Goal: Information Seeking & Learning: Learn about a topic

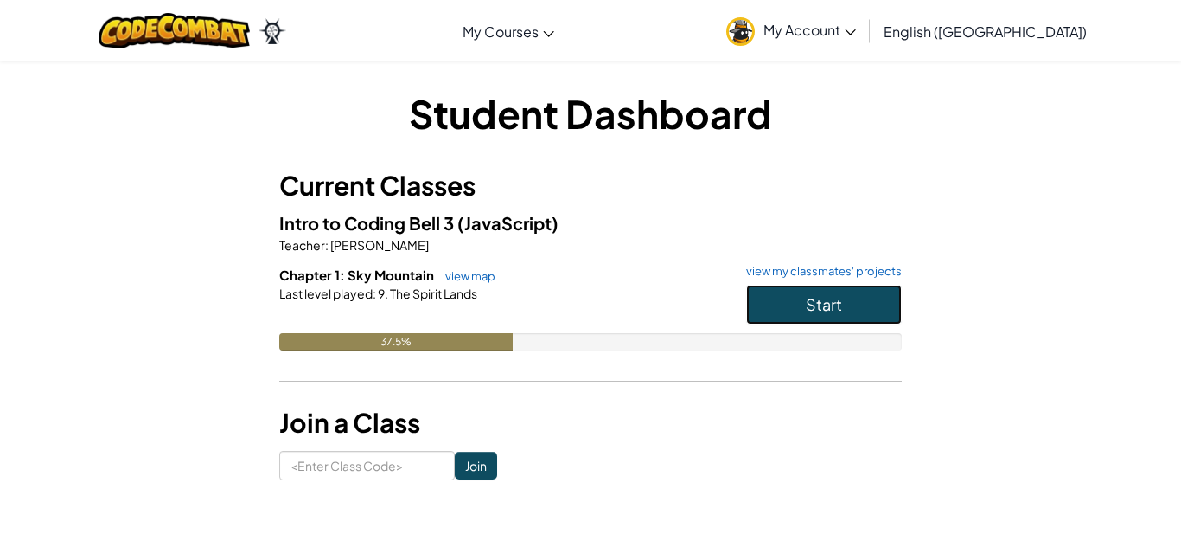
click at [833, 294] on span "Start" at bounding box center [824, 304] width 36 height 20
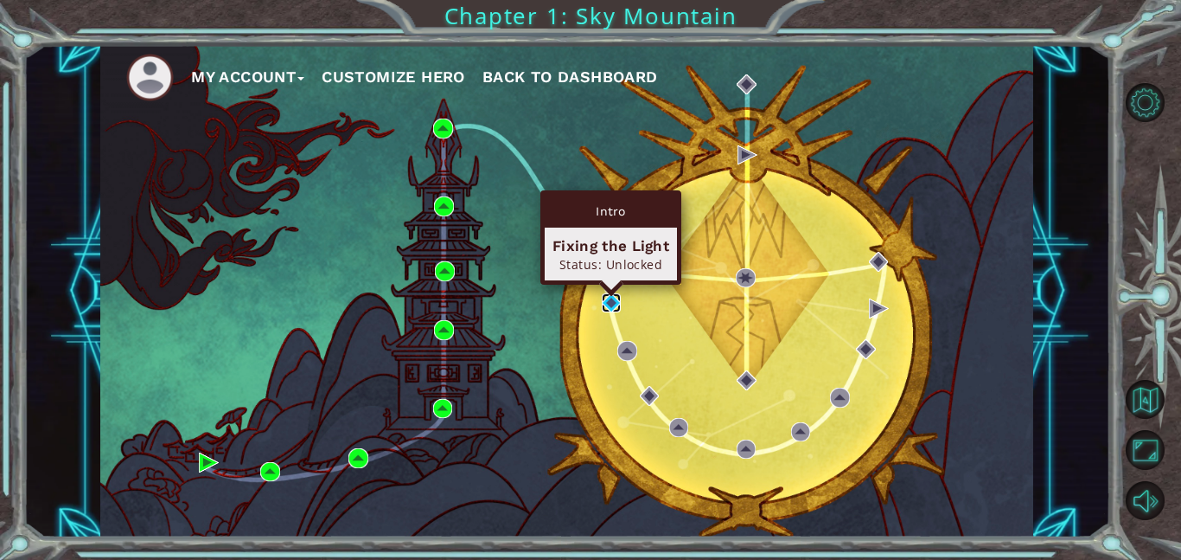
click at [605, 305] on img at bounding box center [612, 303] width 20 height 20
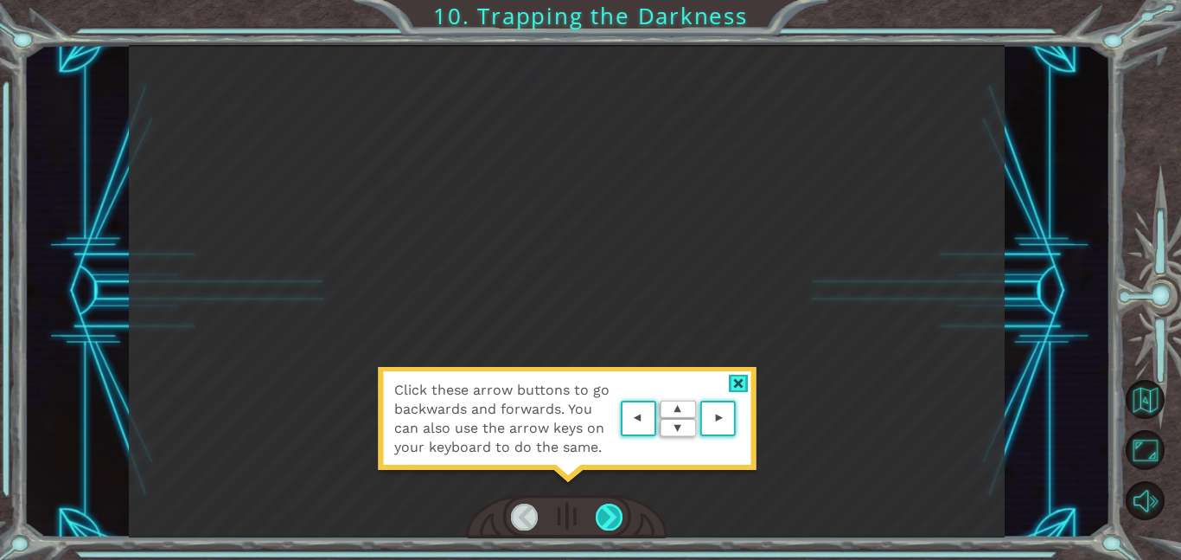
click at [621, 509] on div at bounding box center [610, 516] width 28 height 27
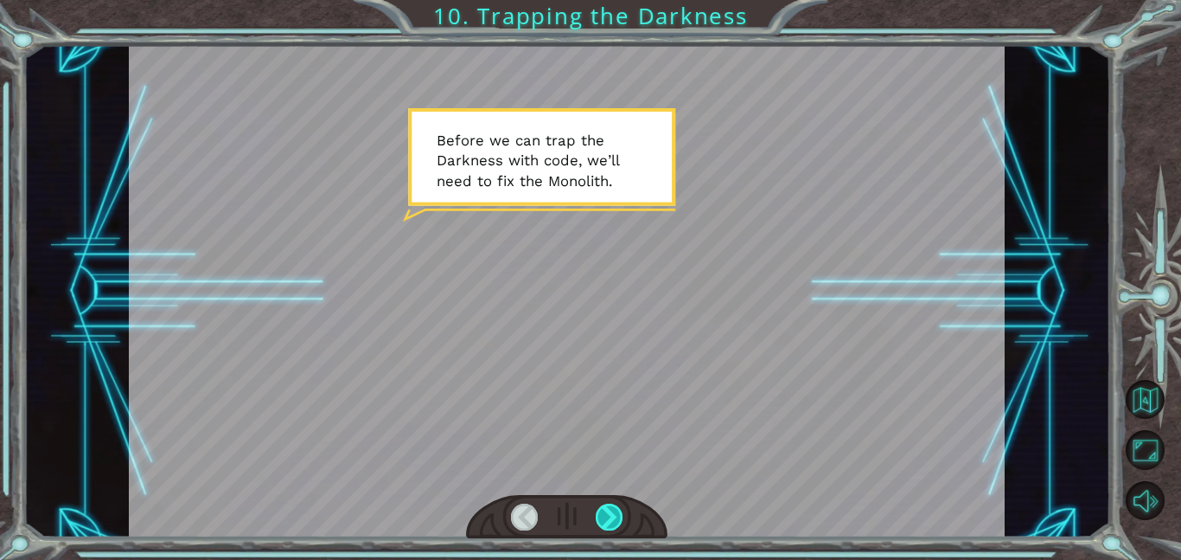
click at [611, 523] on div at bounding box center [610, 516] width 28 height 27
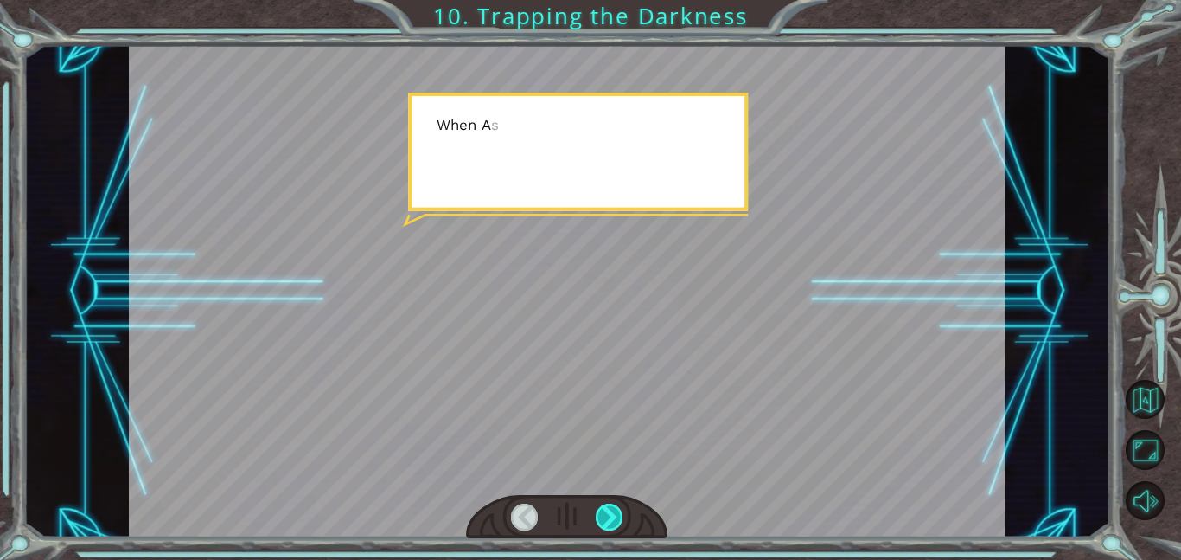
click at [611, 523] on div at bounding box center [610, 516] width 28 height 27
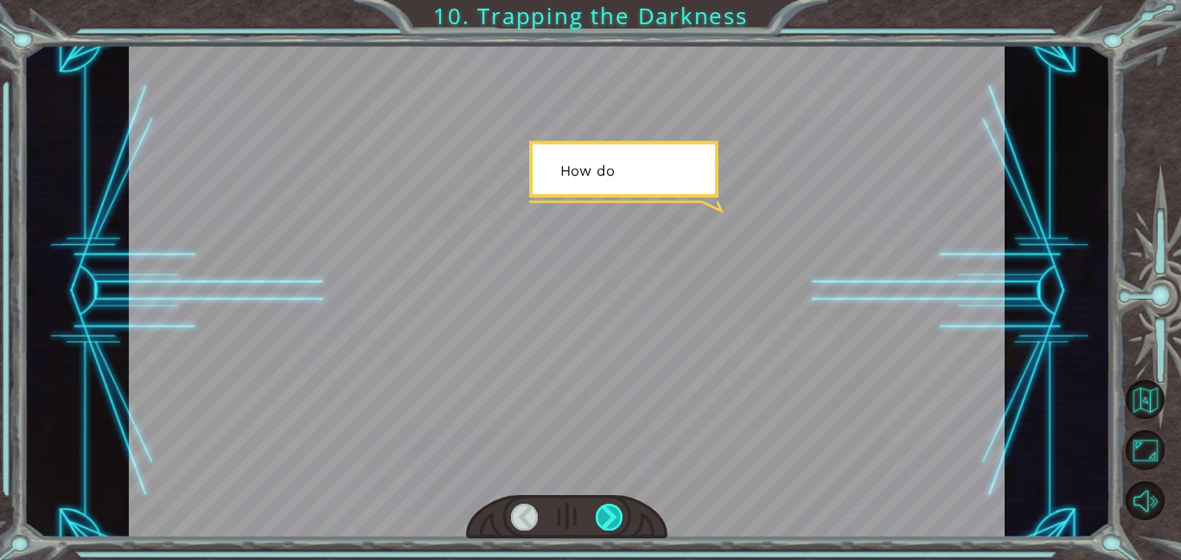
click at [611, 523] on div at bounding box center [610, 516] width 28 height 27
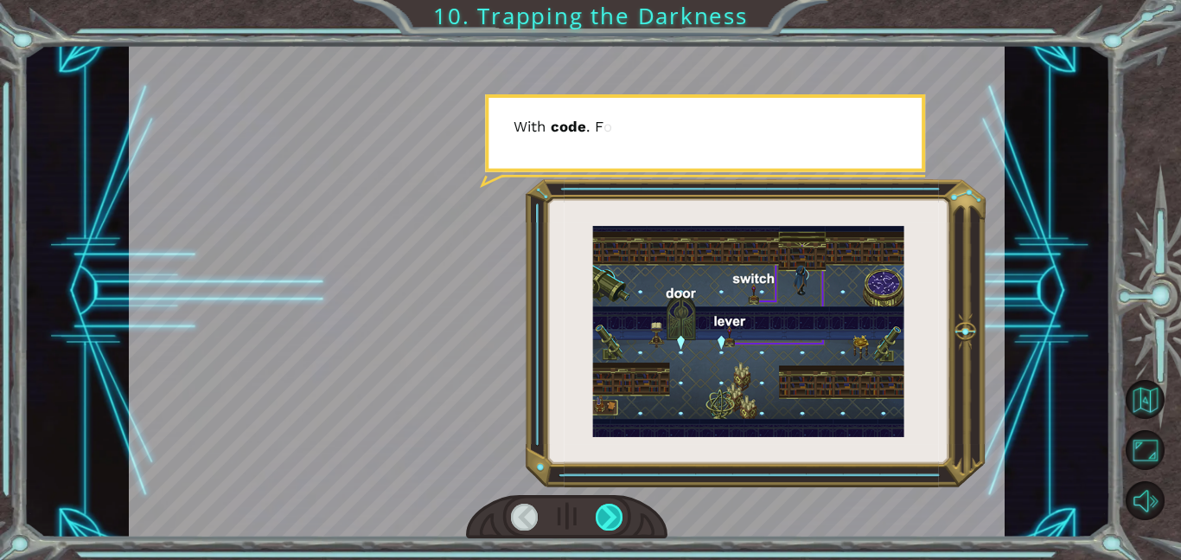
click at [611, 523] on div at bounding box center [610, 516] width 28 height 27
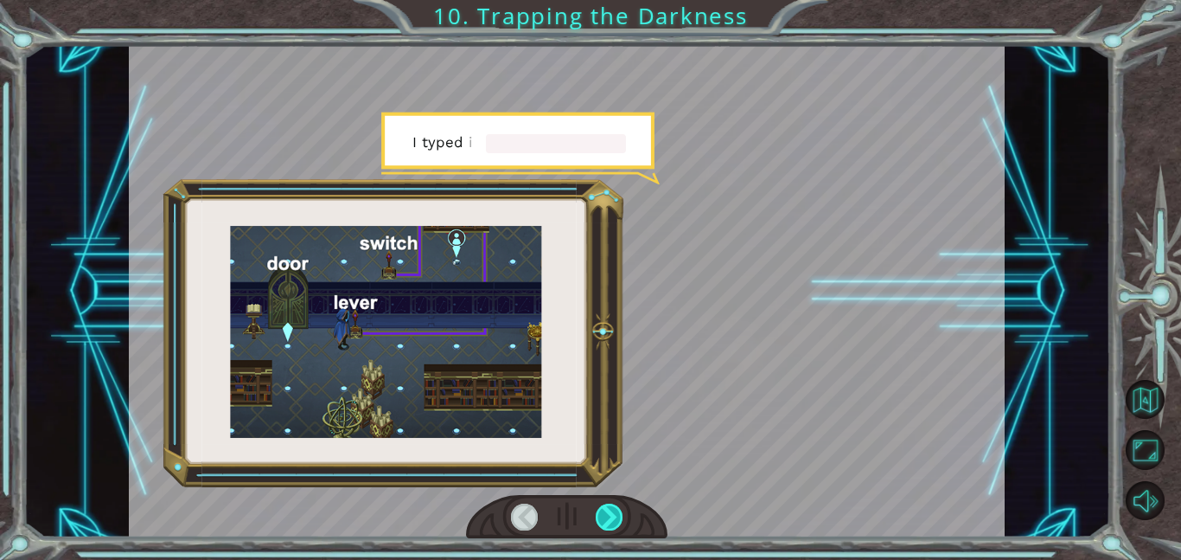
click at [611, 523] on div at bounding box center [610, 516] width 28 height 27
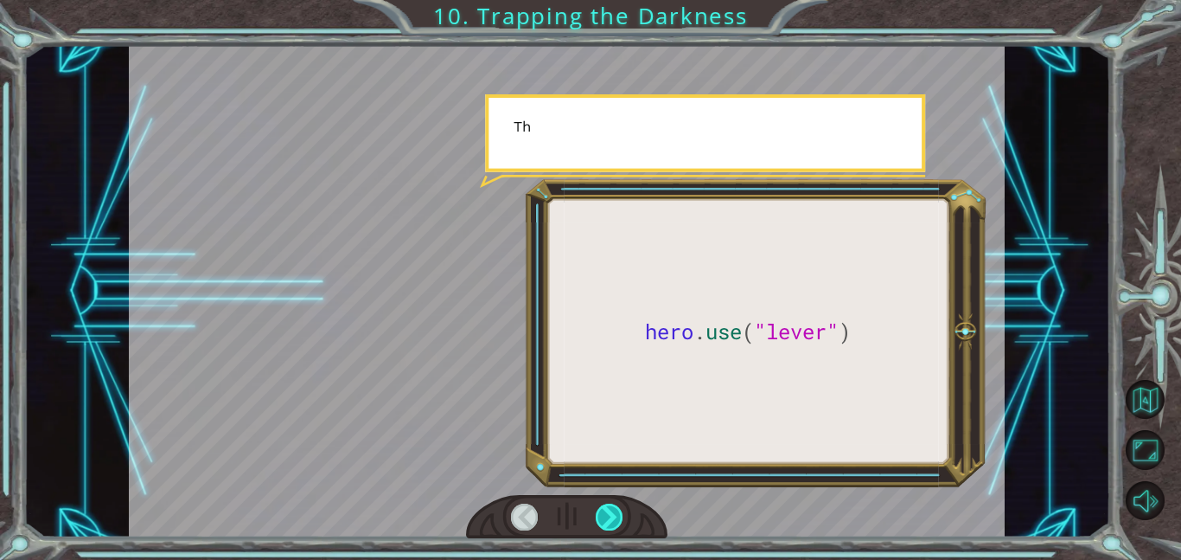
click at [611, 523] on div at bounding box center [610, 516] width 28 height 27
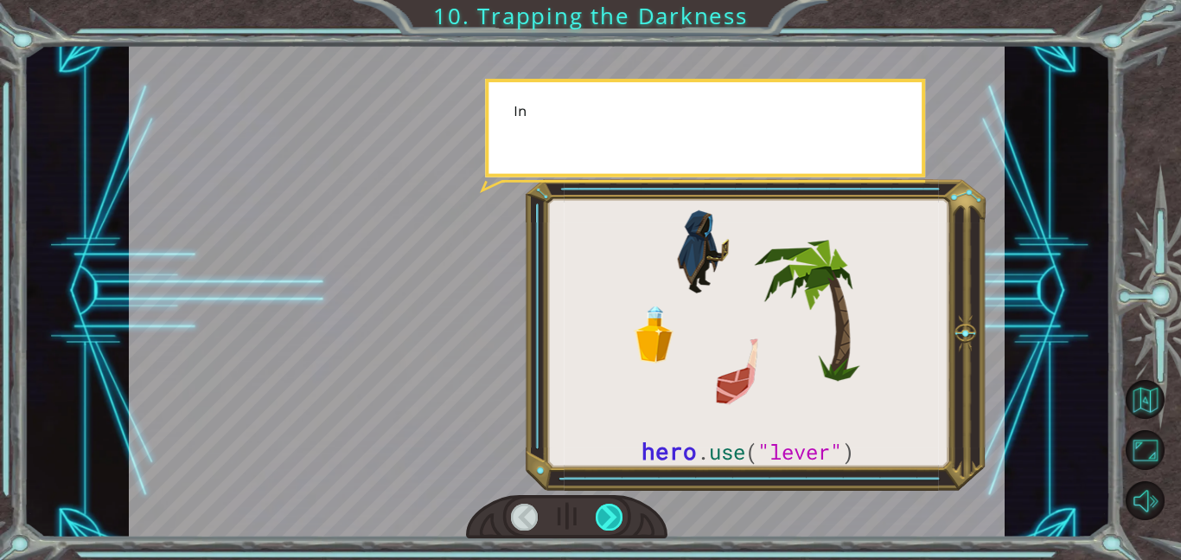
click at [611, 523] on div at bounding box center [610, 516] width 28 height 27
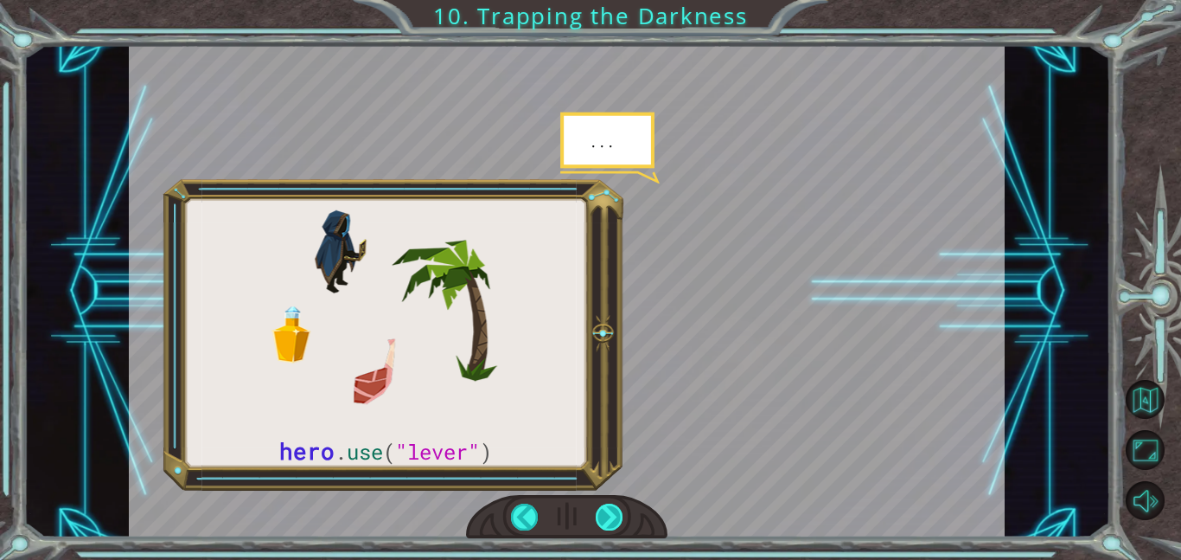
click at [611, 523] on div at bounding box center [610, 516] width 28 height 27
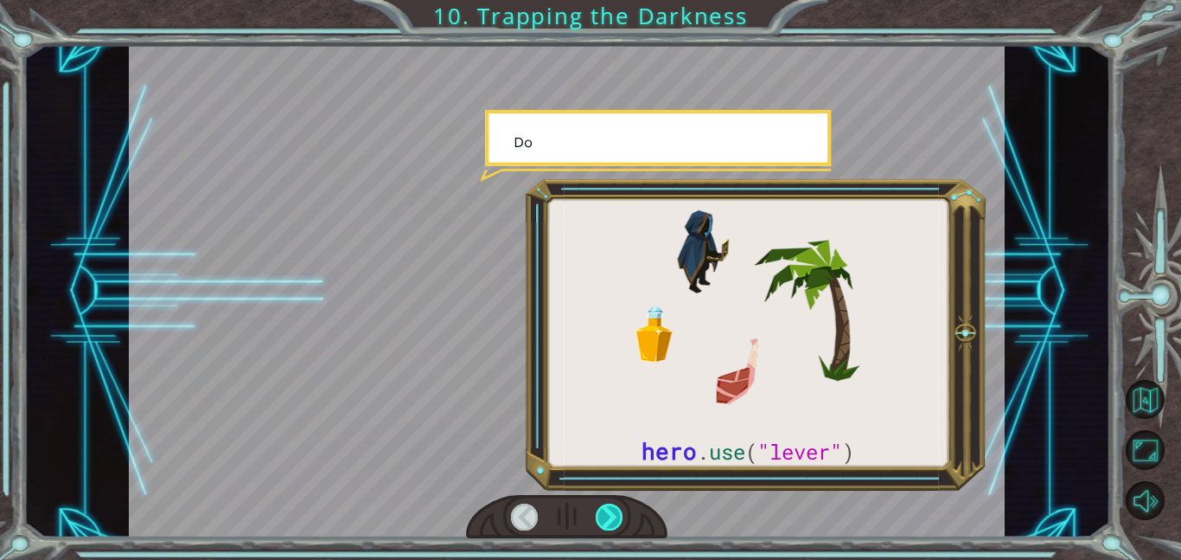
click at [611, 523] on div at bounding box center [610, 516] width 28 height 27
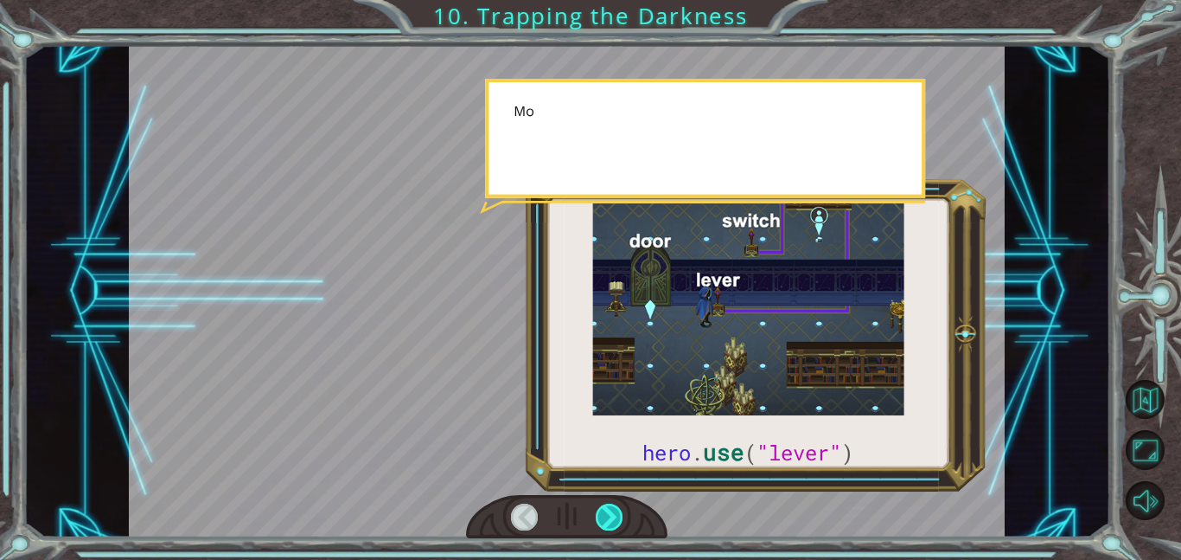
click at [611, 523] on div at bounding box center [610, 516] width 28 height 27
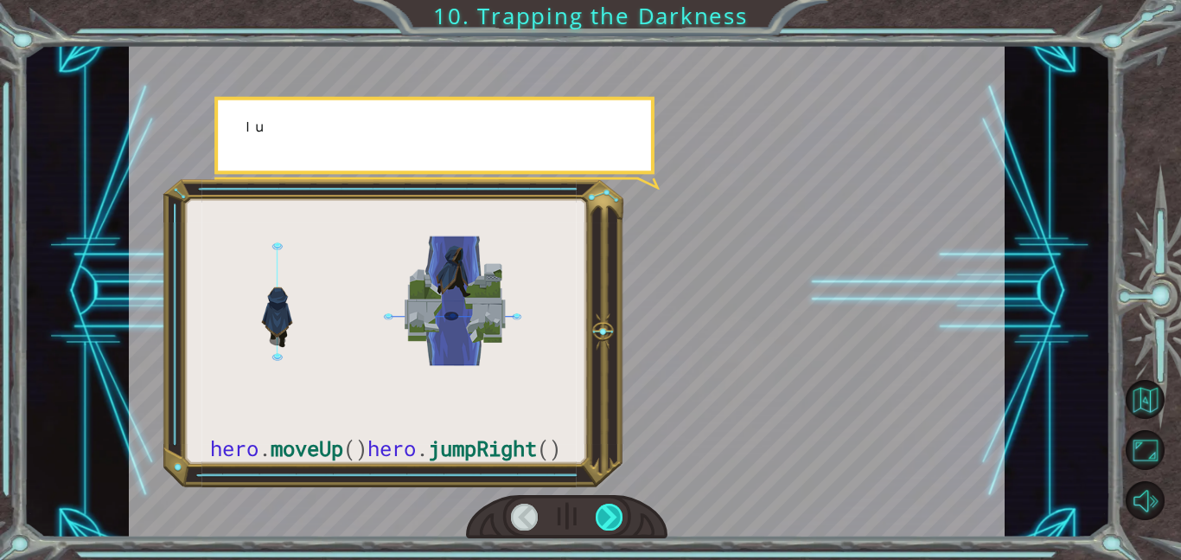
click at [611, 523] on div at bounding box center [610, 516] width 28 height 27
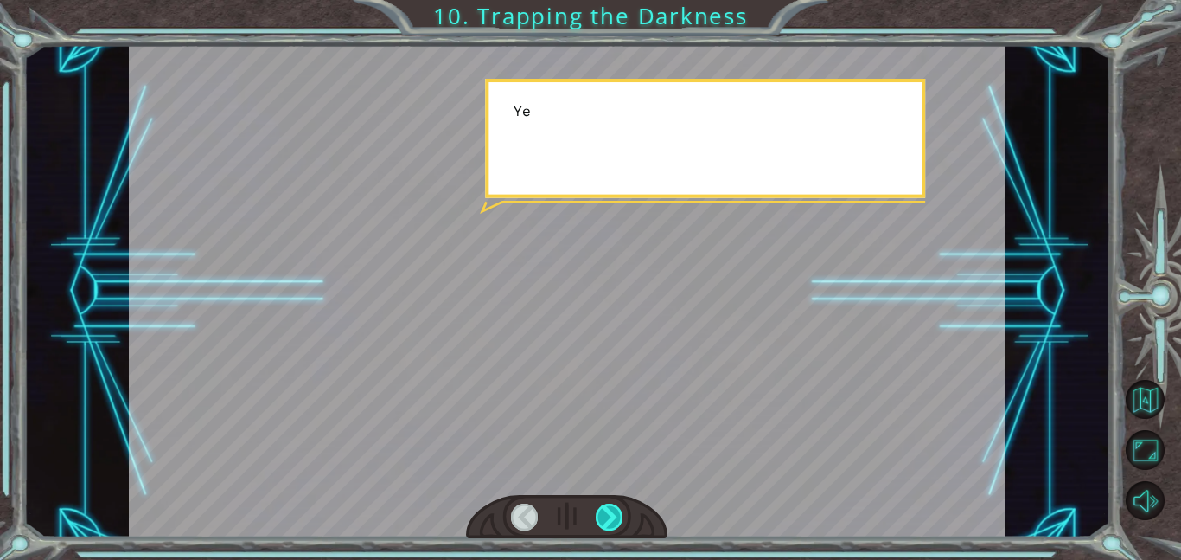
click at [611, 523] on div at bounding box center [610, 516] width 28 height 27
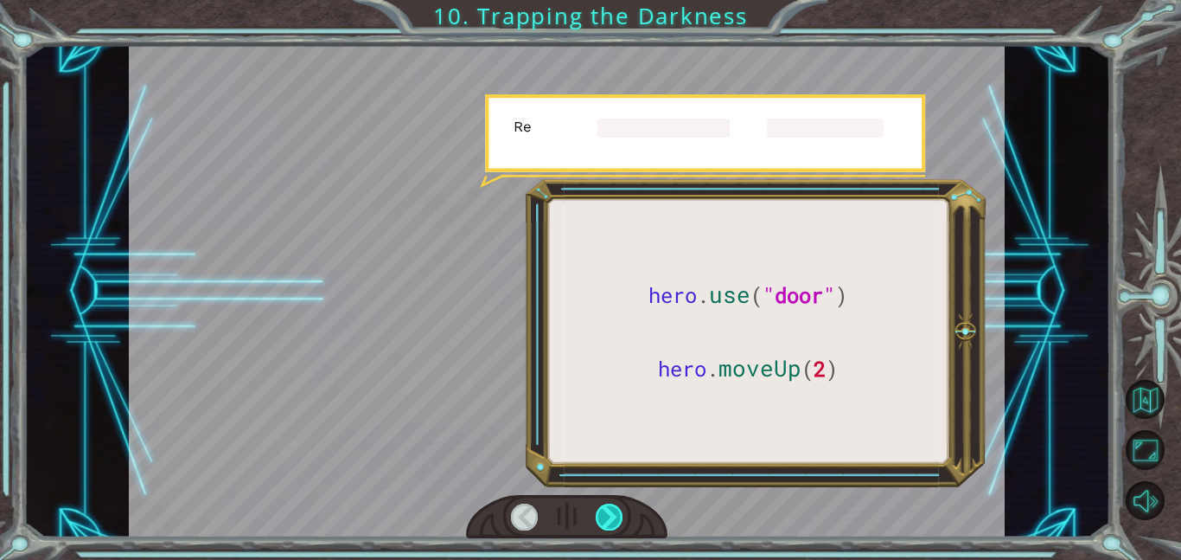
click at [611, 523] on div at bounding box center [610, 516] width 28 height 27
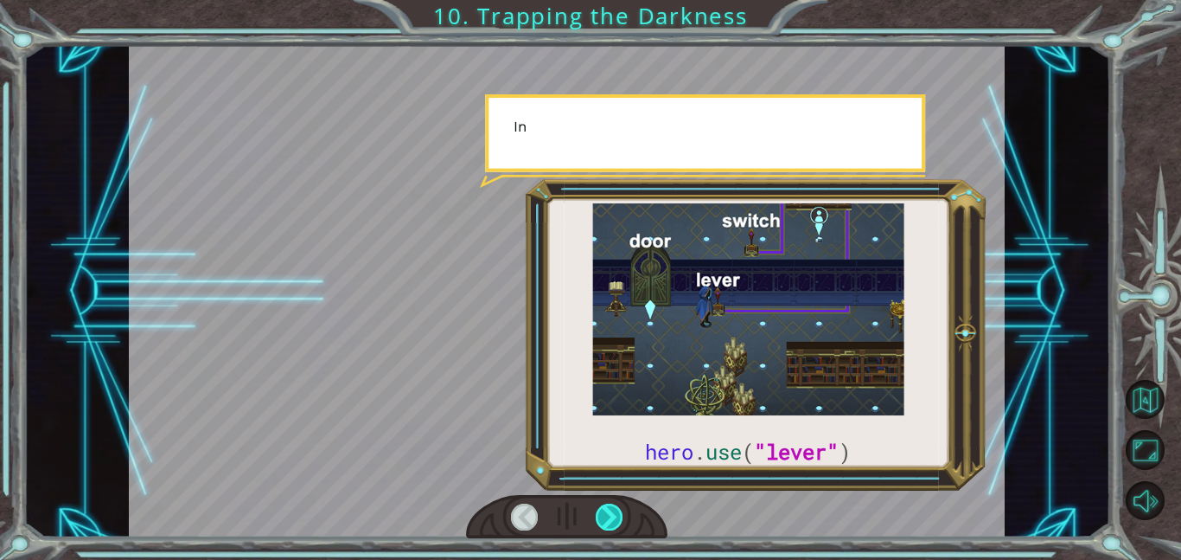
click at [611, 523] on div at bounding box center [610, 516] width 28 height 27
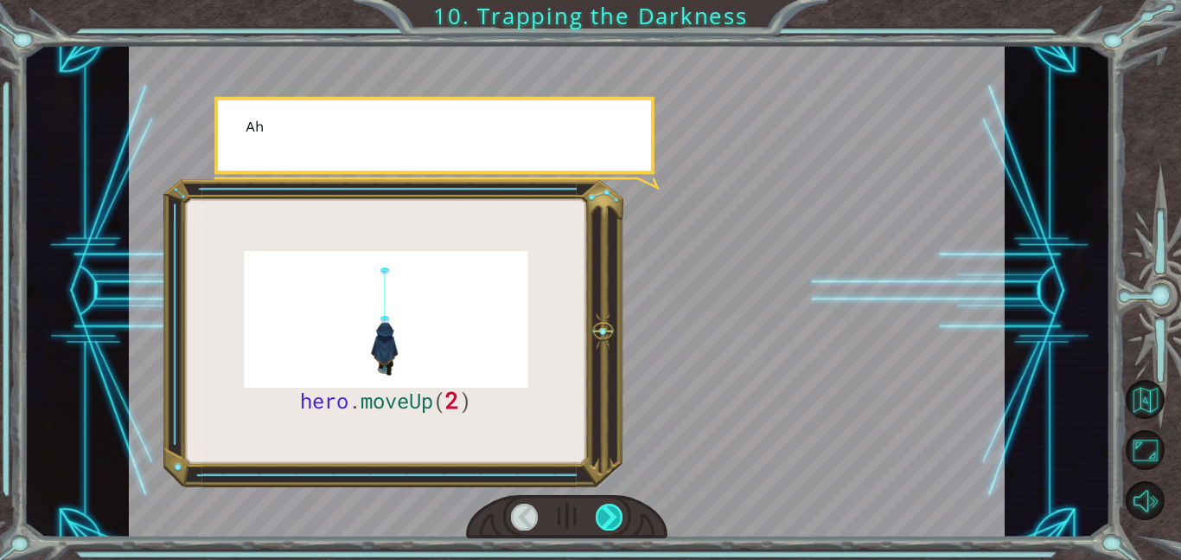
click at [611, 523] on div at bounding box center [610, 516] width 28 height 27
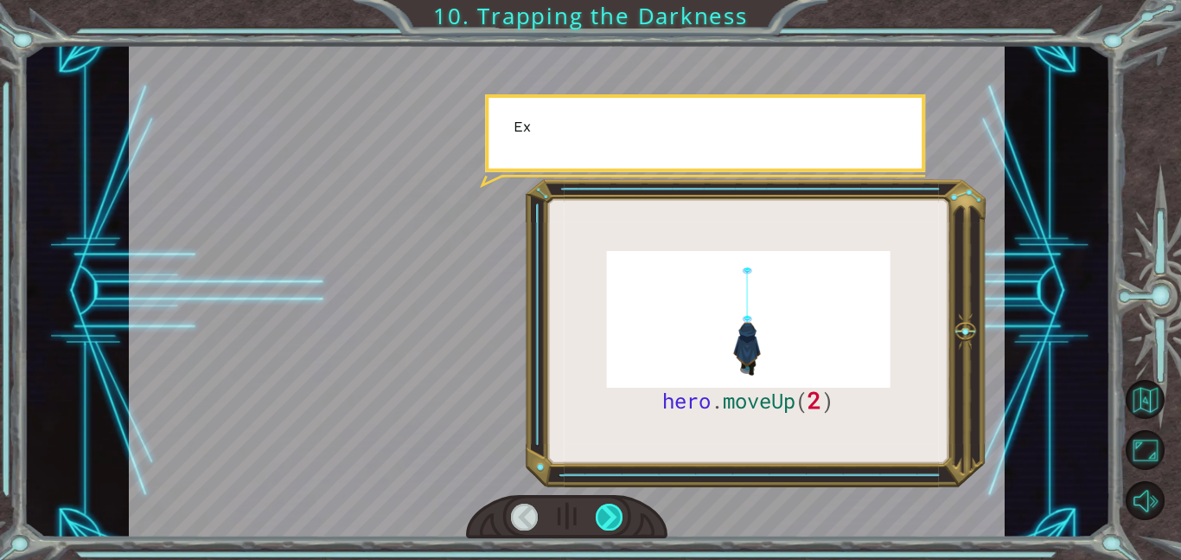
click at [611, 523] on div at bounding box center [610, 516] width 28 height 27
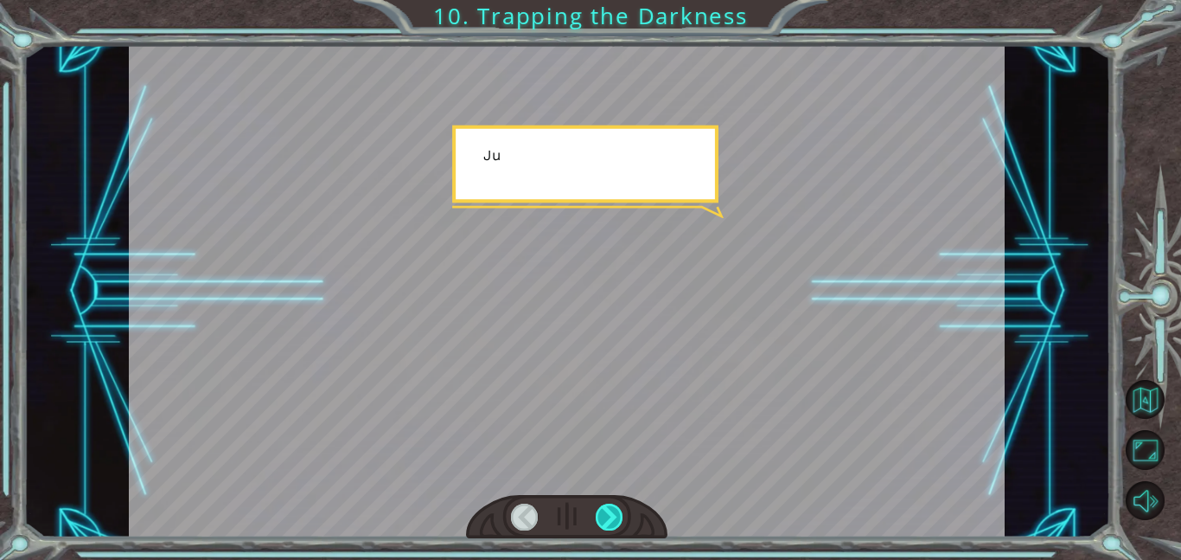
click at [611, 523] on div at bounding box center [610, 516] width 28 height 27
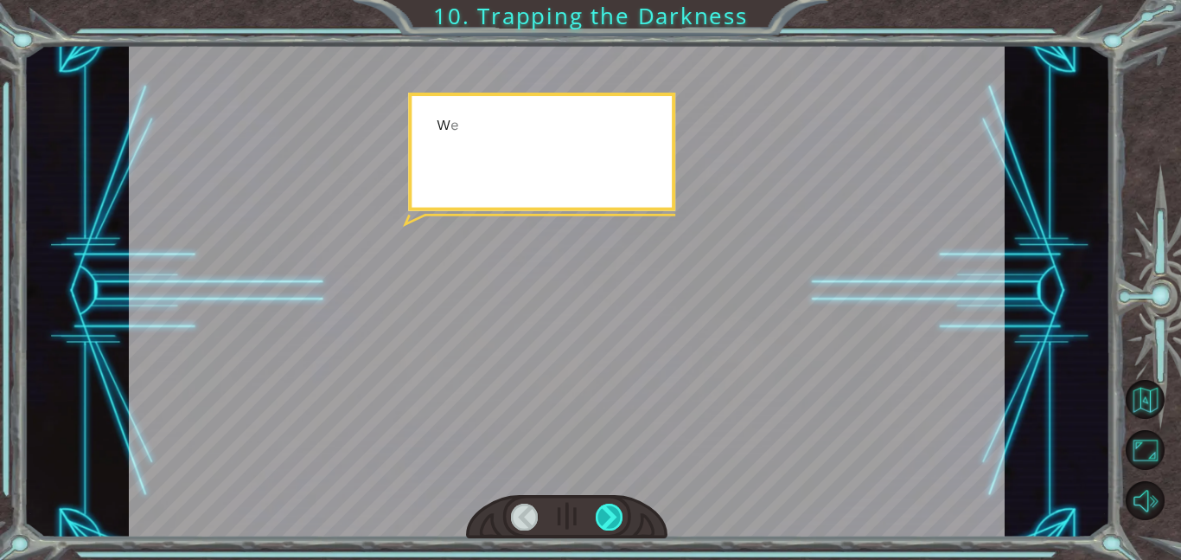
click at [611, 523] on div at bounding box center [610, 516] width 28 height 27
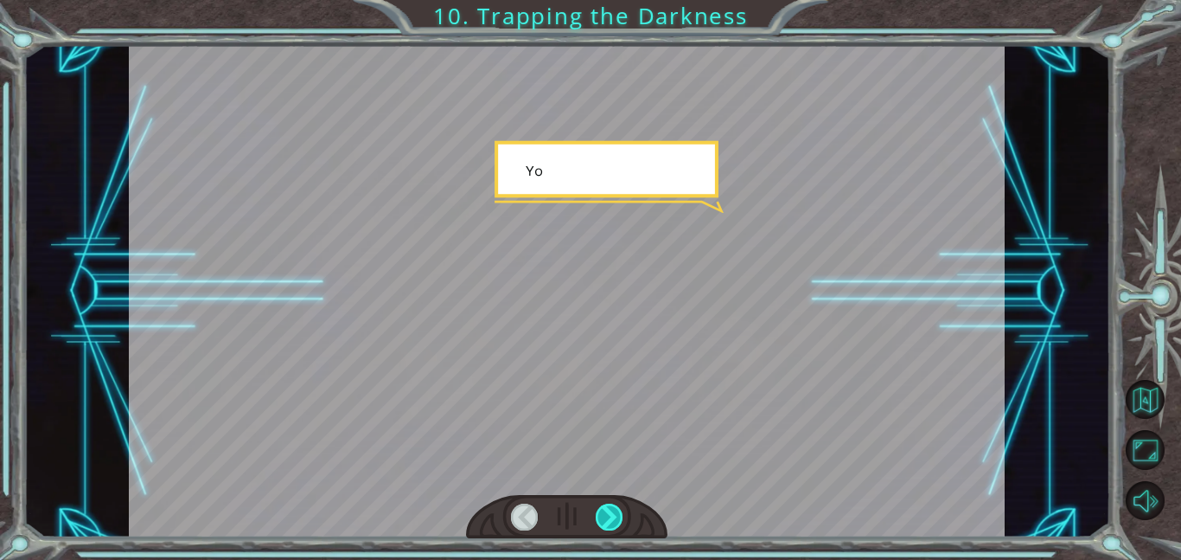
click at [611, 523] on div at bounding box center [610, 516] width 28 height 27
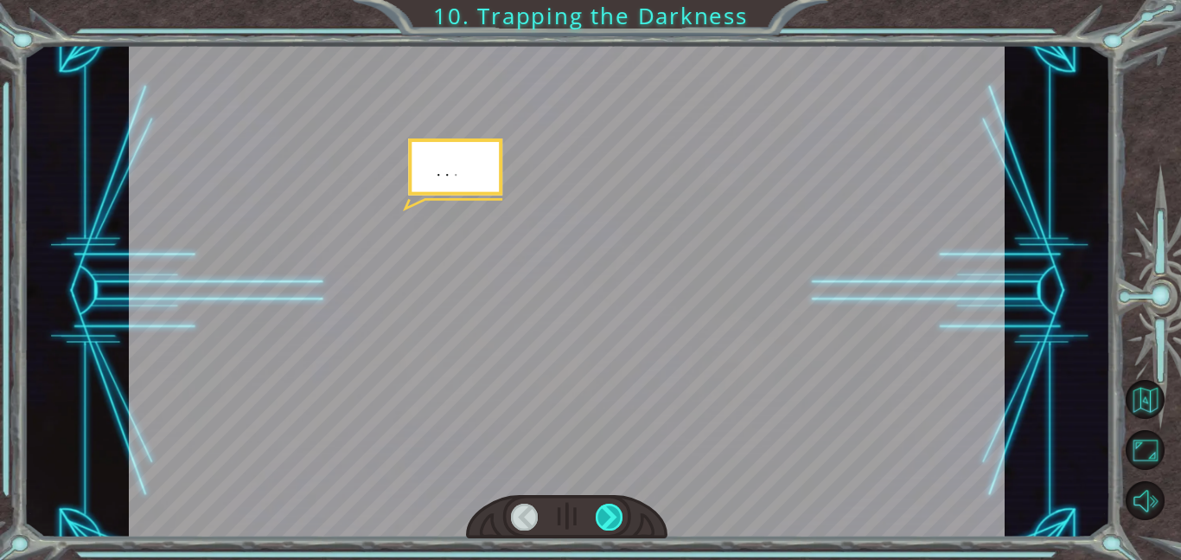
click at [611, 523] on div at bounding box center [610, 516] width 28 height 27
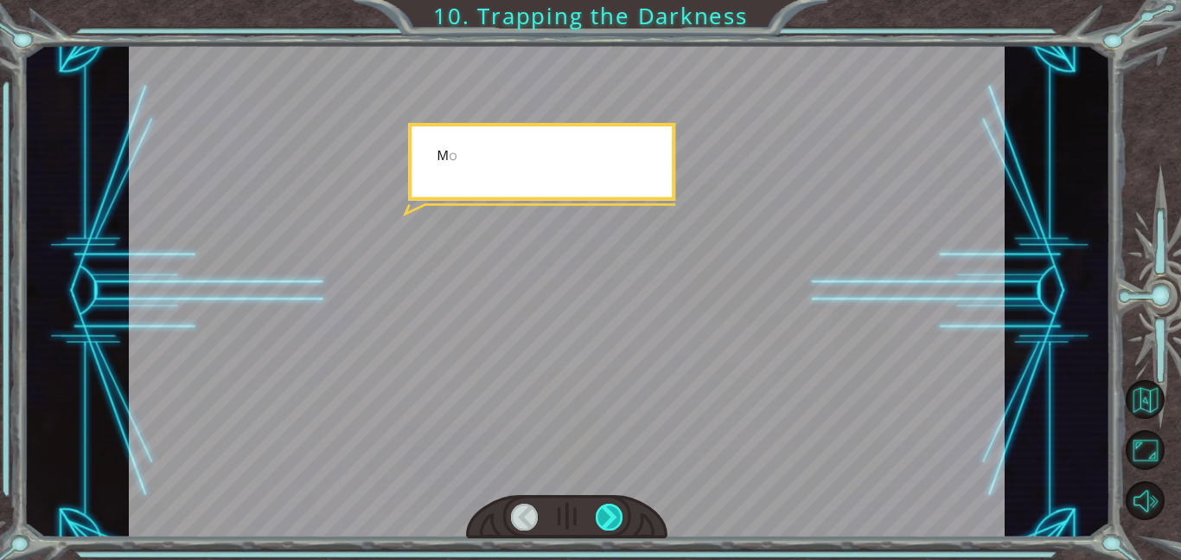
click at [611, 523] on div at bounding box center [610, 516] width 28 height 27
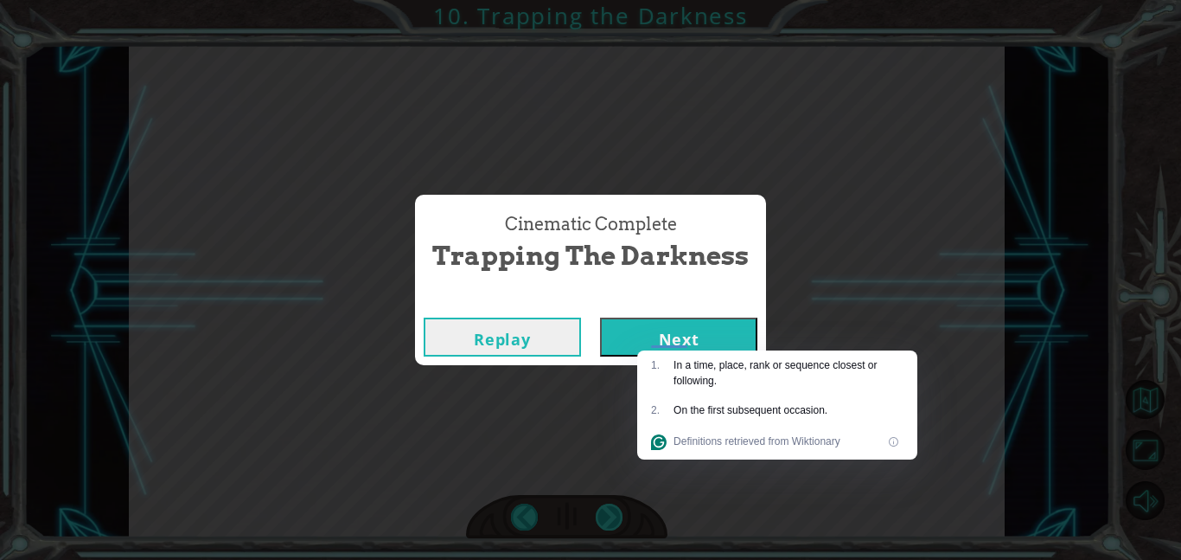
click at [611, 523] on div "Cinematic Complete Trapping the Darkness Replay Next" at bounding box center [590, 280] width 1181 height 560
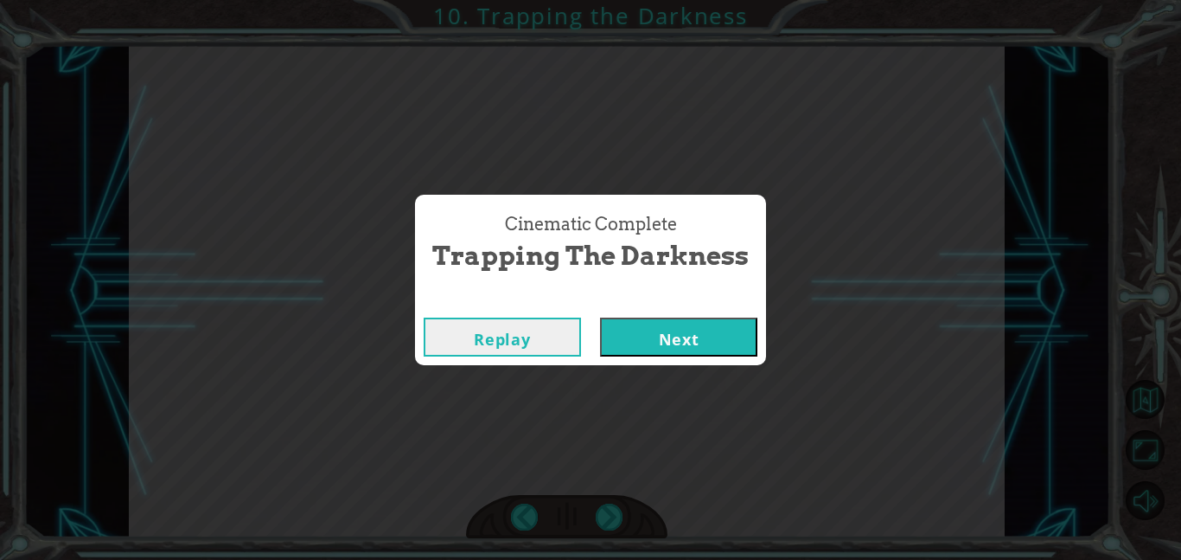
click at [675, 337] on button "Next" at bounding box center [678, 336] width 157 height 39
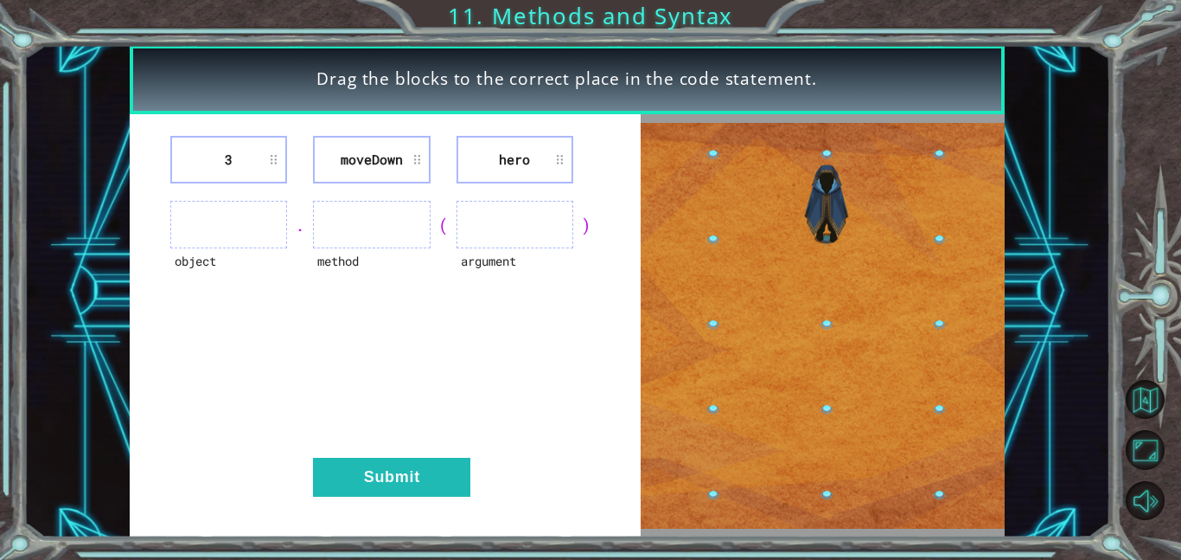
click at [255, 214] on ul at bounding box center [228, 225] width 117 height 48
click at [381, 182] on div "3 [GEOGRAPHIC_DATA] hero object . method ( argument ) Submit" at bounding box center [385, 325] width 511 height 423
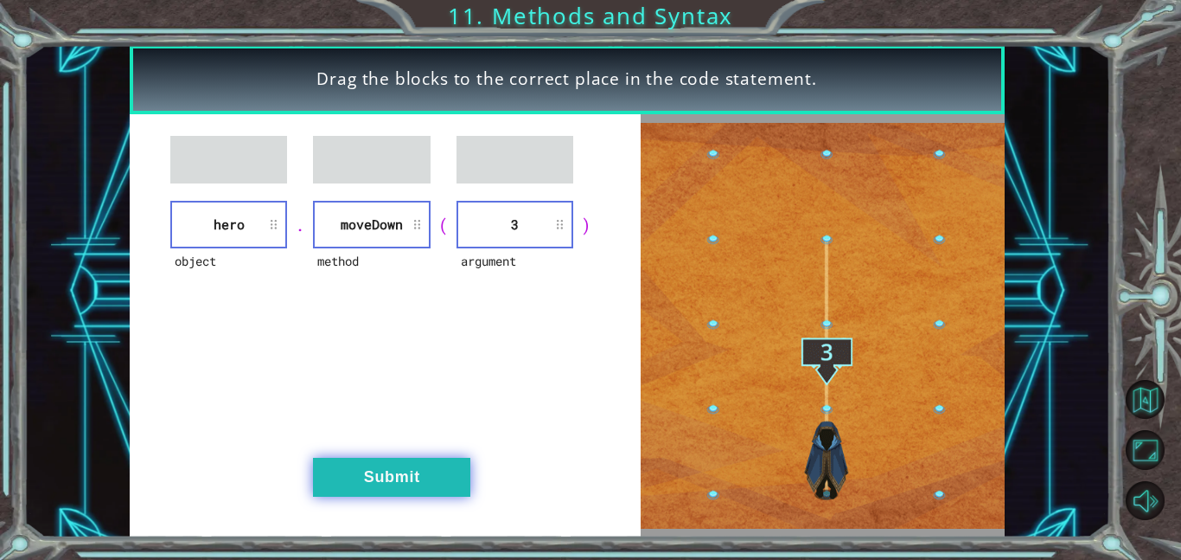
click at [401, 477] on button "Submit" at bounding box center [391, 477] width 157 height 39
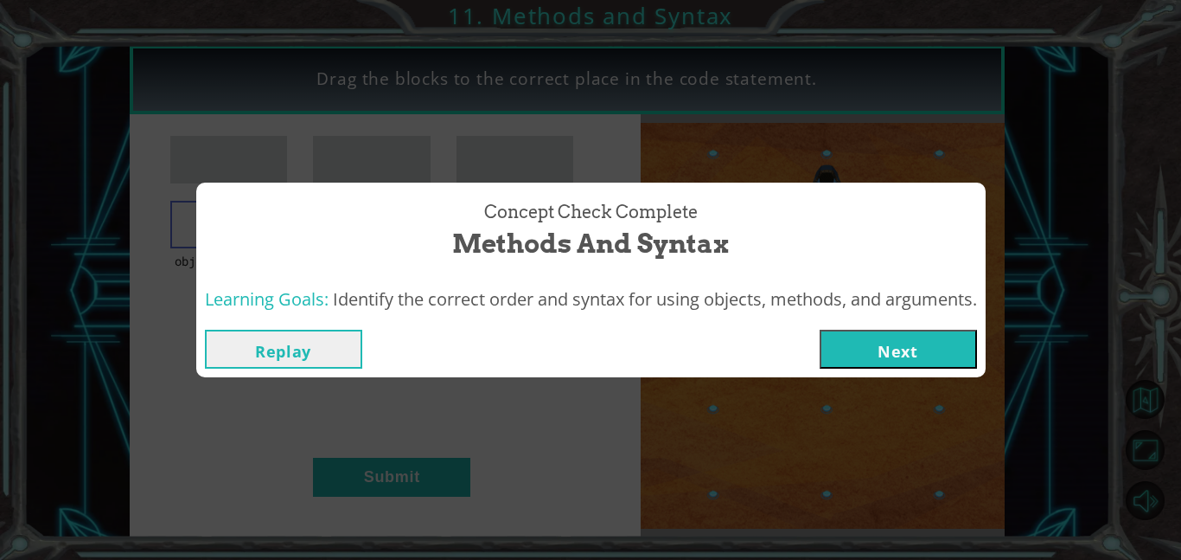
click at [941, 360] on button "Next" at bounding box center [898, 349] width 157 height 39
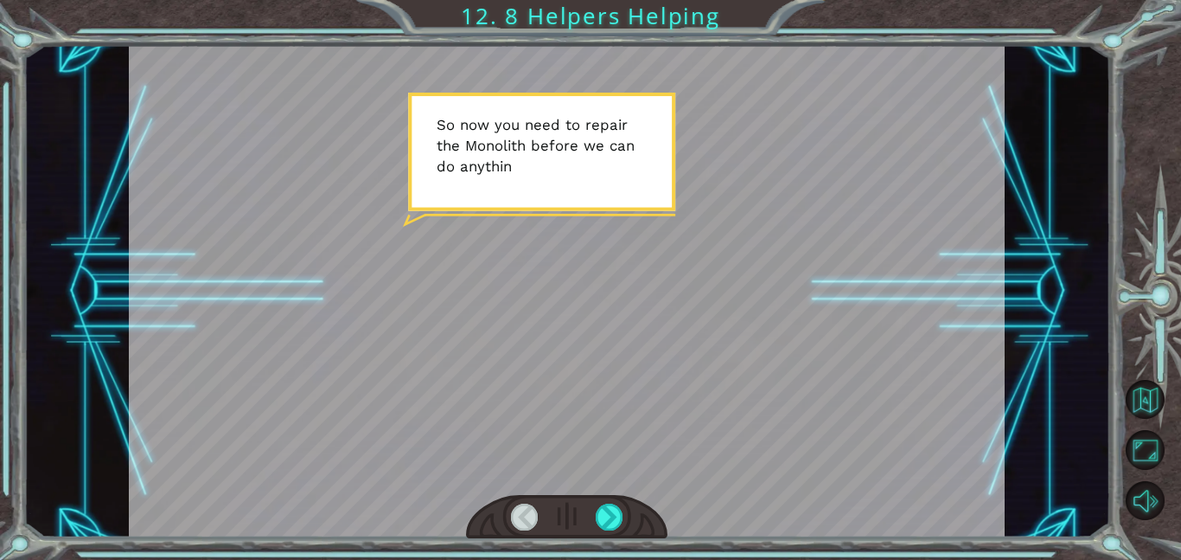
click at [941, 360] on div at bounding box center [567, 291] width 876 height 492
click at [608, 514] on div at bounding box center [610, 516] width 28 height 27
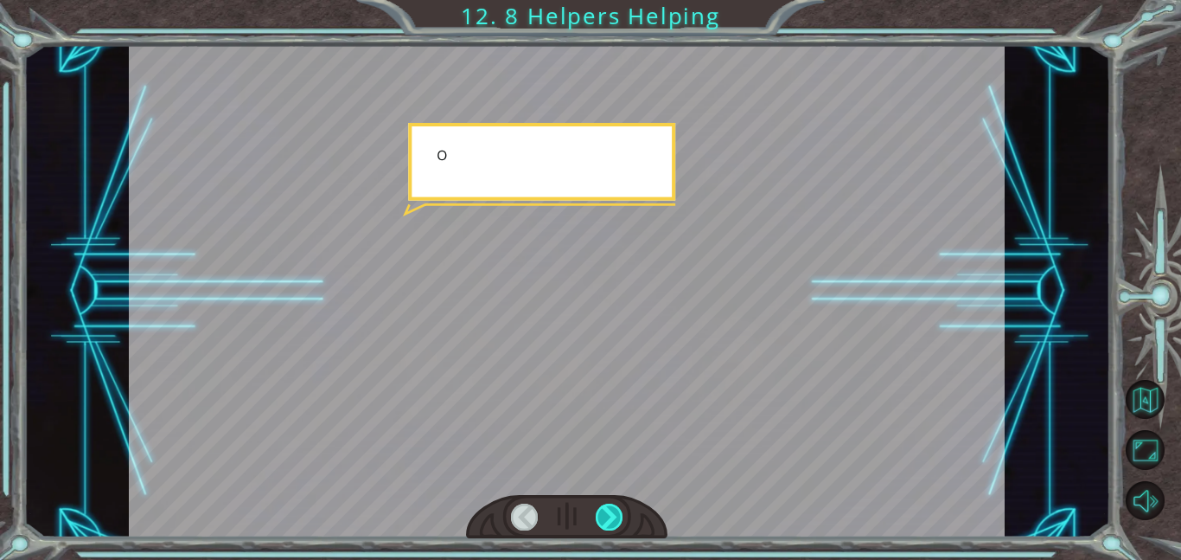
click at [608, 514] on div at bounding box center [610, 516] width 28 height 27
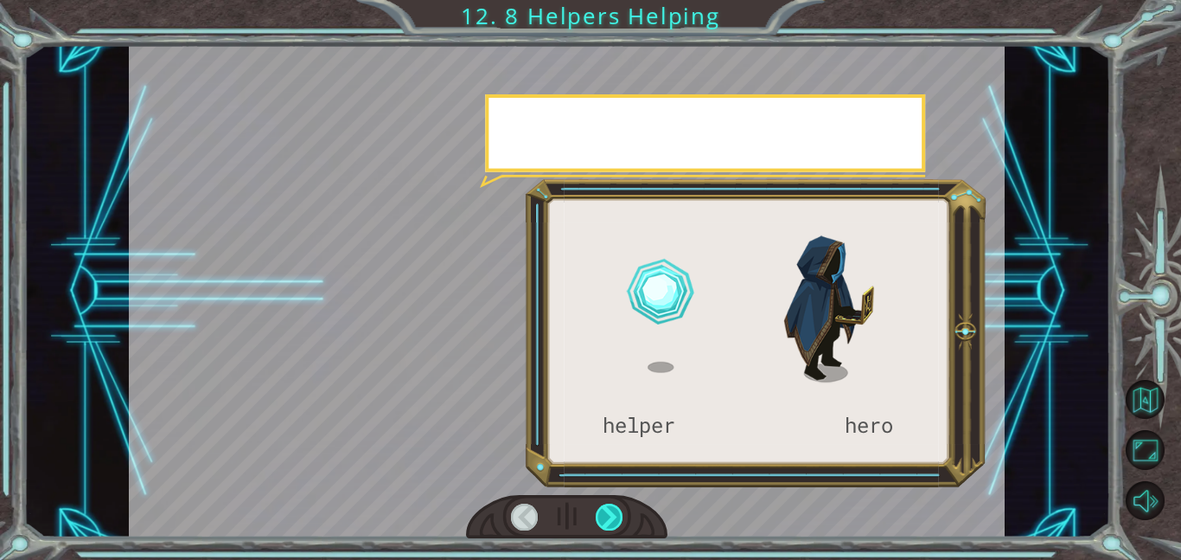
click at [608, 514] on div at bounding box center [610, 516] width 28 height 27
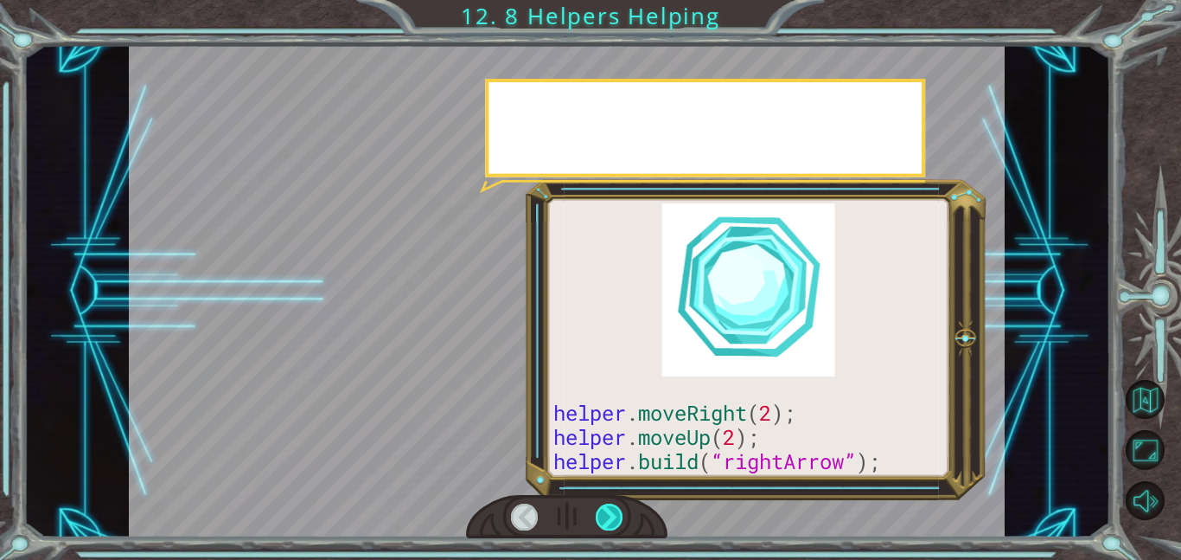
click at [608, 514] on div at bounding box center [610, 516] width 28 height 27
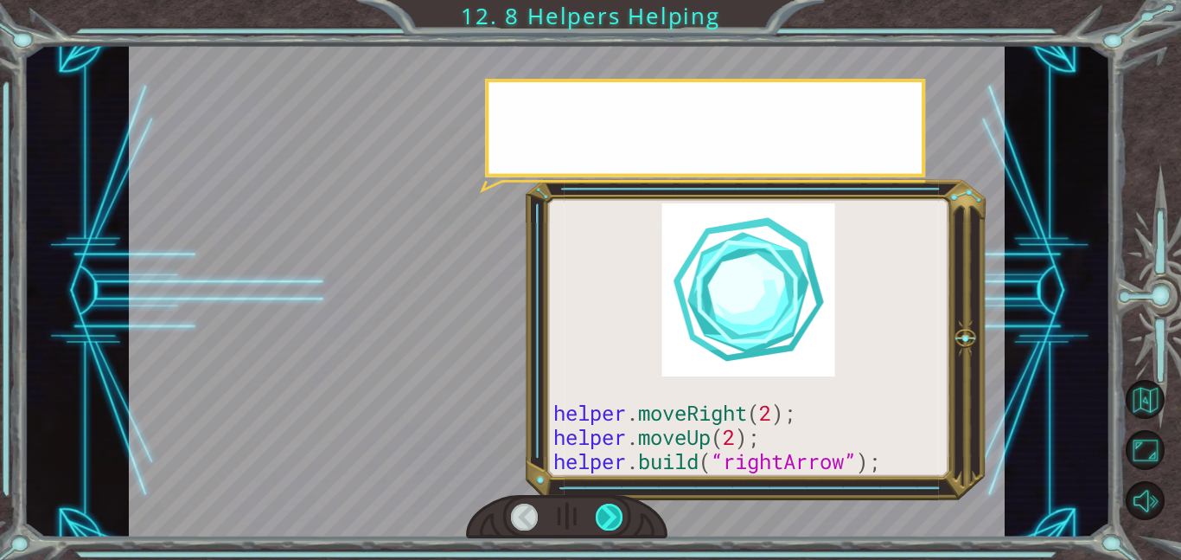
click at [608, 514] on div at bounding box center [610, 516] width 28 height 27
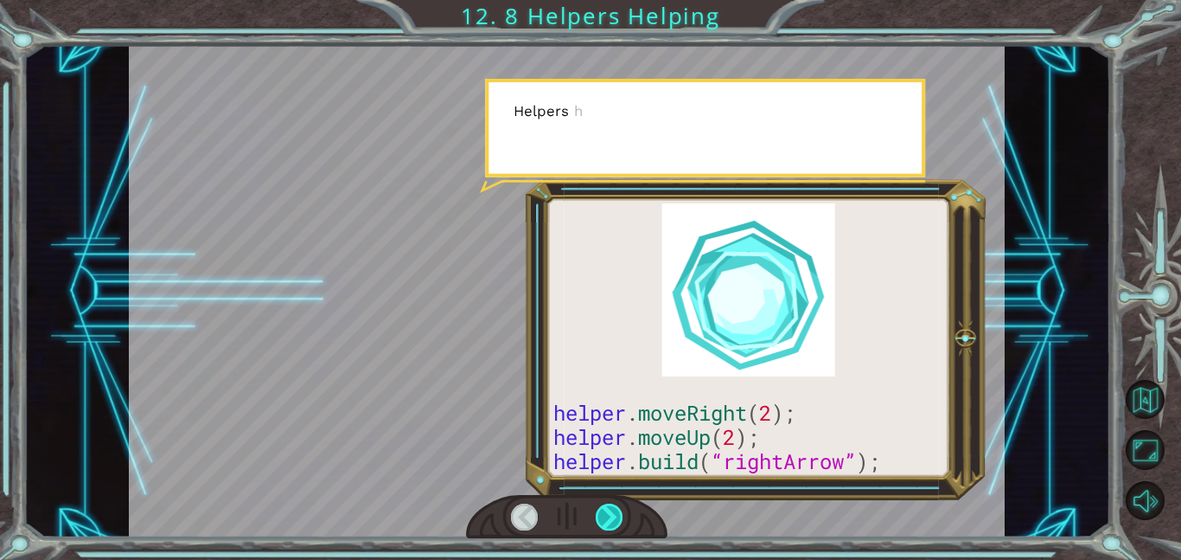
click at [608, 514] on div at bounding box center [610, 516] width 28 height 27
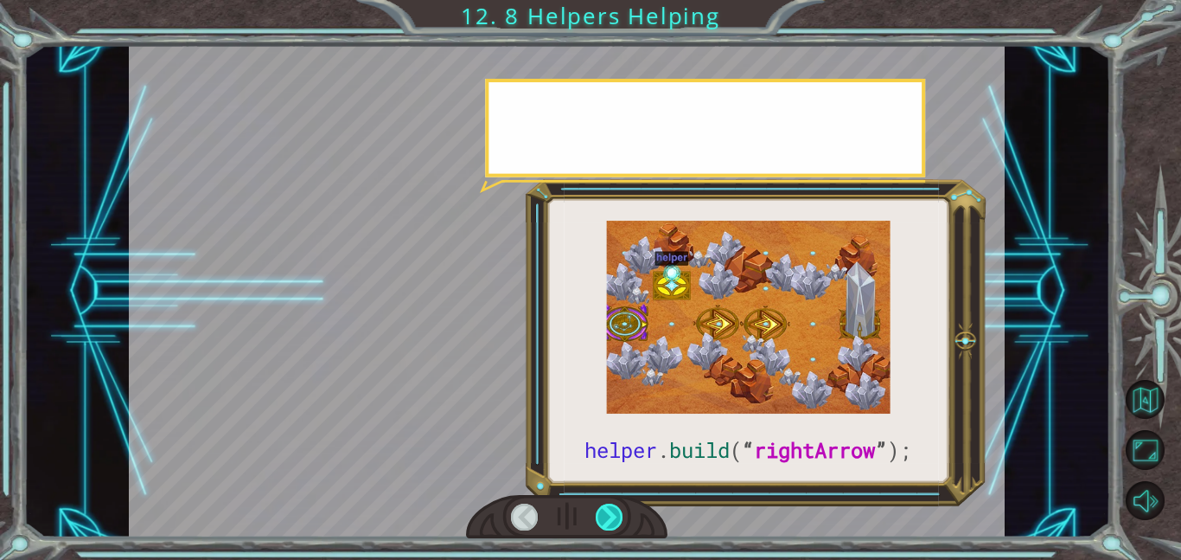
click at [608, 514] on div at bounding box center [610, 516] width 28 height 27
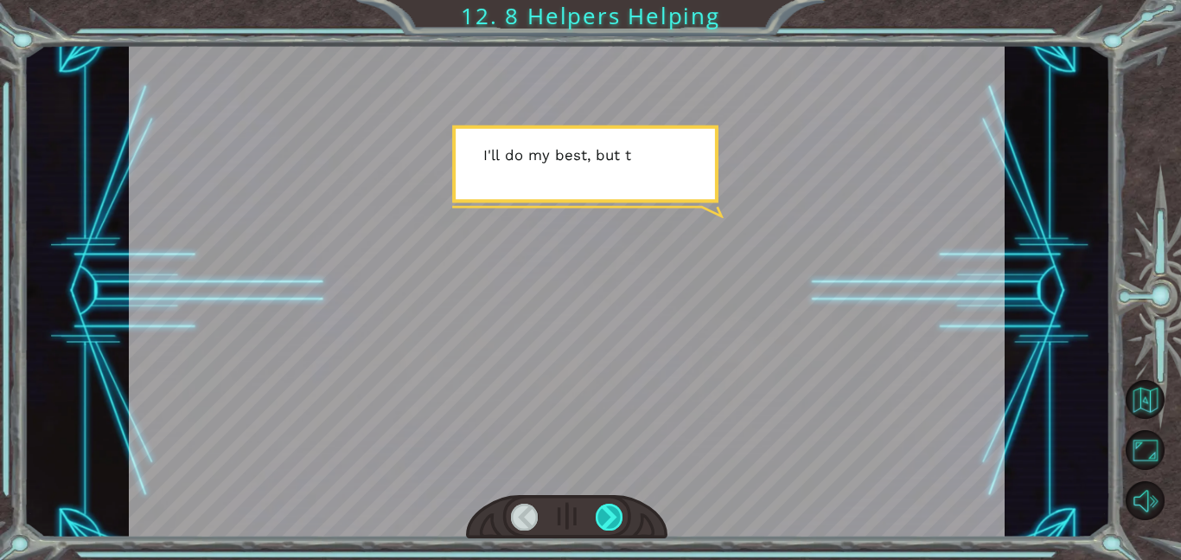
click at [608, 514] on div at bounding box center [610, 516] width 28 height 27
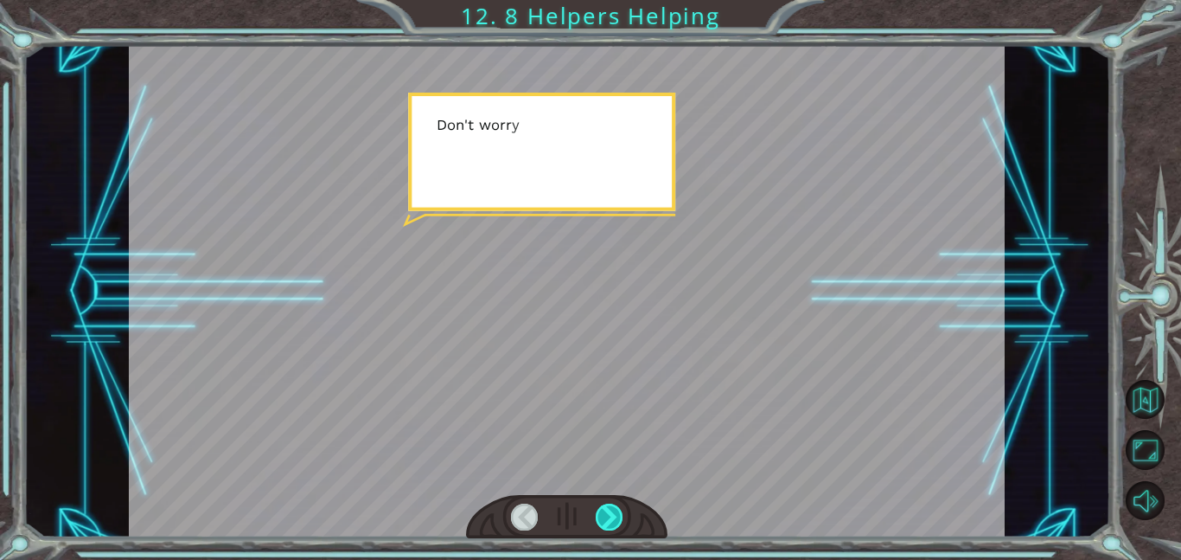
click at [608, 514] on div at bounding box center [610, 516] width 28 height 27
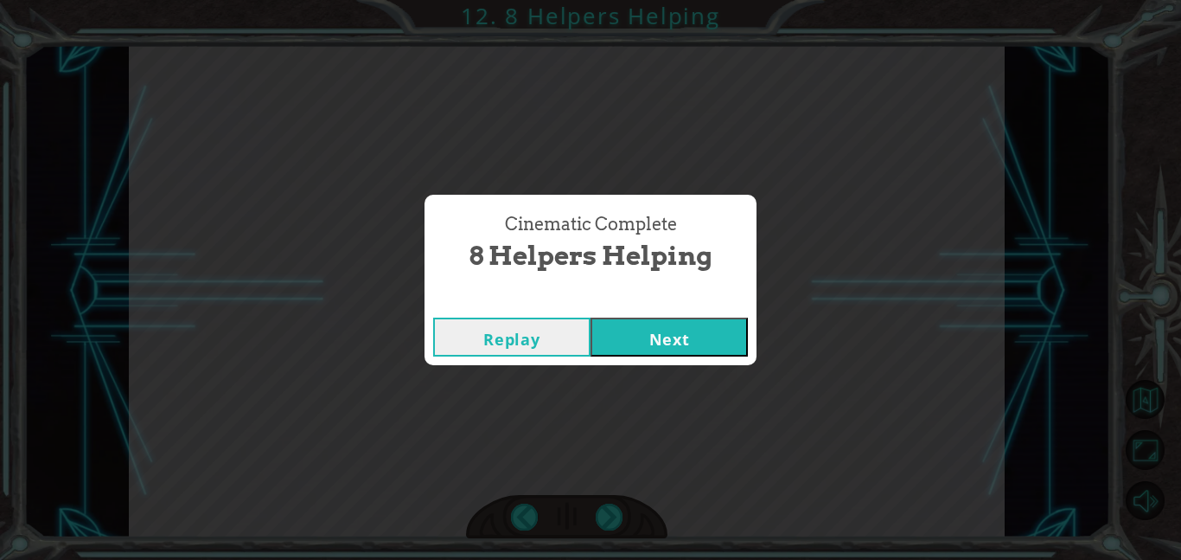
click at [646, 350] on button "Next" at bounding box center [669, 336] width 157 height 39
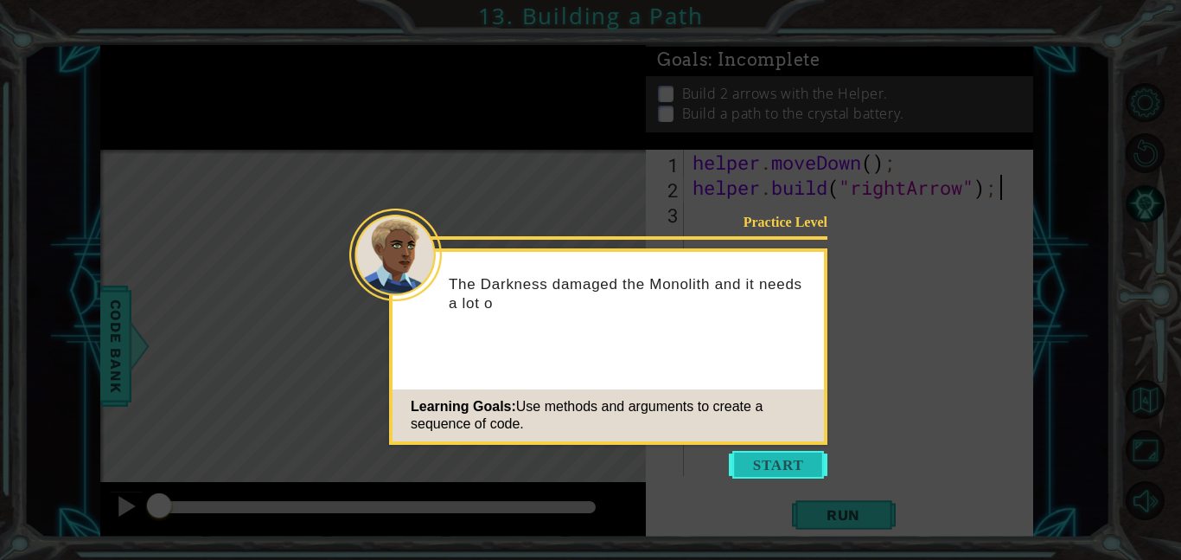
click at [779, 467] on button "Start" at bounding box center [778, 465] width 99 height 28
click at [779, 467] on icon at bounding box center [590, 280] width 1181 height 560
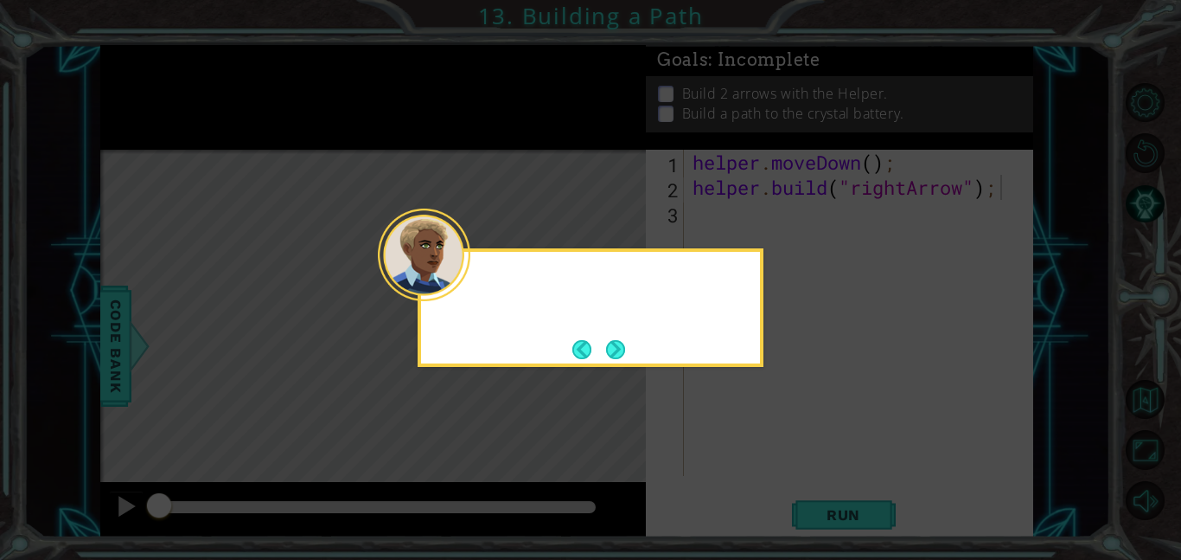
click at [779, 467] on icon at bounding box center [590, 280] width 1181 height 560
click at [624, 349] on button "Next" at bounding box center [615, 349] width 19 height 19
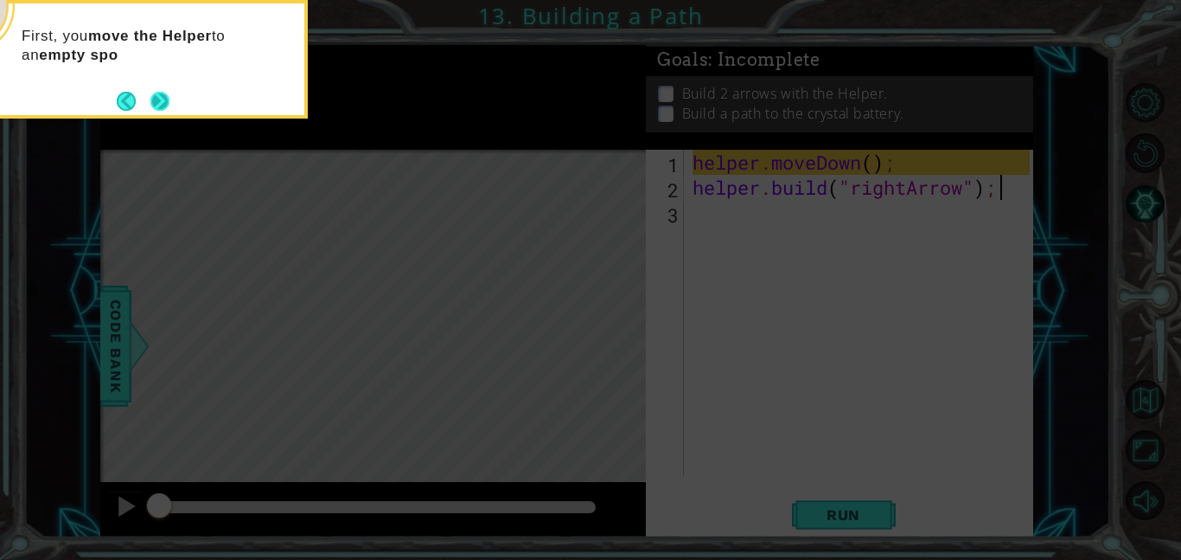
click at [169, 98] on button "Next" at bounding box center [159, 101] width 19 height 19
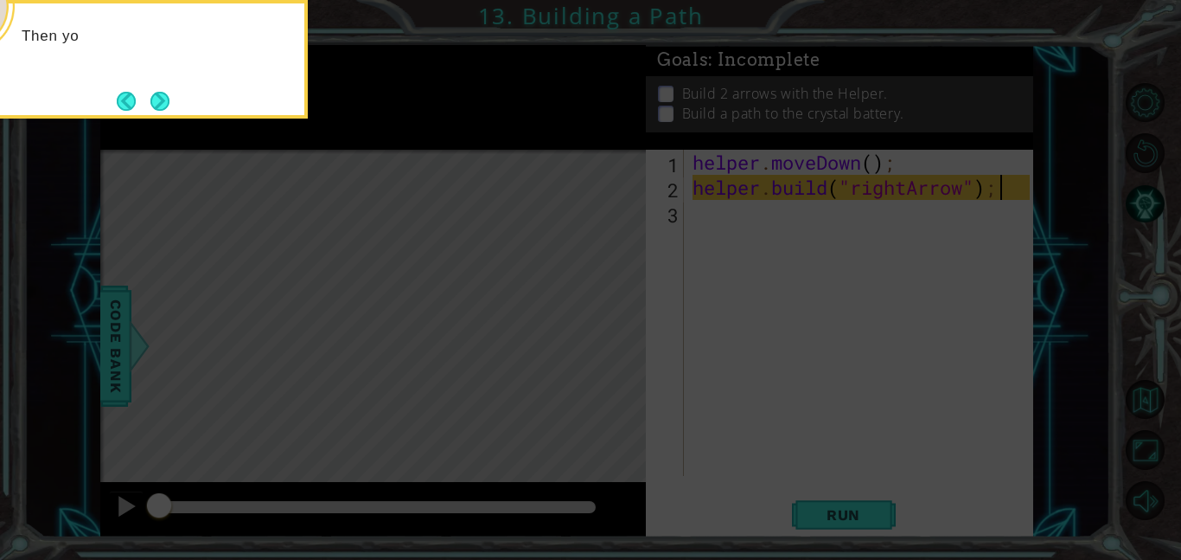
click at [169, 98] on button "Next" at bounding box center [159, 101] width 19 height 19
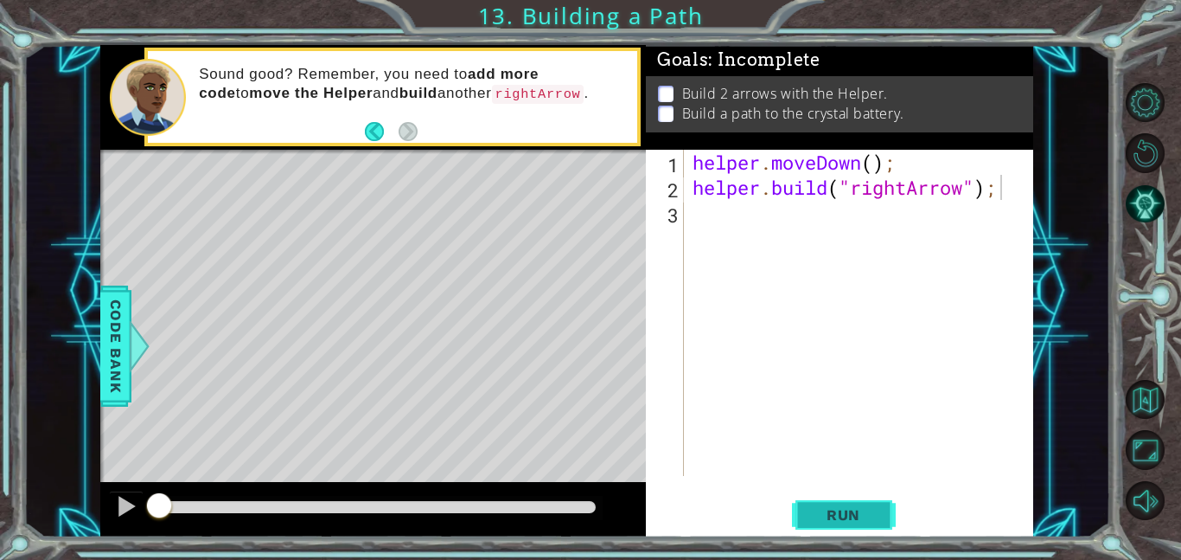
click at [846, 511] on span "Run" at bounding box center [844, 514] width 68 height 17
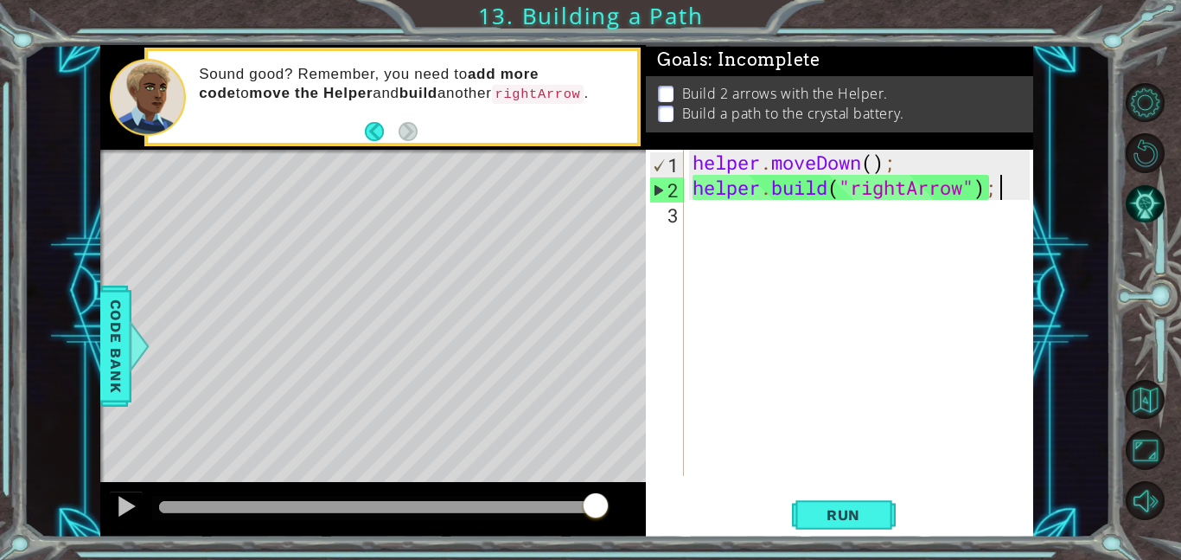
click at [749, 221] on div "helper . moveDown ( ) ; helper . build ( "rightArrow" ) ;" at bounding box center [863, 338] width 349 height 376
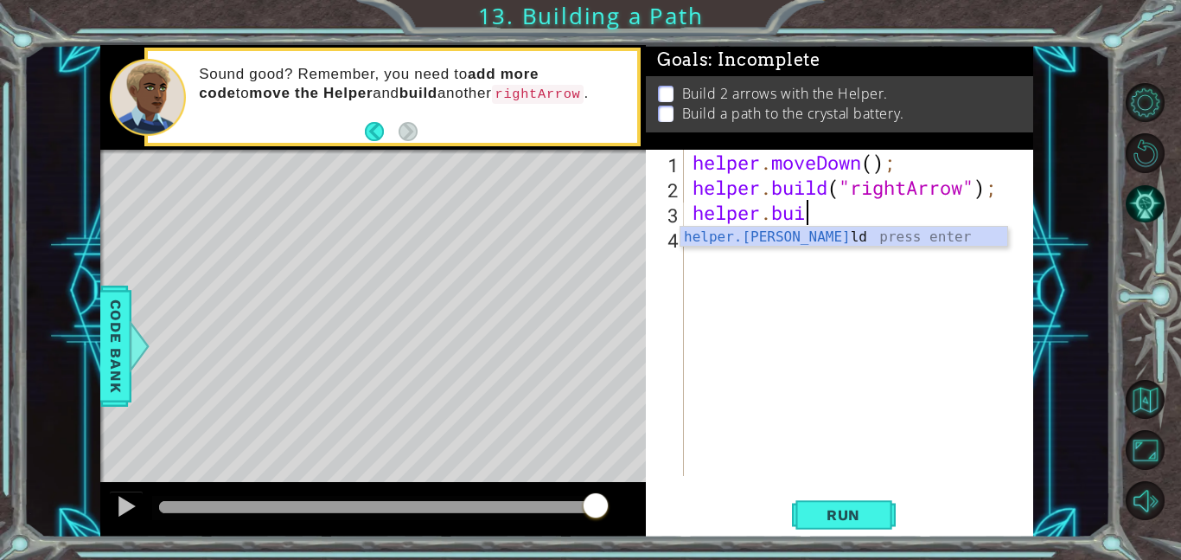
scroll to position [0, 4]
type textarea "[DOMAIN_NAME]("rightArrow");"
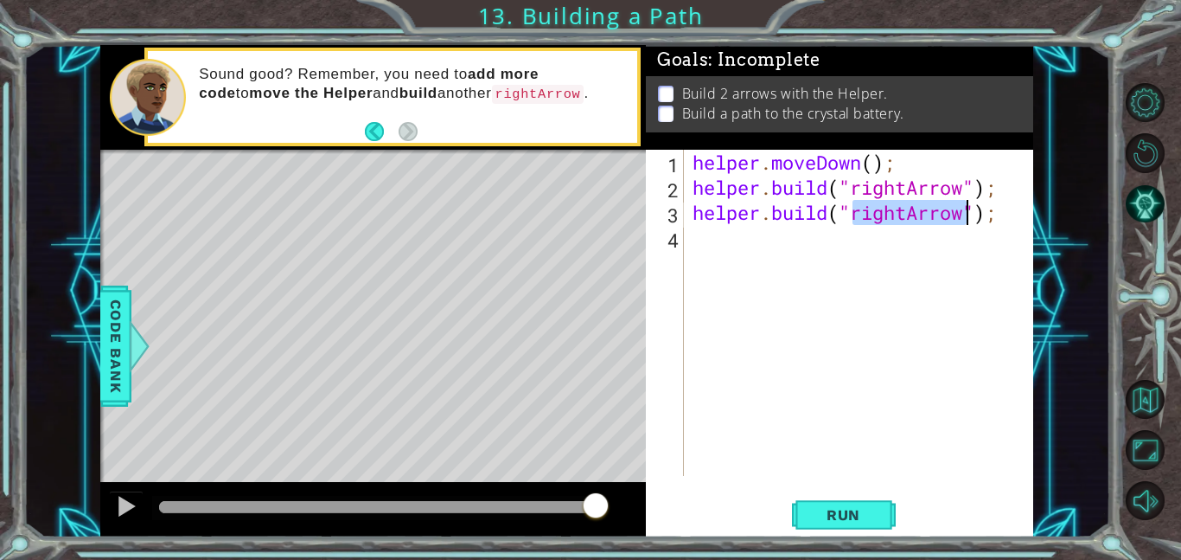
click at [905, 267] on div "helper . moveDown ( ) ; helper . build ( "rightArrow" ) ; helper . build ( "rig…" at bounding box center [863, 338] width 349 height 376
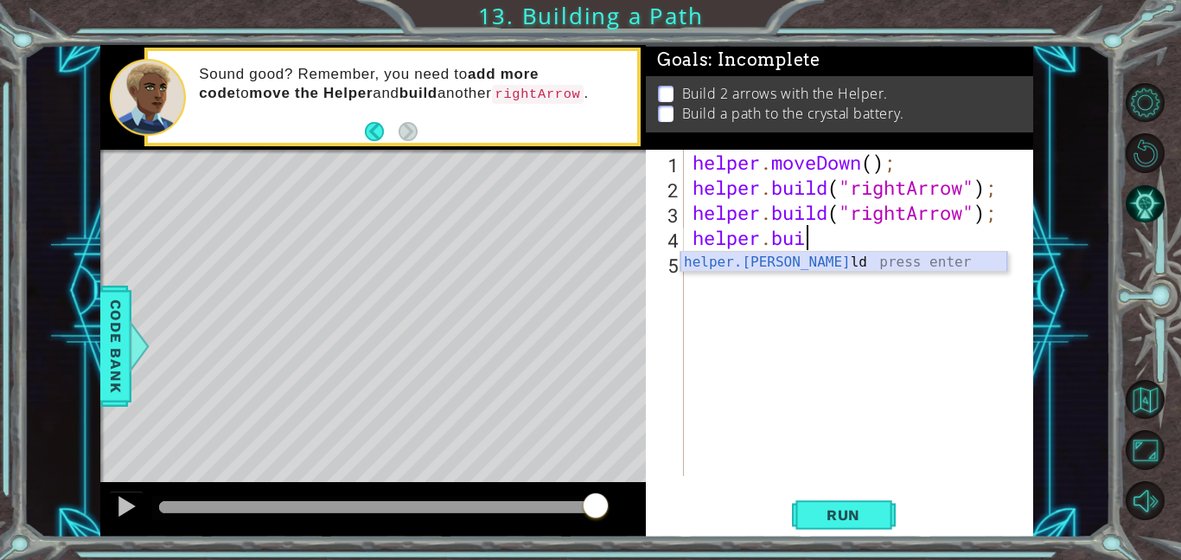
click at [797, 268] on div "helper.[PERSON_NAME] press enter" at bounding box center [844, 283] width 327 height 62
type textarea "[DOMAIN_NAME]("rightArrow");"
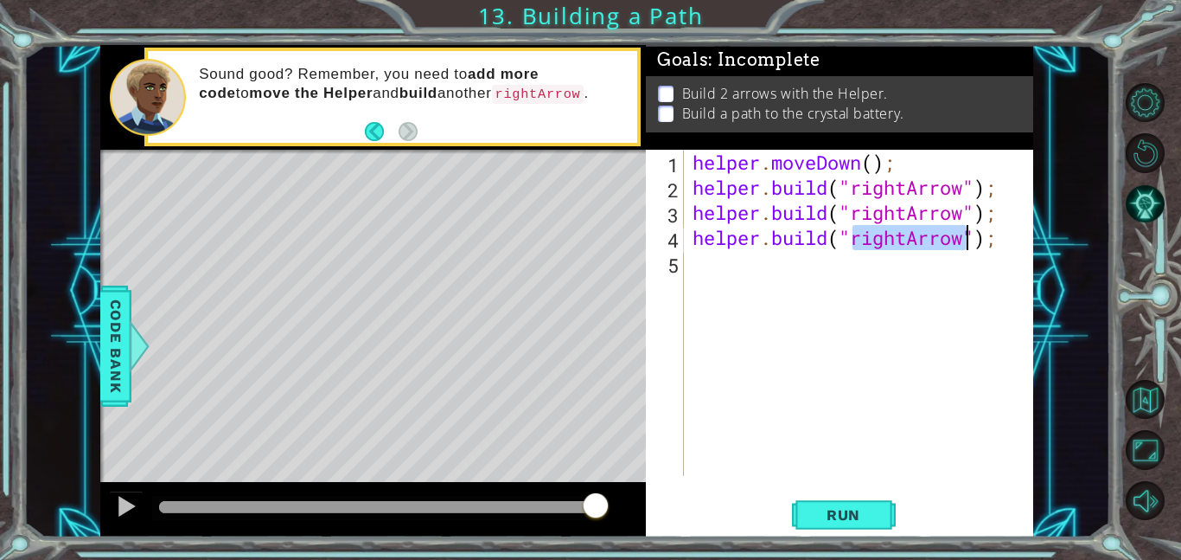
click at [744, 266] on div "helper . moveDown ( ) ; helper . build ( "rightArrow" ) ; helper . build ( "rig…" at bounding box center [863, 338] width 349 height 376
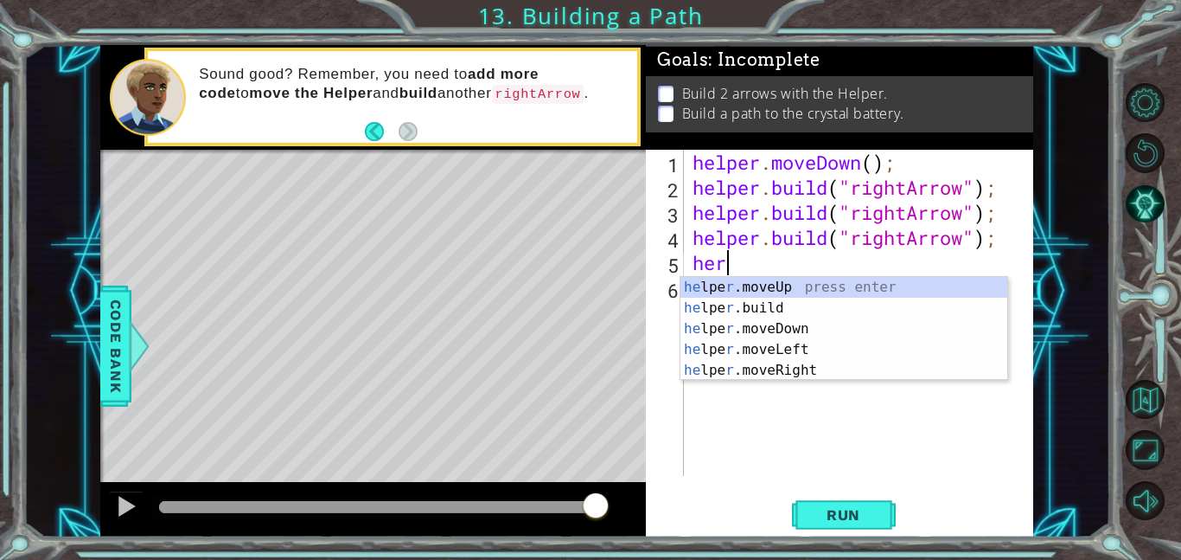
scroll to position [0, 1]
click at [748, 371] on div "he lpe r .moveUp press enter he lpe r .build press enter he lpe r .moveDown pre…" at bounding box center [844, 349] width 327 height 145
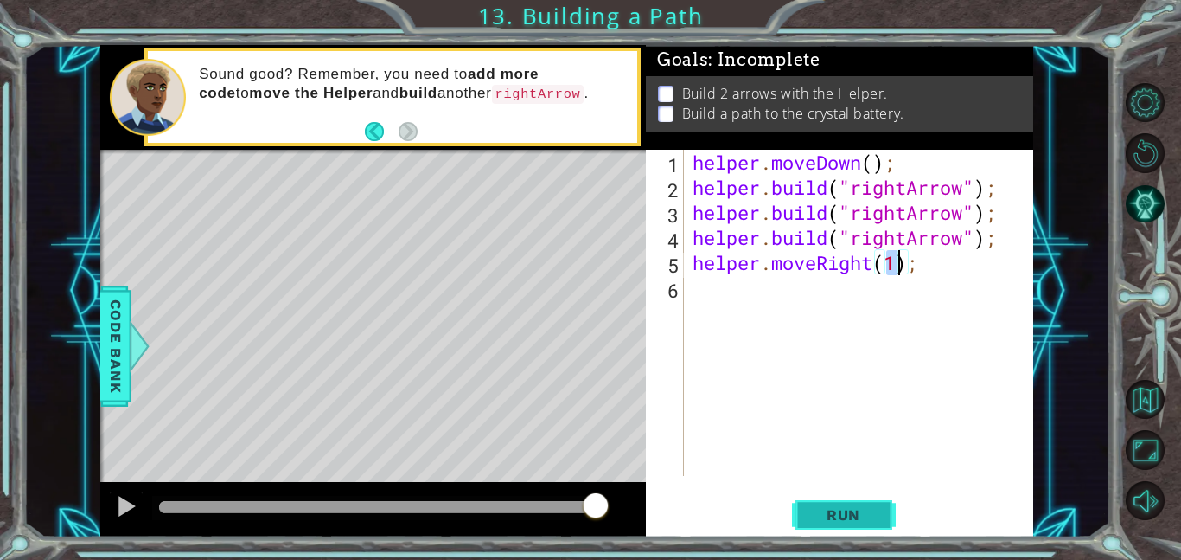
type textarea "helper.moveRight(1);"
click at [849, 510] on span "Run" at bounding box center [844, 514] width 68 height 17
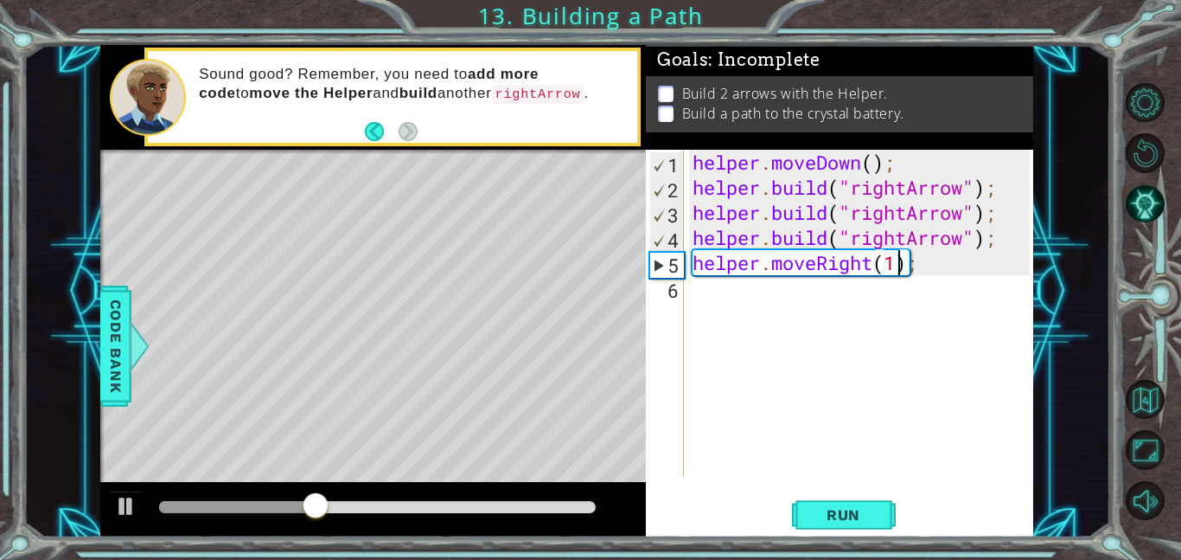
click at [1015, 392] on div "helper . moveDown ( ) ; helper . build ( "rightArrow" ) ; helper . build ( "rig…" at bounding box center [863, 338] width 349 height 376
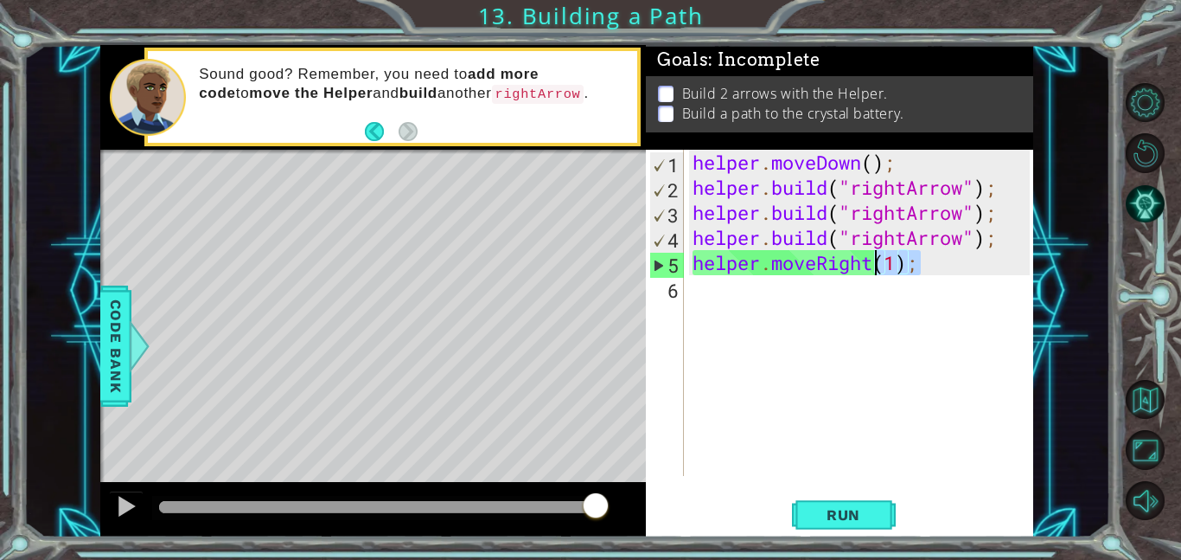
drag, startPoint x: 980, startPoint y: 266, endPoint x: 874, endPoint y: 262, distance: 105.6
click at [874, 262] on div "helper . moveDown ( ) ; helper . build ( "rightArrow" ) ; helper . build ( "rig…" at bounding box center [863, 338] width 349 height 376
click at [905, 260] on div "helper . moveDown ( ) ; helper . build ( "rightArrow" ) ; helper . build ( "rig…" at bounding box center [859, 313] width 341 height 326
click at [843, 500] on button "Run" at bounding box center [844, 514] width 104 height 39
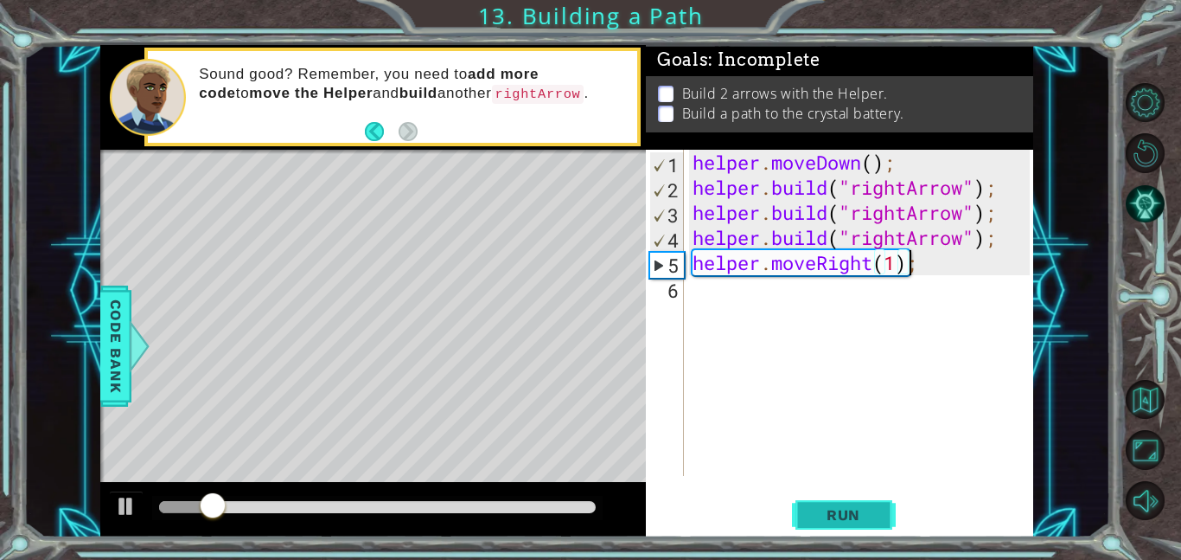
click at [843, 500] on button "Run" at bounding box center [844, 514] width 104 height 39
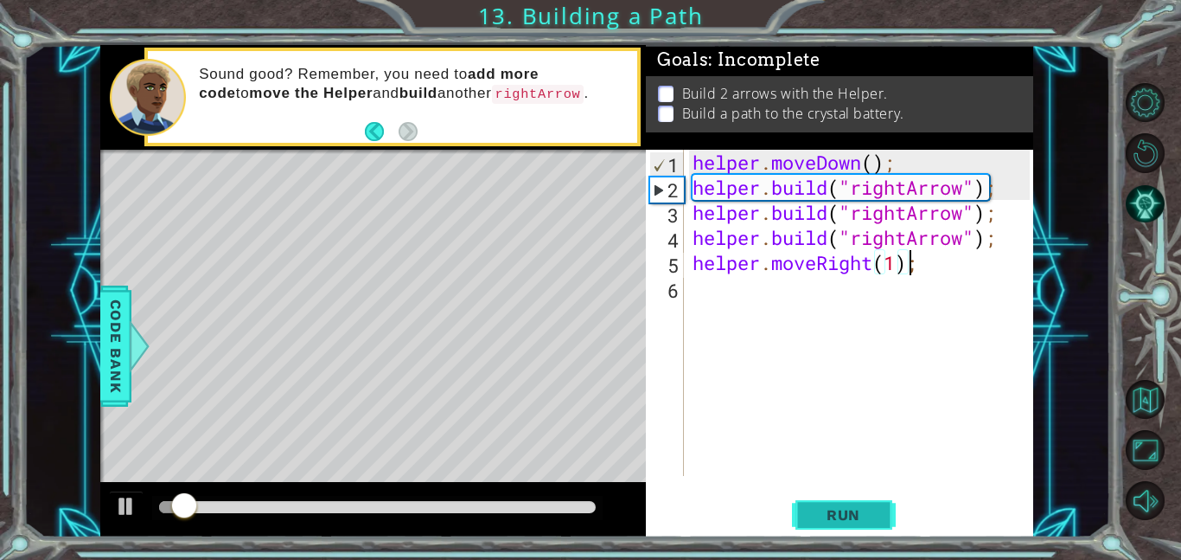
click at [843, 500] on button "Run" at bounding box center [844, 514] width 104 height 39
click at [128, 515] on div at bounding box center [126, 506] width 22 height 22
click at [1004, 189] on div "helper . moveDown ( ) ; helper . build ( "rightArrow" ) ; helper . build ( "rig…" at bounding box center [863, 338] width 349 height 376
type textarea "[DOMAIN_NAME]("rightArrow");"
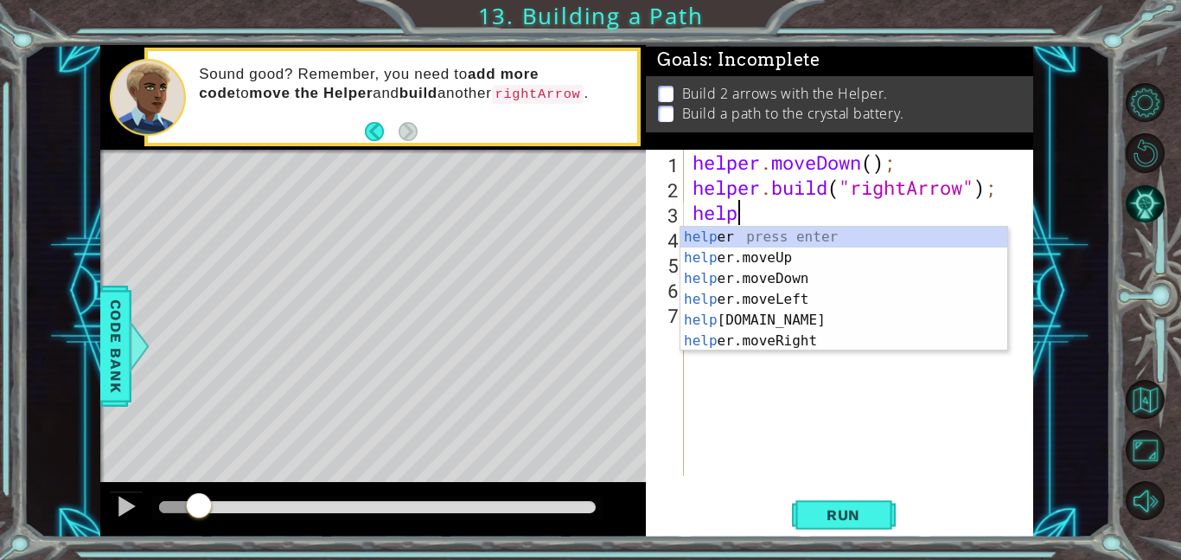
scroll to position [0, 1]
click at [758, 340] on div "help er press enter help er.moveUp press enter help er.moveDown press enter hel…" at bounding box center [844, 310] width 327 height 166
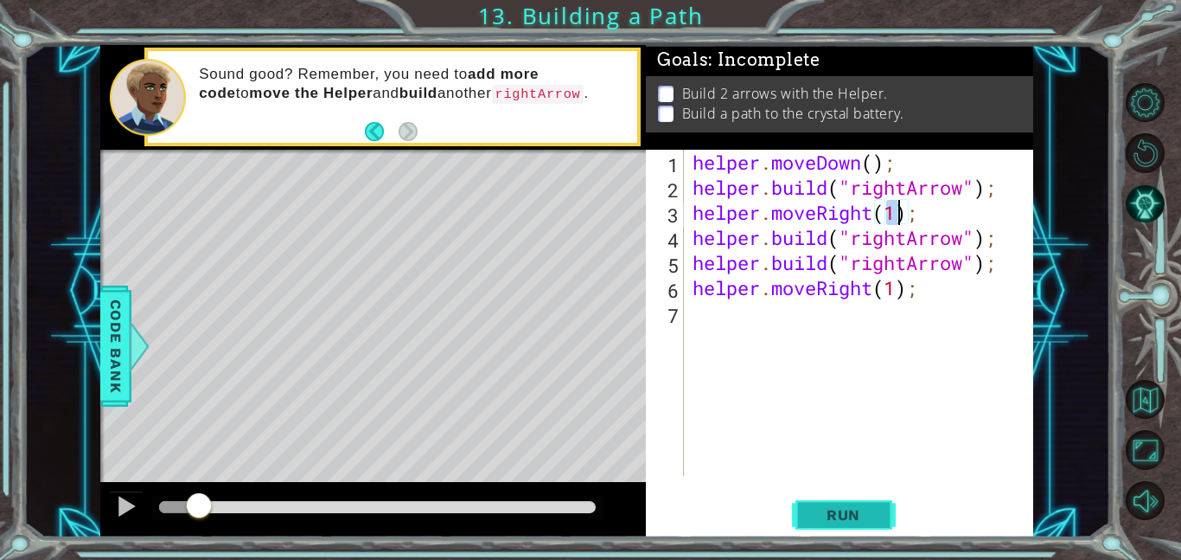
click at [872, 509] on span "Run" at bounding box center [844, 514] width 68 height 17
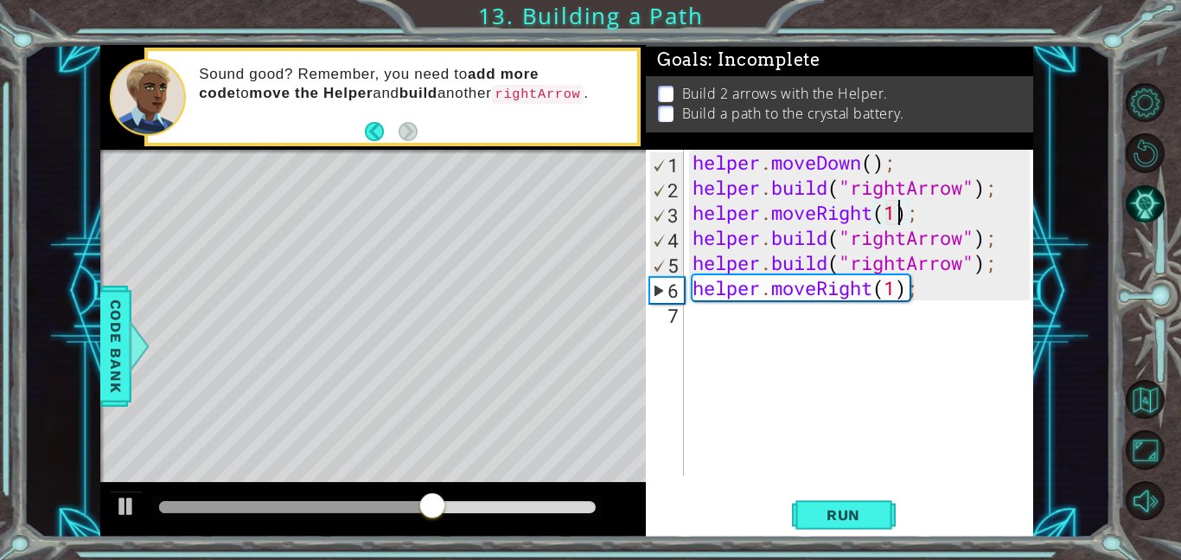
click at [1014, 238] on div "helper . moveDown ( ) ; helper . build ( "rightArrow" ) ; helper . moveRight ( …" at bounding box center [863, 338] width 349 height 376
type textarea "[DOMAIN_NAME]("rightArrow");"
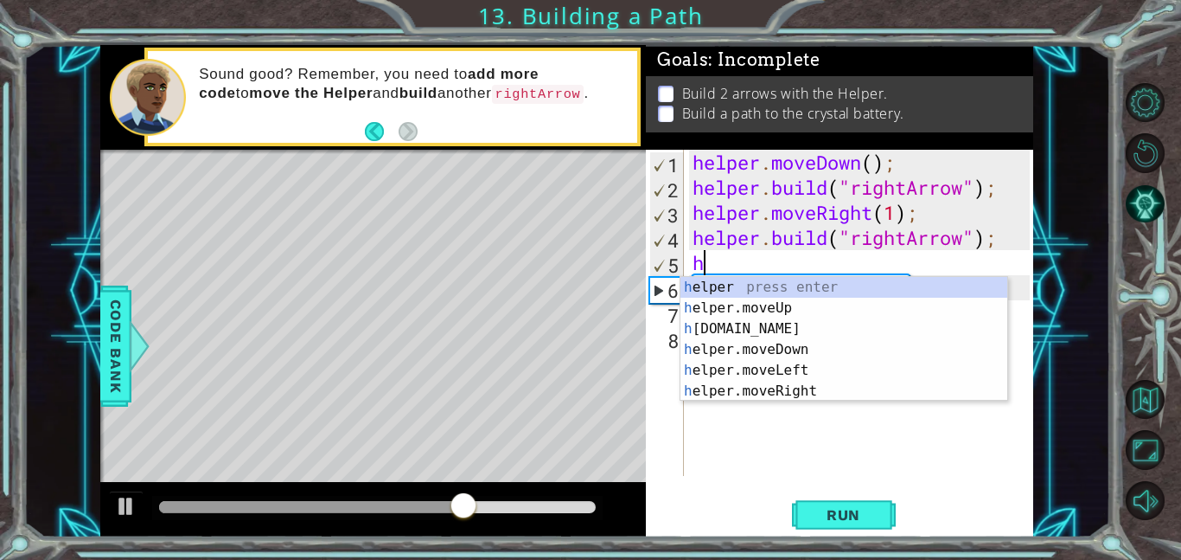
type textarea "hel"
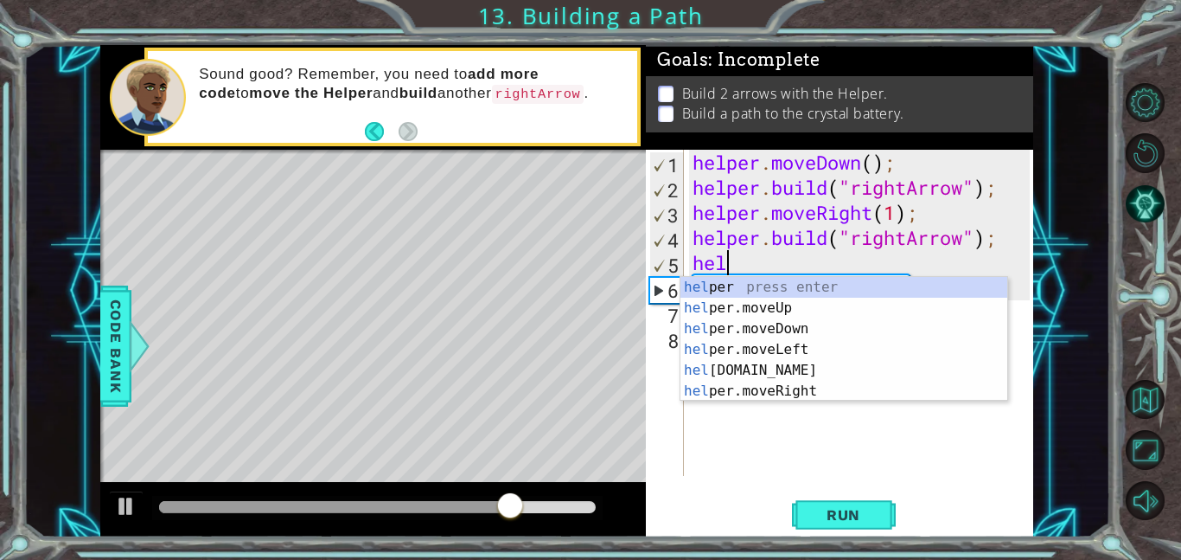
click at [880, 401] on div "helper . moveDown ( ) ; helper . build ( "rightArrow" ) ; helper . moveRight ( …" at bounding box center [863, 338] width 349 height 376
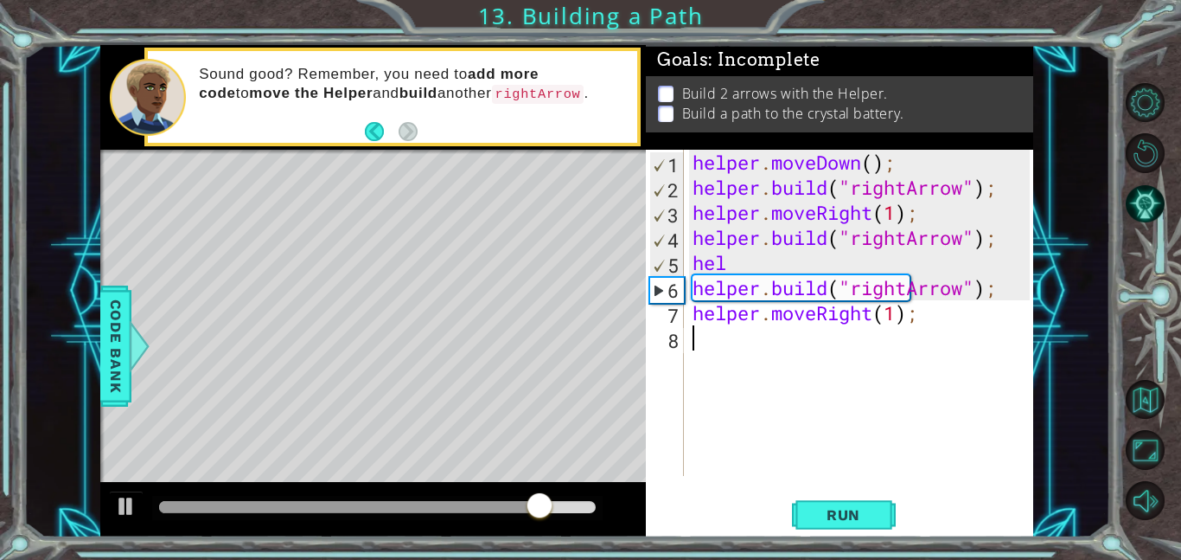
click at [797, 245] on div "helper . moveDown ( ) ; helper . build ( "rightArrow" ) ; helper . moveRight ( …" at bounding box center [863, 338] width 349 height 376
click at [776, 260] on div "helper . moveDown ( ) ; helper . build ( "rightArrow" ) ; helper . moveRight ( …" at bounding box center [863, 338] width 349 height 376
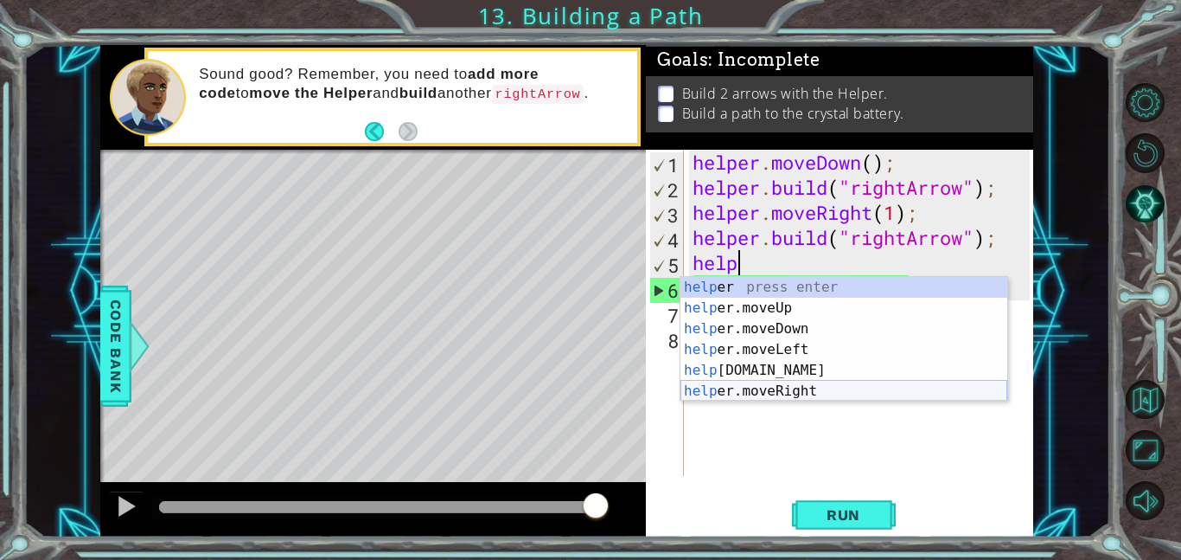
click at [743, 387] on div "help er press enter help er.moveUp press enter help er.moveDown press enter hel…" at bounding box center [844, 360] width 327 height 166
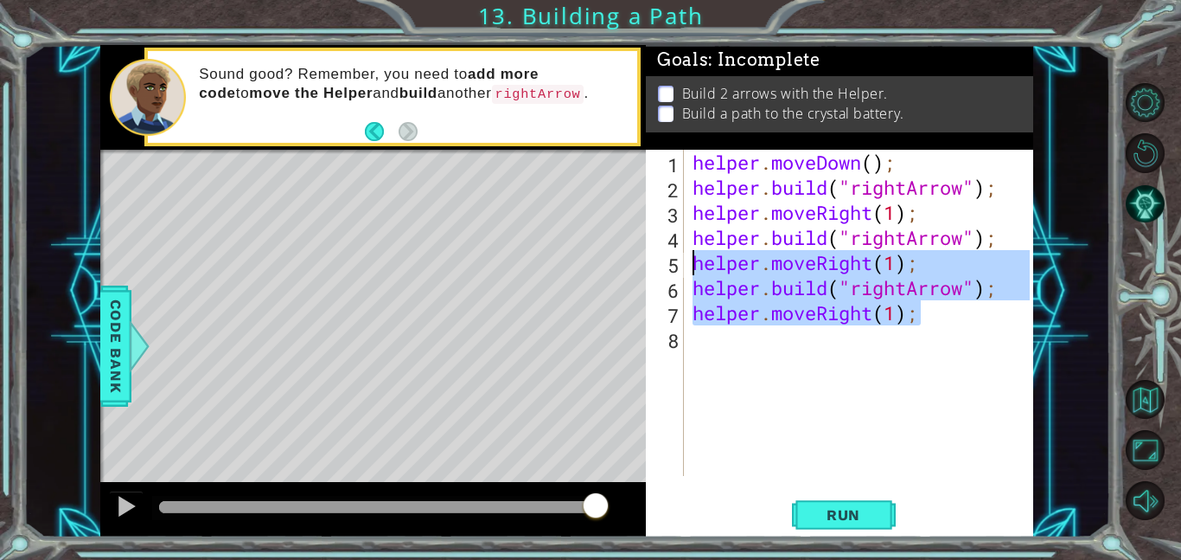
drag, startPoint x: 931, startPoint y: 312, endPoint x: 684, endPoint y: 265, distance: 251.9
click at [684, 265] on div "helper.moveRight(1); 1 2 3 4 5 6 7 8 helper . moveDown ( ) ; helper . build ( "…" at bounding box center [838, 313] width 384 height 326
type textarea "helper.moveRight(1); [DOMAIN_NAME]("rightArrow");"
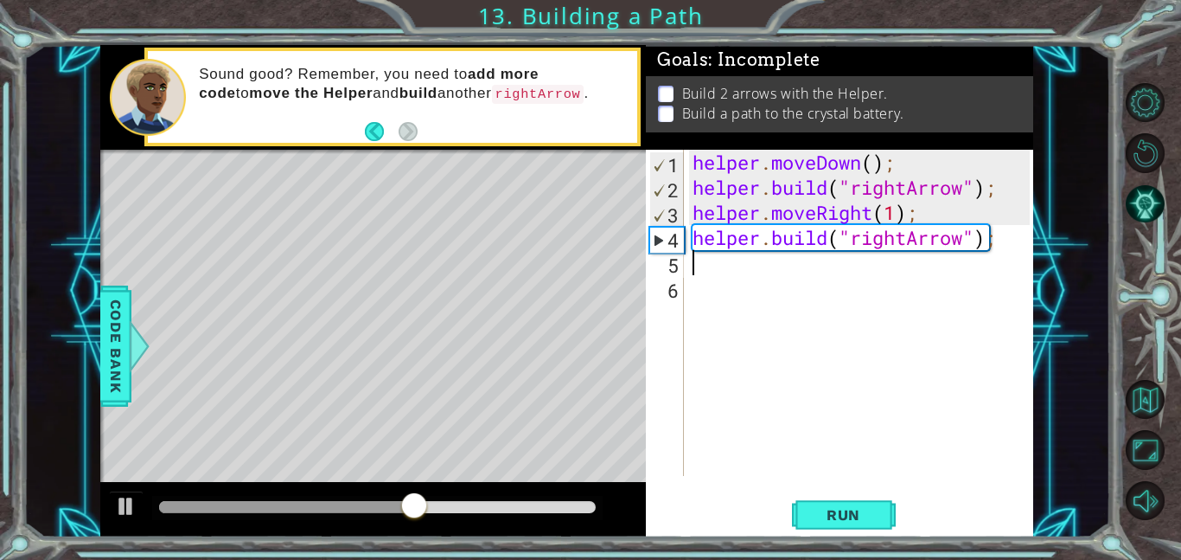
click at [900, 210] on div "helper . moveDown ( ) ; helper . build ( "rightArrow" ) ; helper . moveRight ( …" at bounding box center [863, 338] width 349 height 376
type textarea "helper.moveRight(3);"
click at [821, 514] on span "Run" at bounding box center [844, 514] width 68 height 17
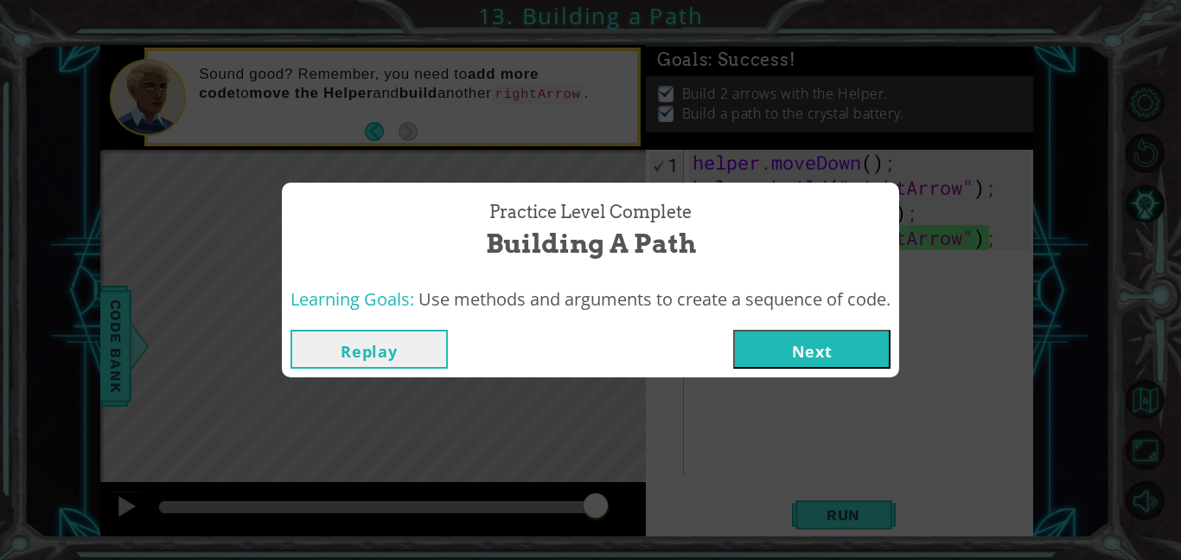
click at [768, 334] on button "Next" at bounding box center [811, 349] width 157 height 39
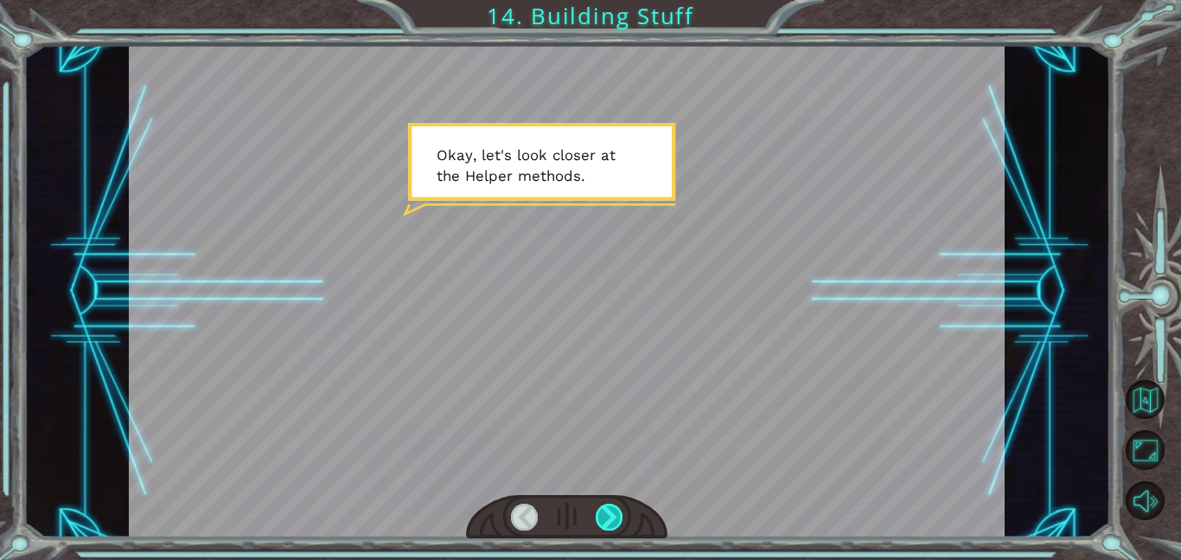
click at [605, 515] on div at bounding box center [610, 516] width 28 height 27
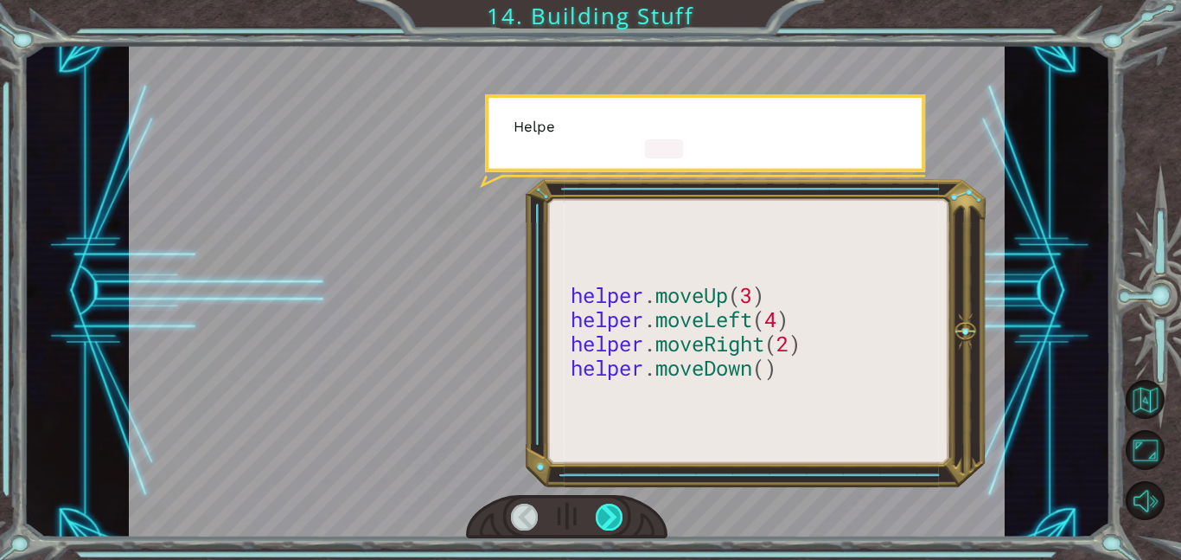
click at [605, 515] on div at bounding box center [610, 516] width 28 height 27
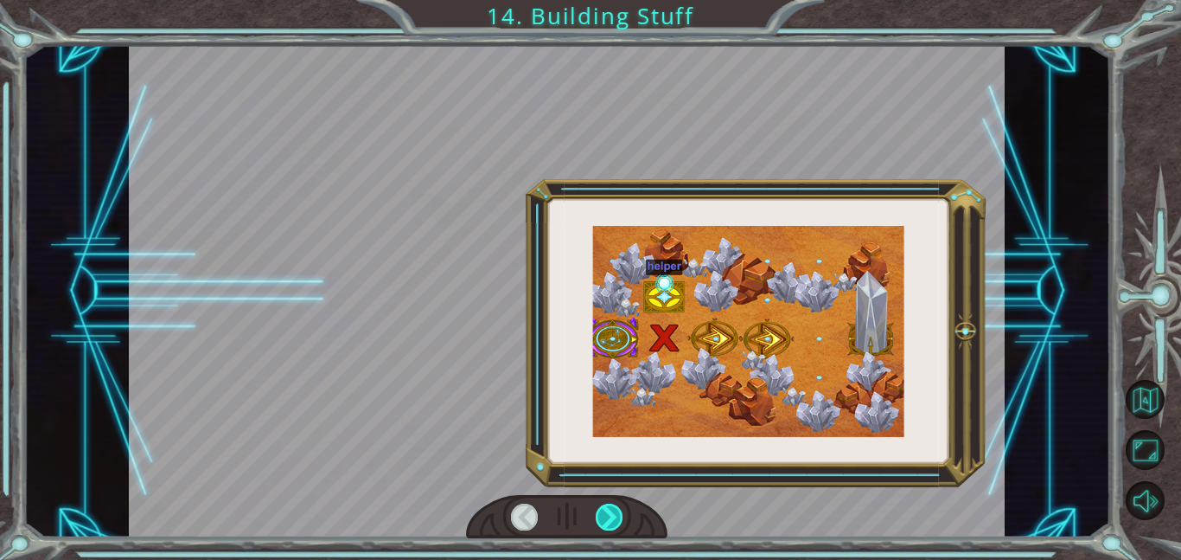
click at [605, 515] on div at bounding box center [610, 516] width 28 height 27
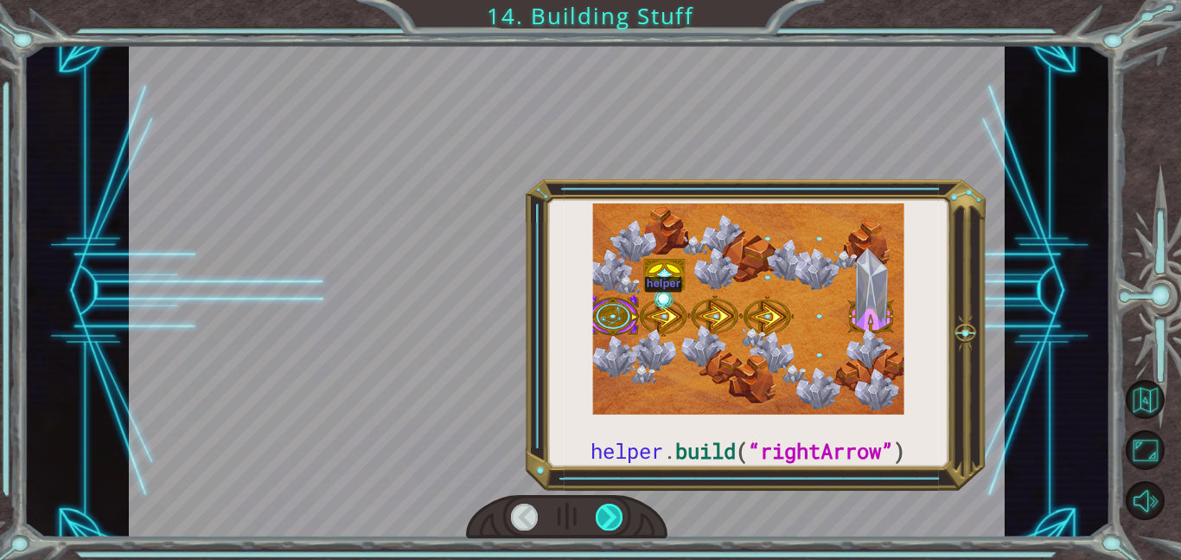
click at [605, 515] on div at bounding box center [610, 516] width 28 height 27
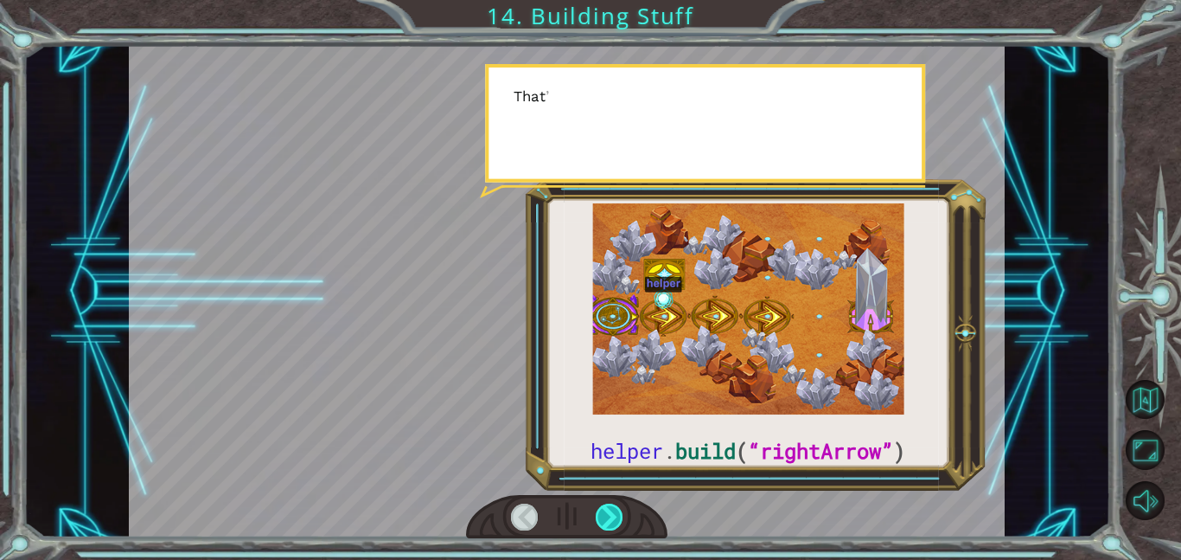
click at [605, 515] on div at bounding box center [610, 516] width 28 height 27
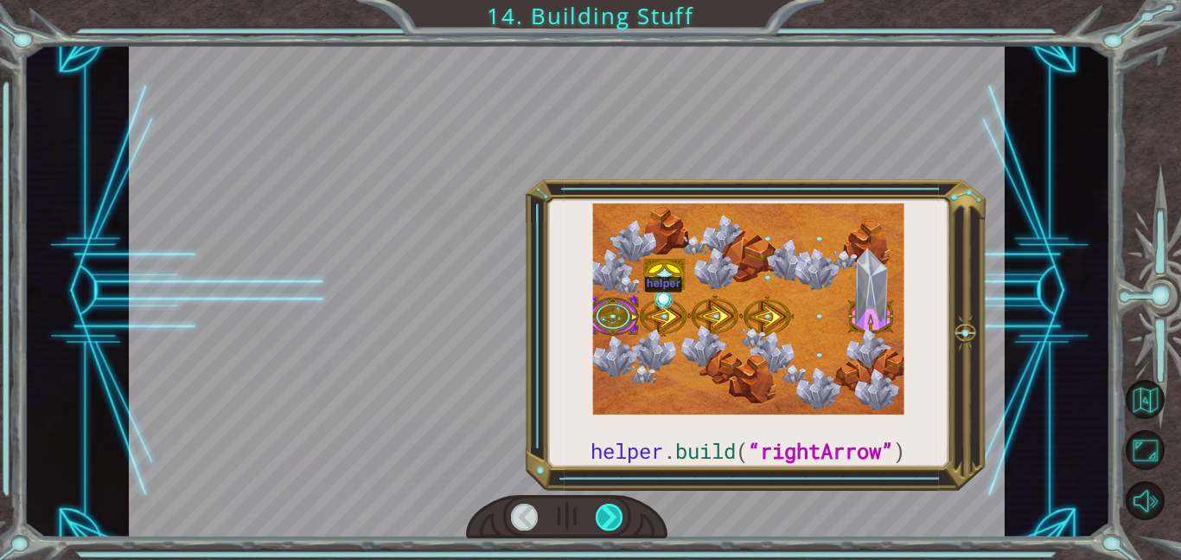
click at [605, 515] on div at bounding box center [610, 516] width 28 height 27
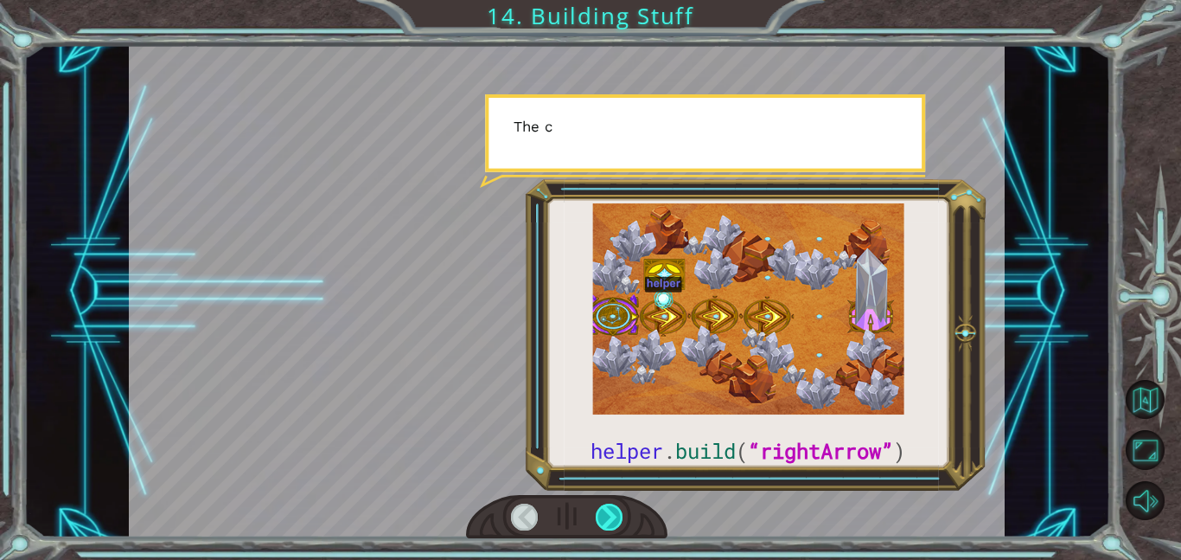
click at [605, 515] on div at bounding box center [610, 516] width 28 height 27
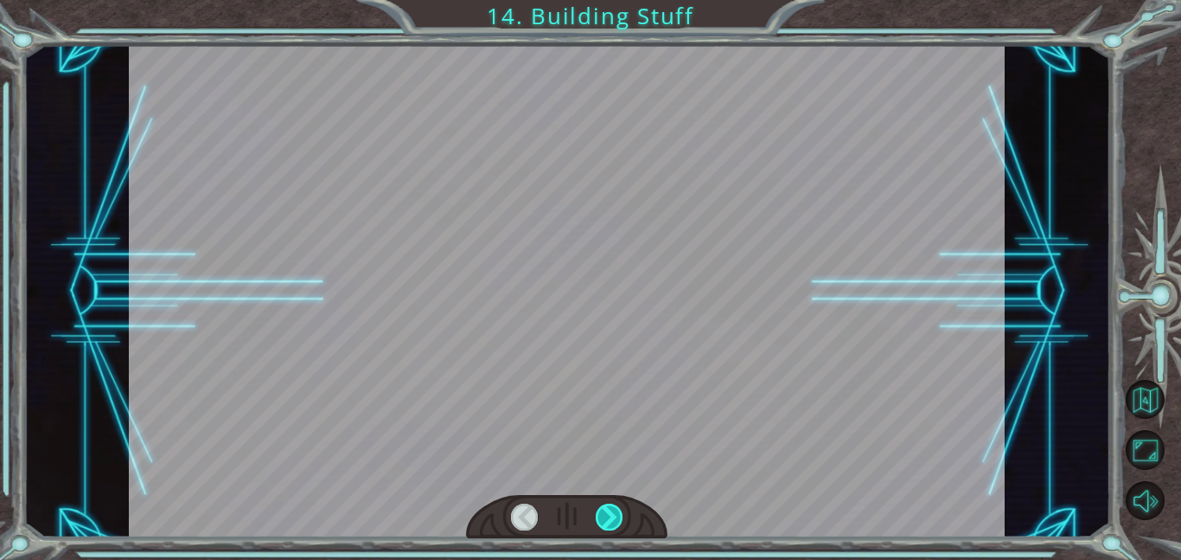
click at [605, 515] on div at bounding box center [610, 516] width 28 height 27
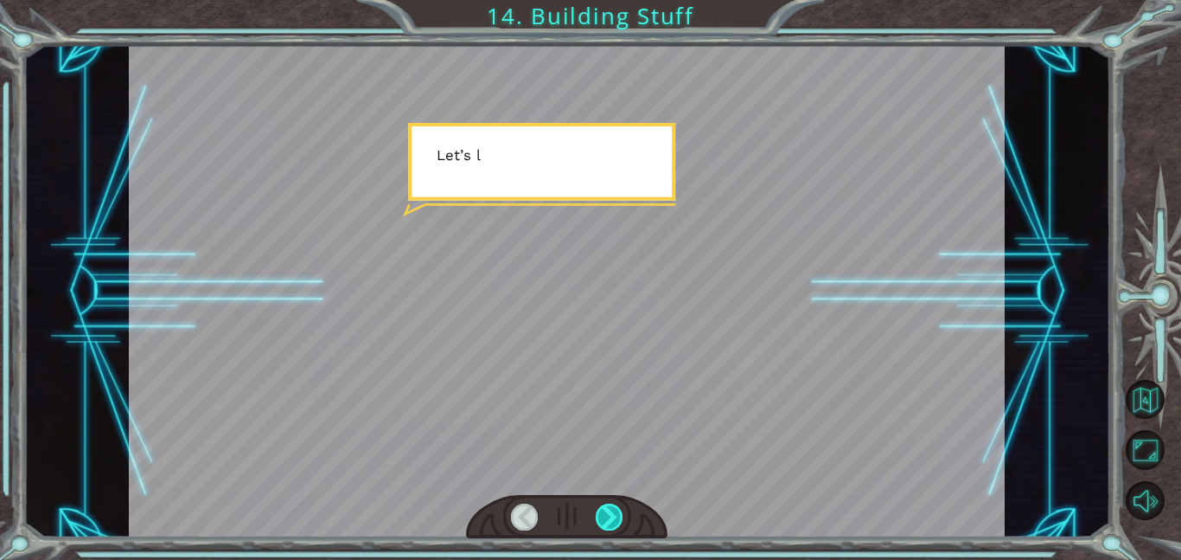
click at [605, 515] on div at bounding box center [610, 516] width 28 height 27
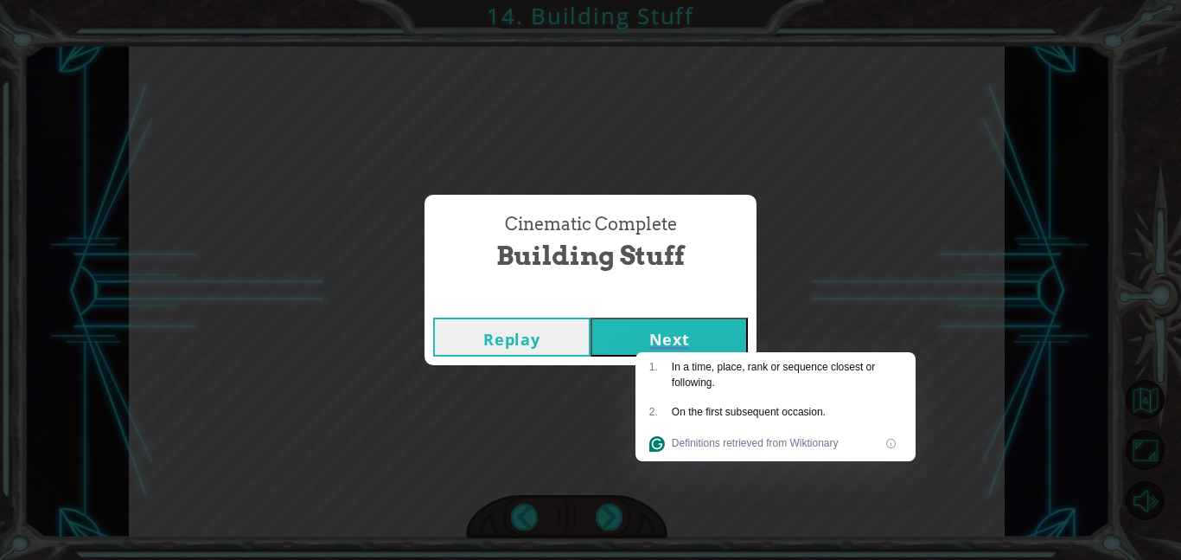
click at [631, 310] on div "Replay Next" at bounding box center [591, 337] width 332 height 56
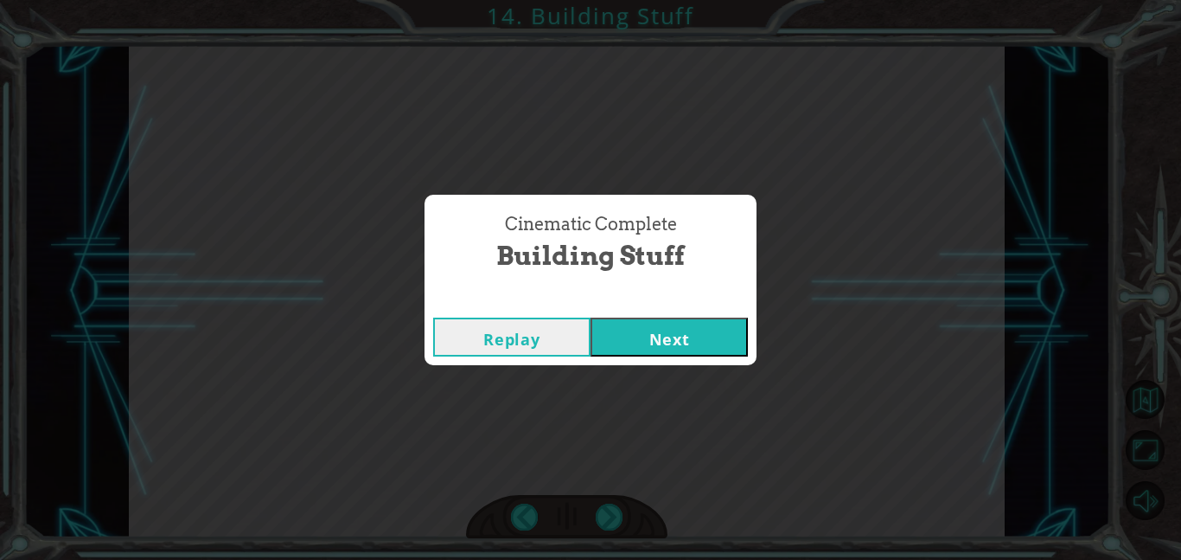
click at [642, 324] on button "Next" at bounding box center [669, 336] width 157 height 39
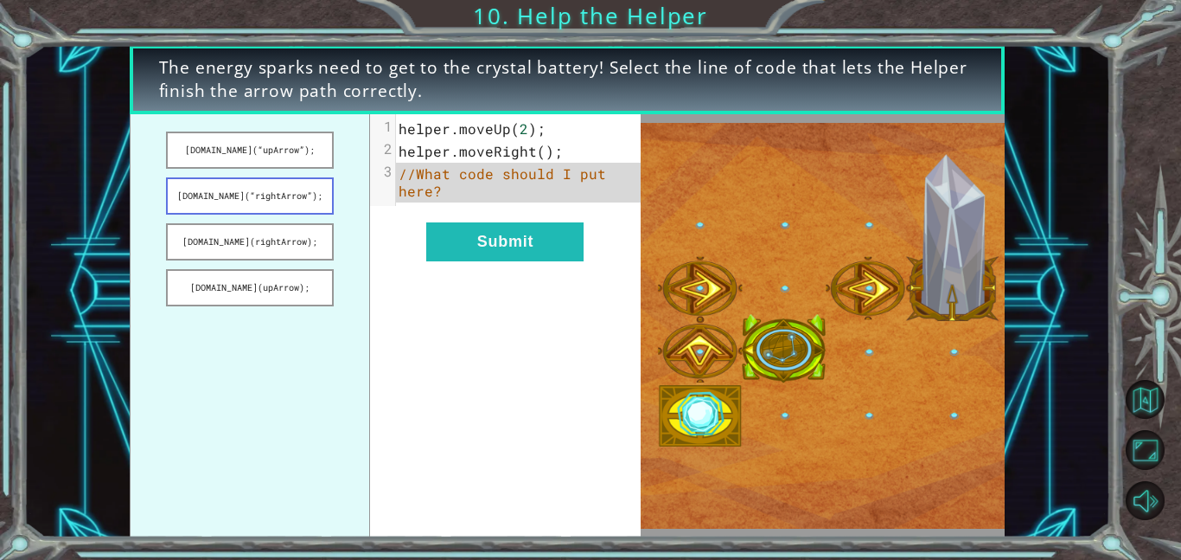
click at [291, 194] on button "[DOMAIN_NAME](“rightArrow”);" at bounding box center [250, 195] width 168 height 37
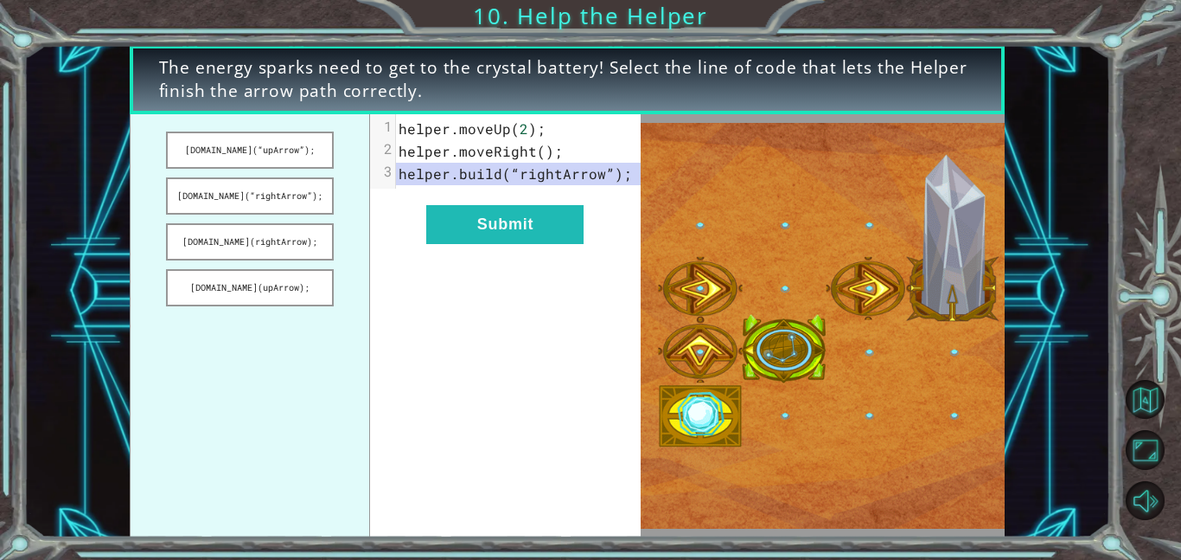
drag, startPoint x: 291, startPoint y: 194, endPoint x: 368, endPoint y: 199, distance: 76.3
click at [368, 199] on ul "[DOMAIN_NAME](“upArrow”); [DOMAIN_NAME](“rightArrow”); [DOMAIN_NAME](rightArrow…" at bounding box center [250, 325] width 241 height 423
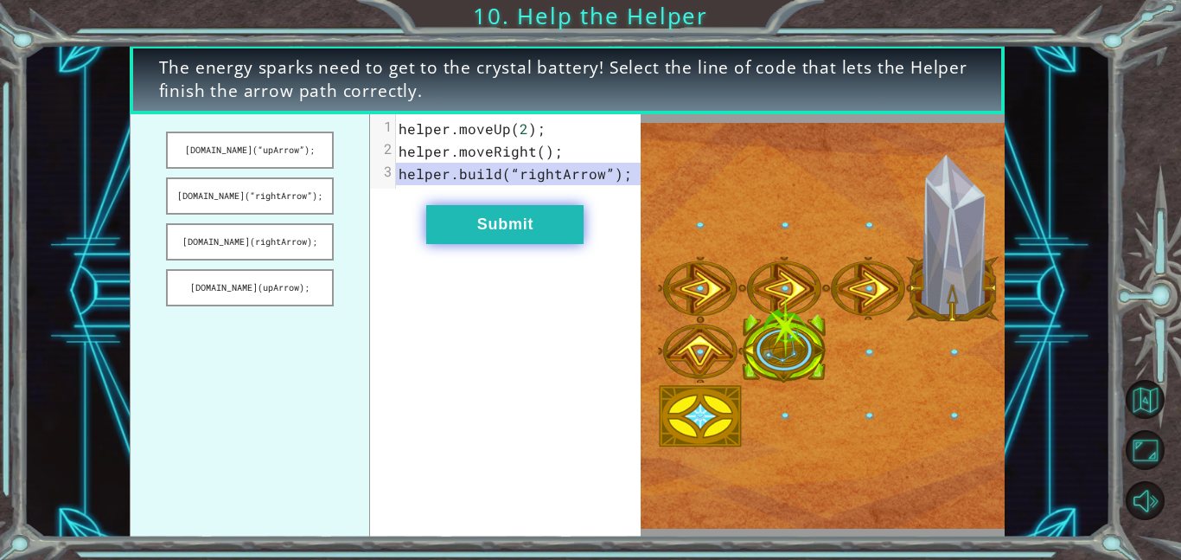
click at [437, 215] on button "Submit" at bounding box center [504, 224] width 157 height 39
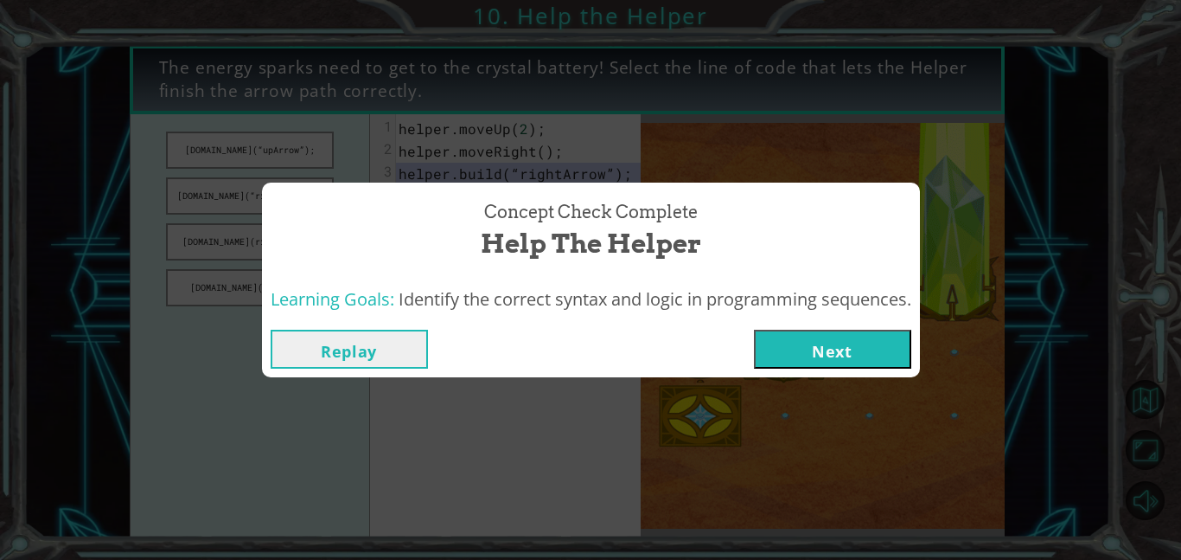
click at [833, 360] on button "Next" at bounding box center [832, 349] width 157 height 39
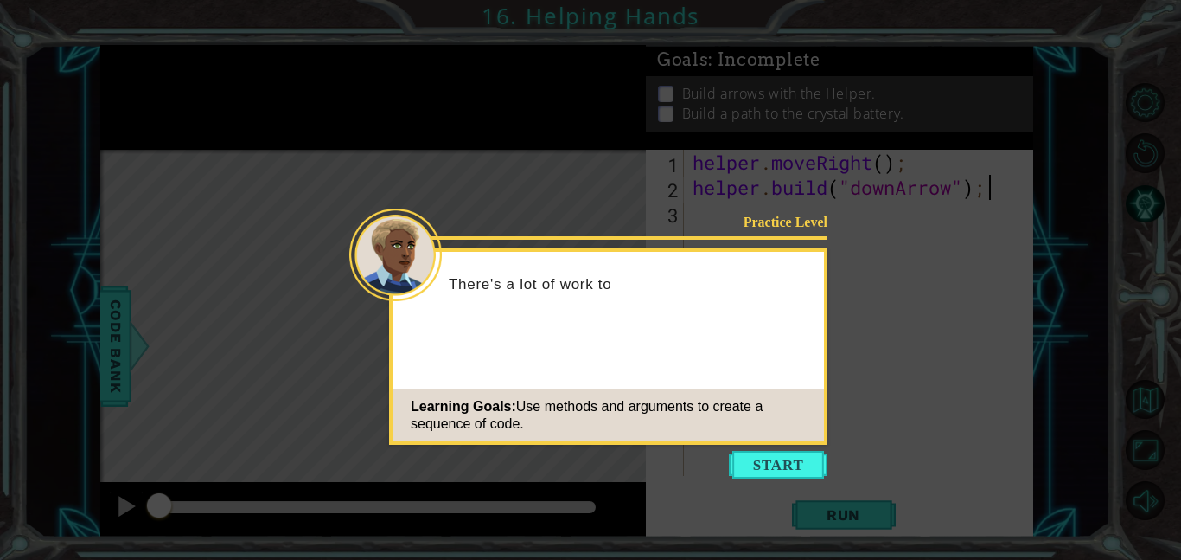
click at [782, 447] on icon at bounding box center [590, 280] width 1181 height 560
click at [778, 464] on button "Start" at bounding box center [778, 465] width 99 height 28
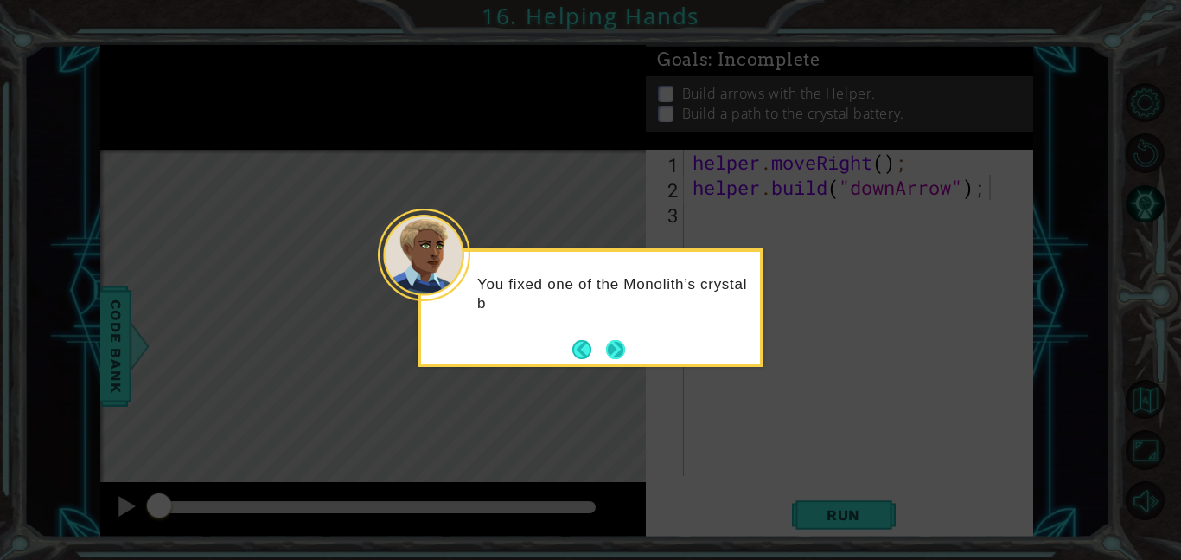
click at [610, 339] on button "Next" at bounding box center [616, 349] width 20 height 20
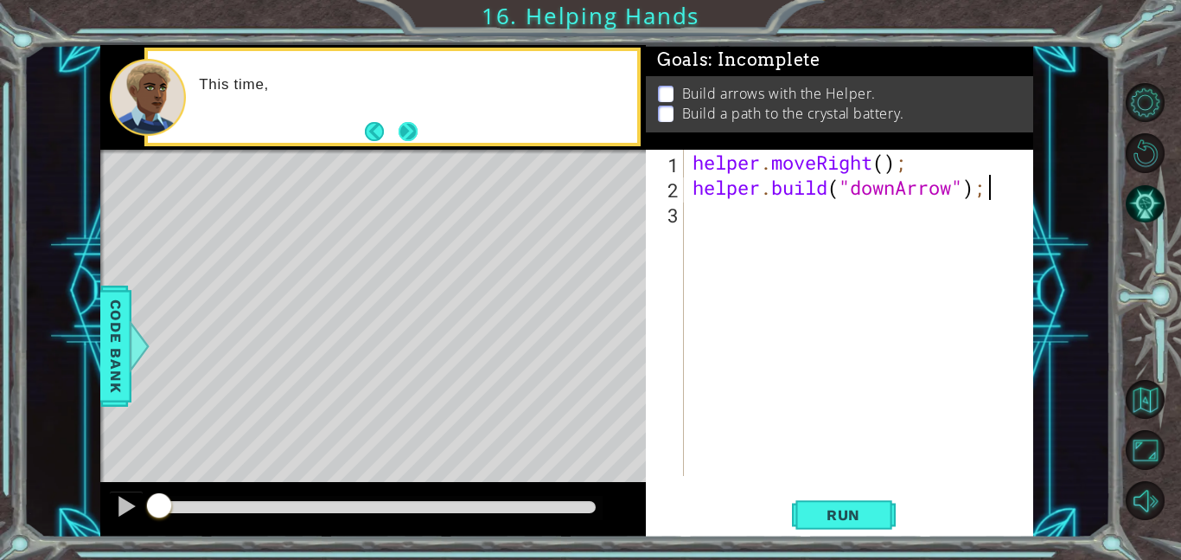
click at [398, 122] on button "Next" at bounding box center [407, 131] width 19 height 19
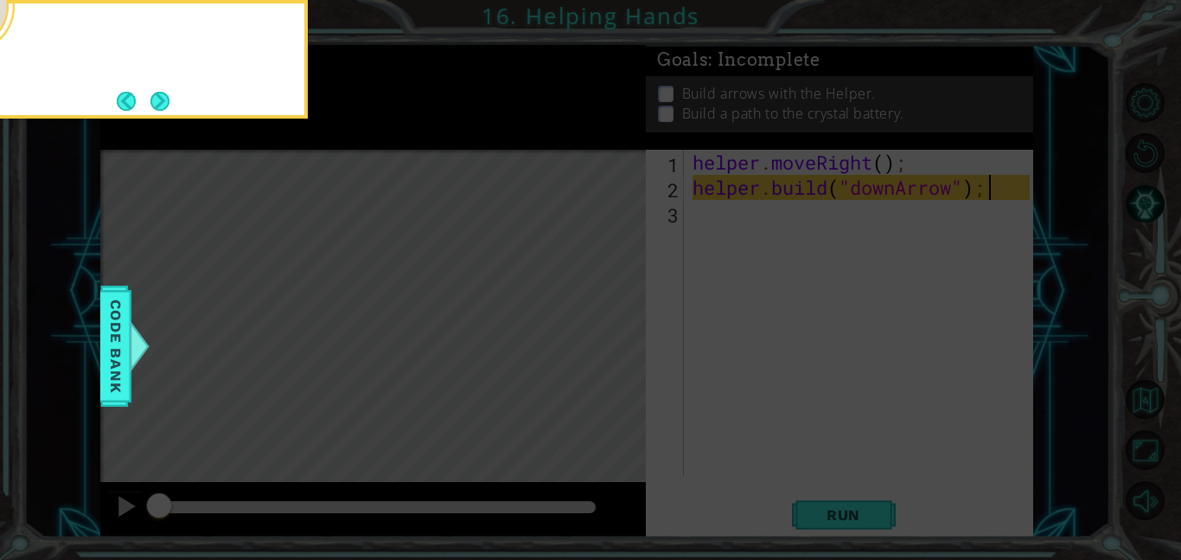
click at [405, 134] on icon at bounding box center [590, 83] width 1181 height 951
click at [178, 108] on div "There's" at bounding box center [135, 59] width 346 height 118
click at [162, 106] on button "Next" at bounding box center [159, 101] width 19 height 19
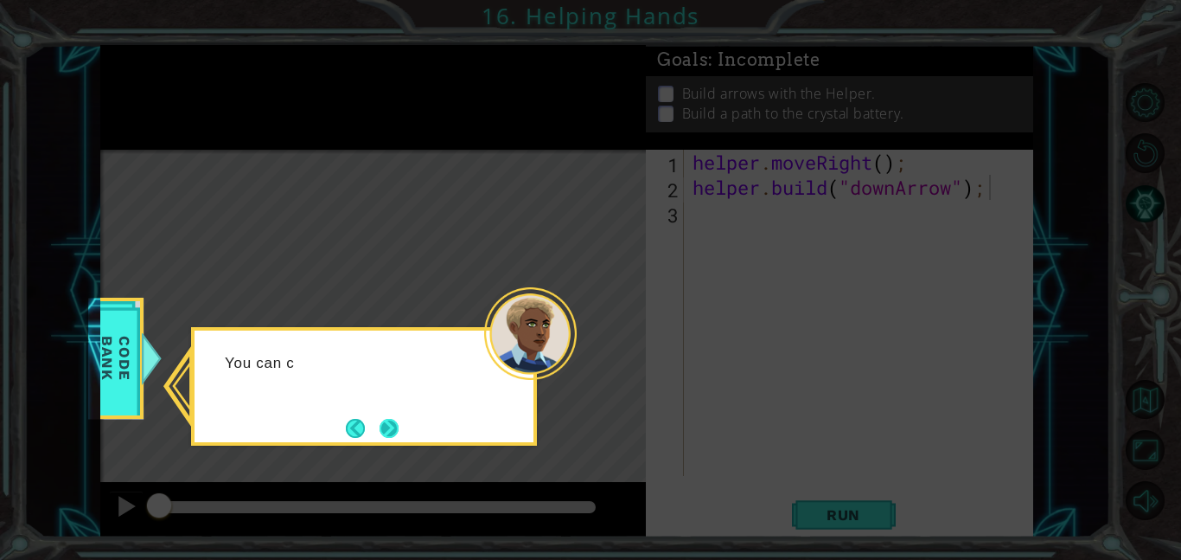
click at [380, 430] on button "Next" at bounding box center [389, 428] width 19 height 19
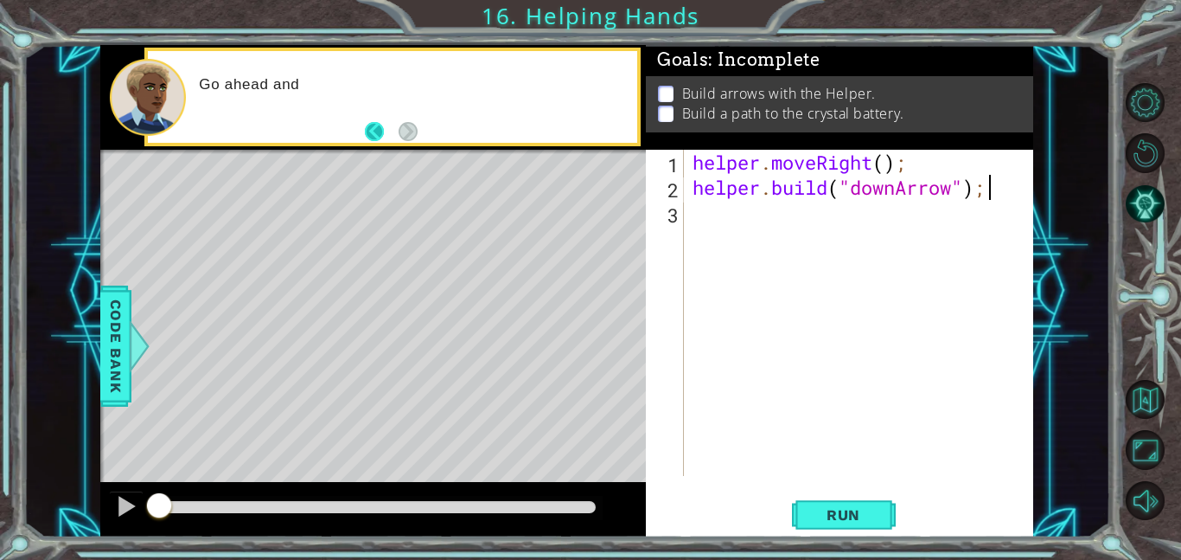
click at [396, 125] on button "Back" at bounding box center [382, 131] width 34 height 19
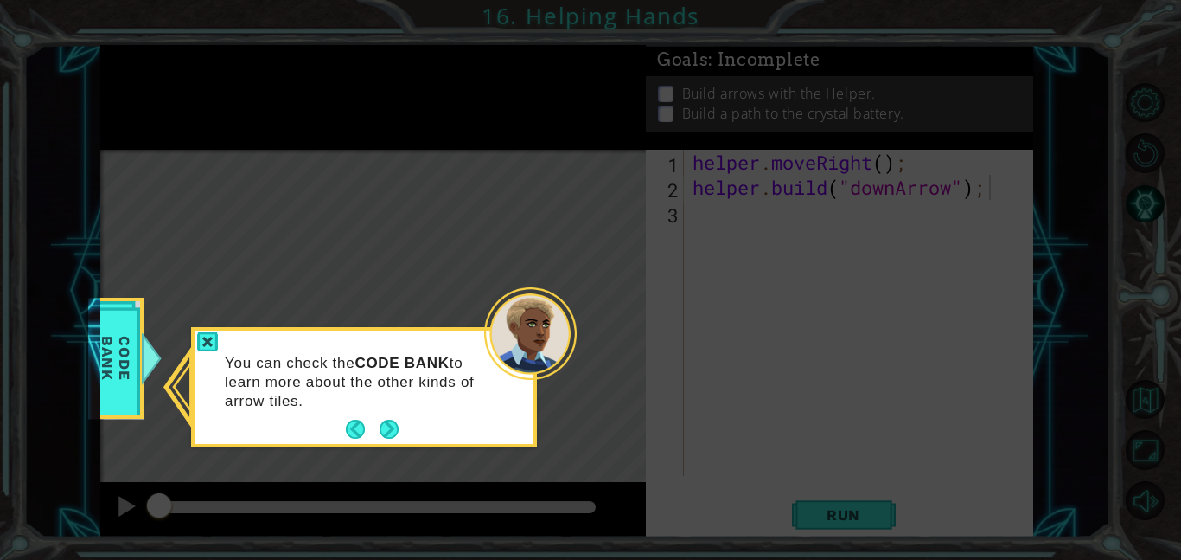
click at [386, 139] on icon at bounding box center [590, 280] width 1181 height 560
click at [371, 430] on button "Back" at bounding box center [363, 428] width 34 height 19
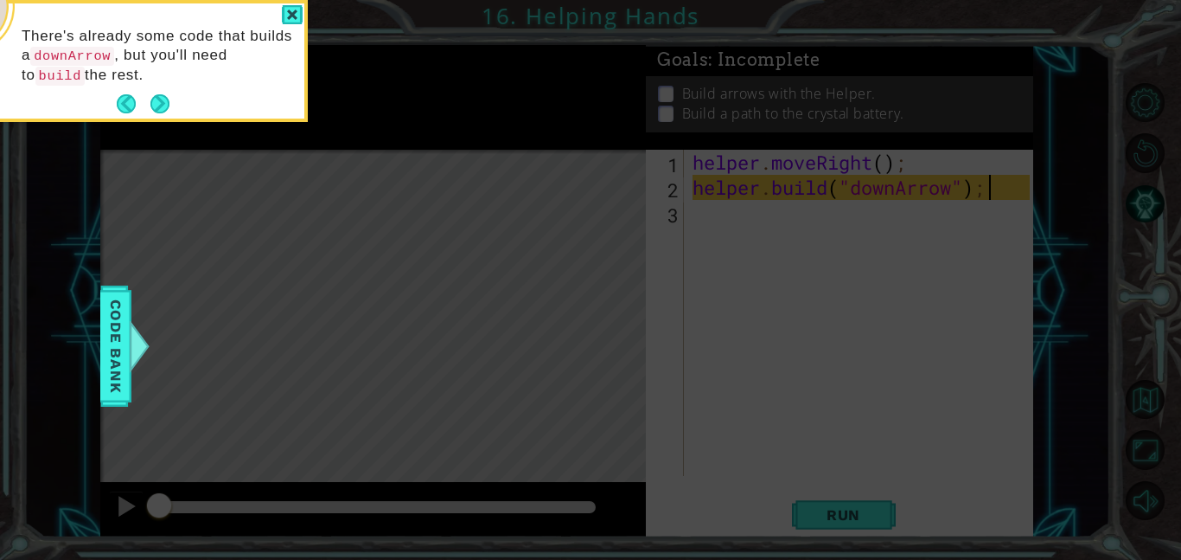
click at [196, 122] on icon at bounding box center [590, 83] width 1181 height 951
click at [163, 113] on button "Next" at bounding box center [159, 103] width 19 height 19
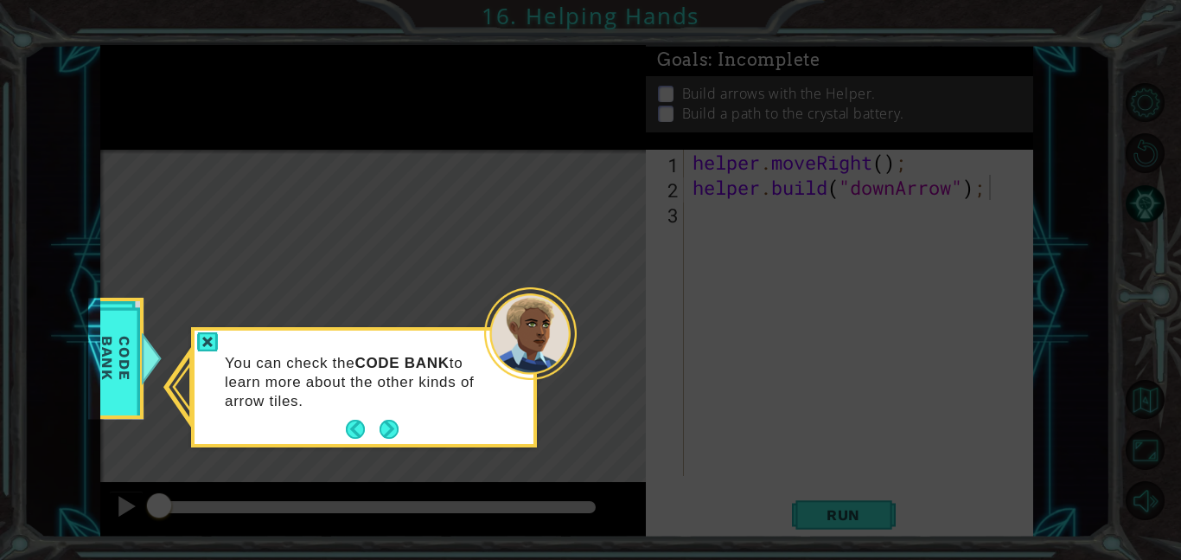
click at [156, 109] on icon at bounding box center [590, 280] width 1181 height 560
click at [380, 426] on button "Next" at bounding box center [389, 428] width 19 height 19
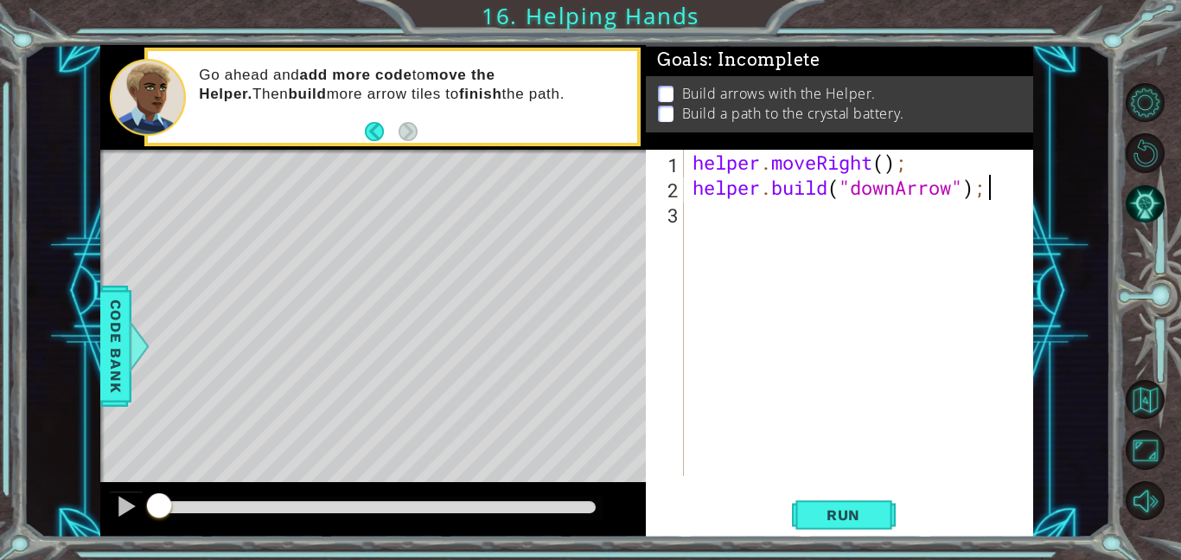
click at [822, 238] on div "helper . moveRight ( ) ; helper . build ( "downArrow" ) ;" at bounding box center [863, 338] width 349 height 376
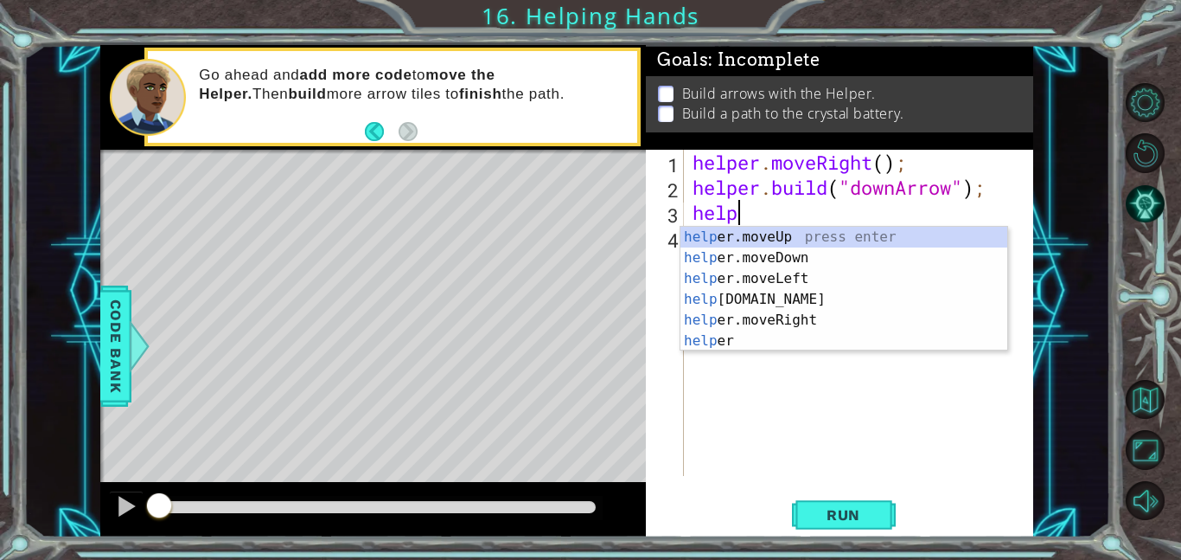
scroll to position [0, 1]
click at [801, 248] on div "help er.moveUp press enter help er.moveDown press enter help er.moveLeft press …" at bounding box center [844, 310] width 327 height 166
type textarea "helper.moveDown(1);"
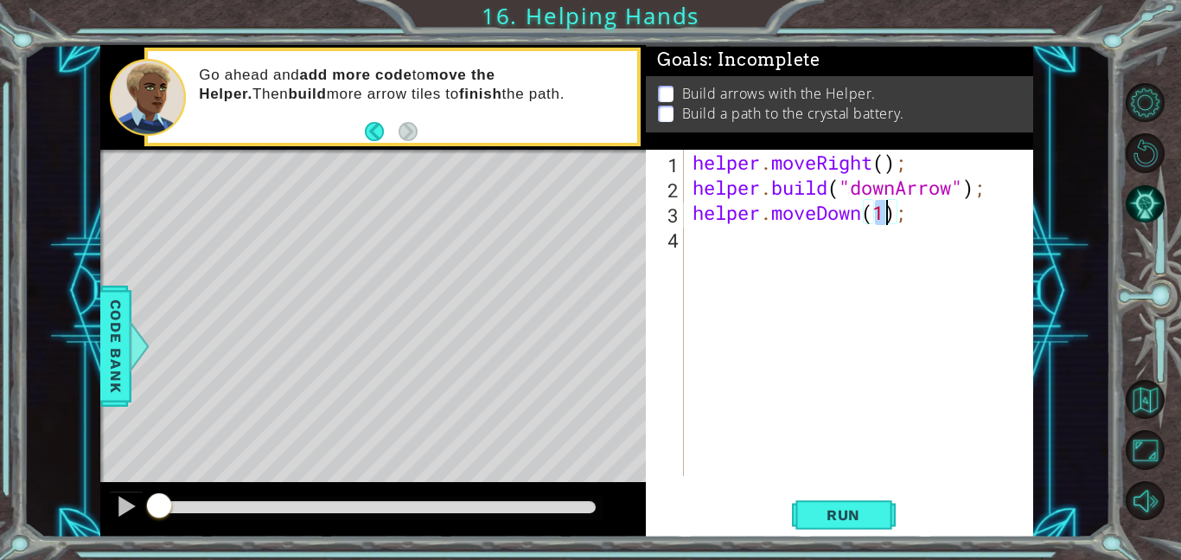
click at [767, 229] on div "helper . moveRight ( ) ; helper . build ( "downArrow" ) ; helper . moveDown ( 1…" at bounding box center [863, 338] width 349 height 376
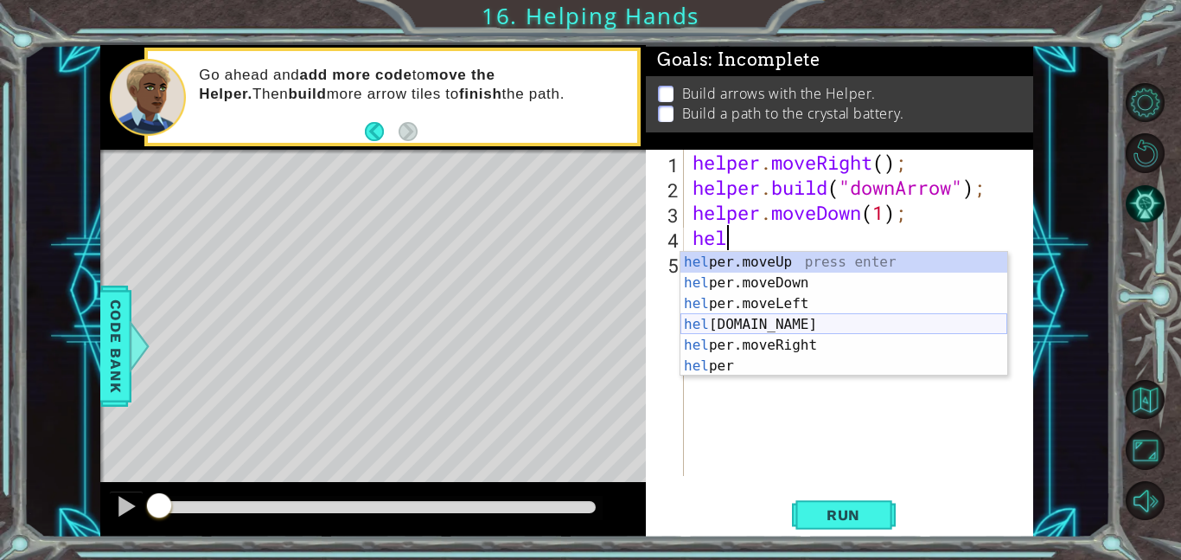
click at [786, 316] on div "hel per.moveUp press enter hel per.moveDown press enter hel per.moveLeft press …" at bounding box center [844, 335] width 327 height 166
type textarea "[DOMAIN_NAME]("rightArrow");"
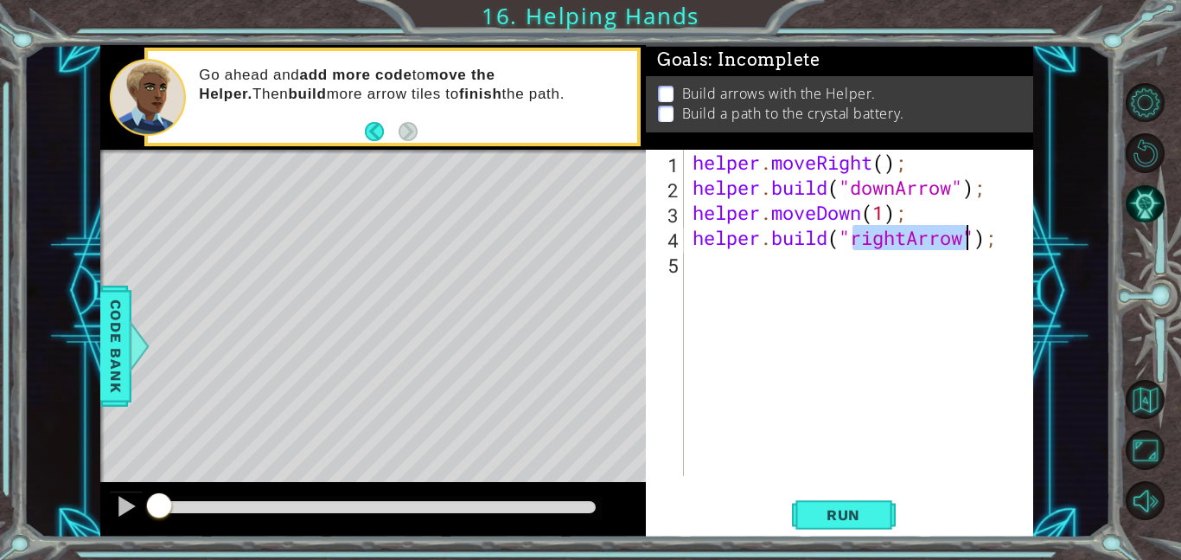
click at [746, 276] on div "helper . moveRight ( ) ; helper . build ( "downArrow" ) ; helper . moveDown ( 1…" at bounding box center [863, 338] width 349 height 376
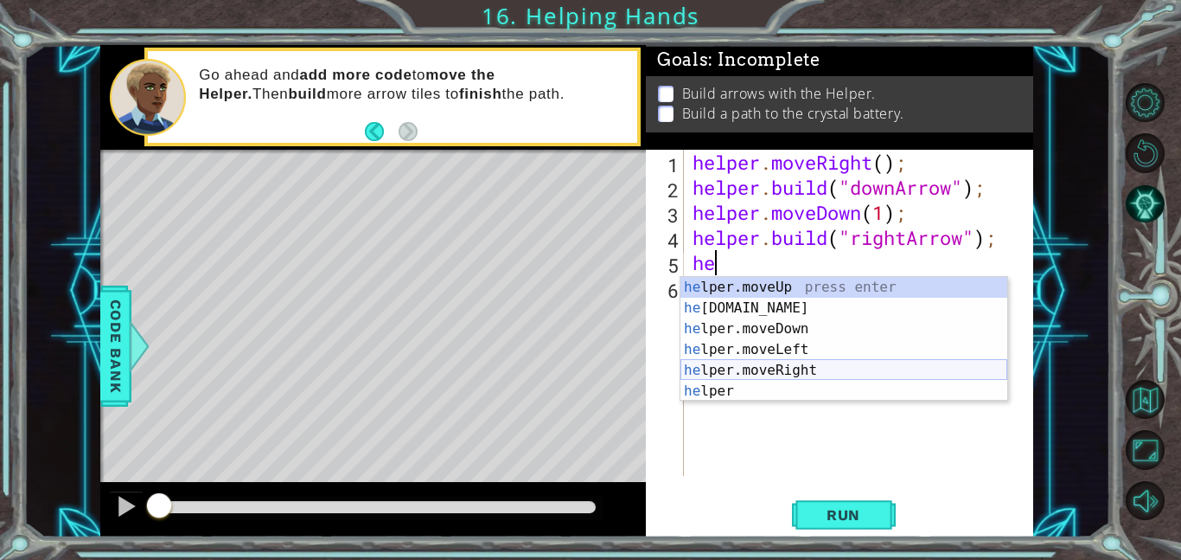
click at [826, 366] on div "he lper.moveUp press enter he [DOMAIN_NAME] press enter he lper.moveDown press …" at bounding box center [844, 360] width 327 height 166
type textarea "helper.moveRight(1);"
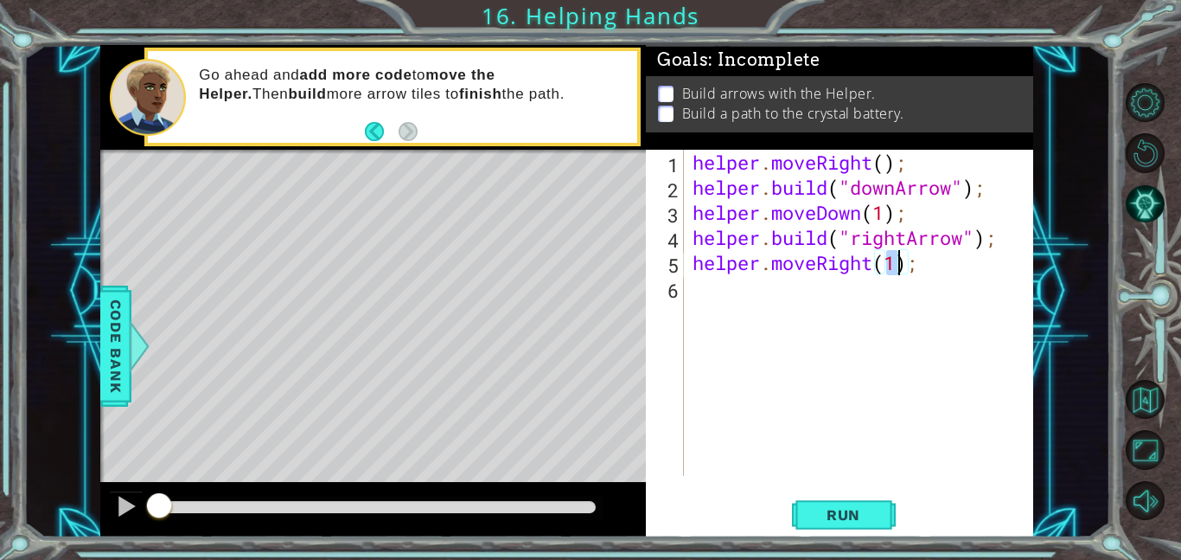
click at [777, 278] on div "helper . moveRight ( ) ; helper . build ( "downArrow" ) ; helper . moveDown ( 1…" at bounding box center [863, 338] width 349 height 376
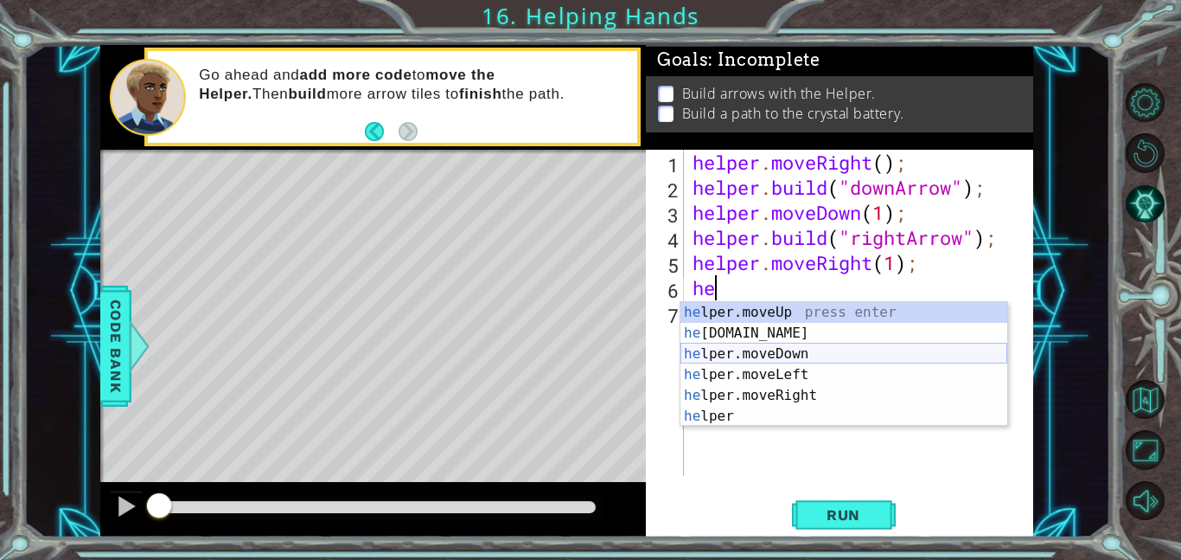
click at [795, 350] on div "he lper.moveUp press enter he [DOMAIN_NAME] press enter he lper.moveDown press …" at bounding box center [844, 385] width 327 height 166
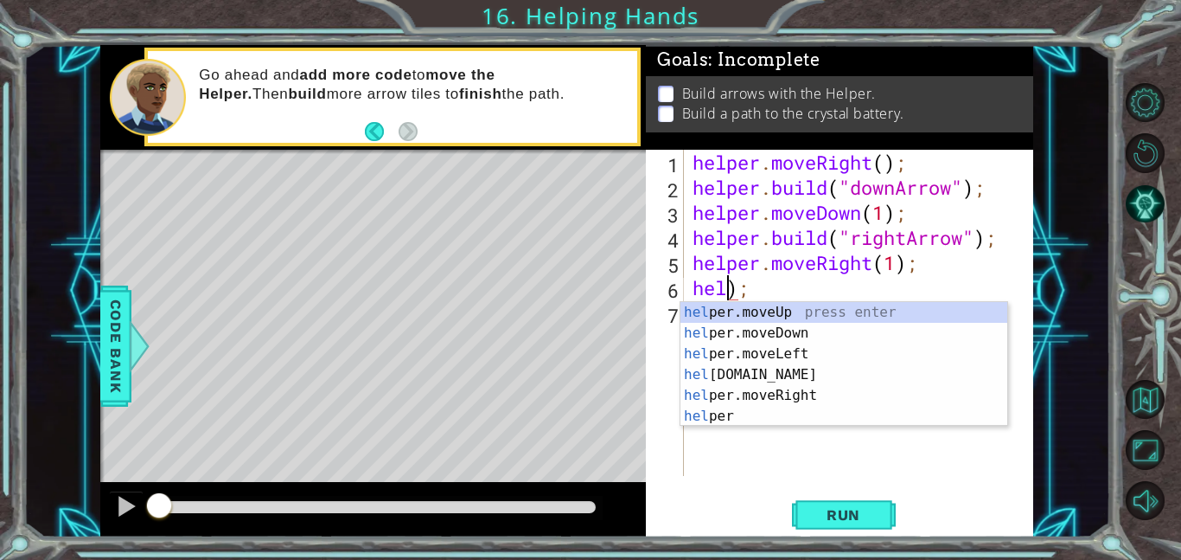
click at [748, 291] on div "helper . moveRight ( ) ; helper . build ( "downArrow" ) ; helper . moveDown ( 1…" at bounding box center [863, 338] width 349 height 376
type textarea "h"
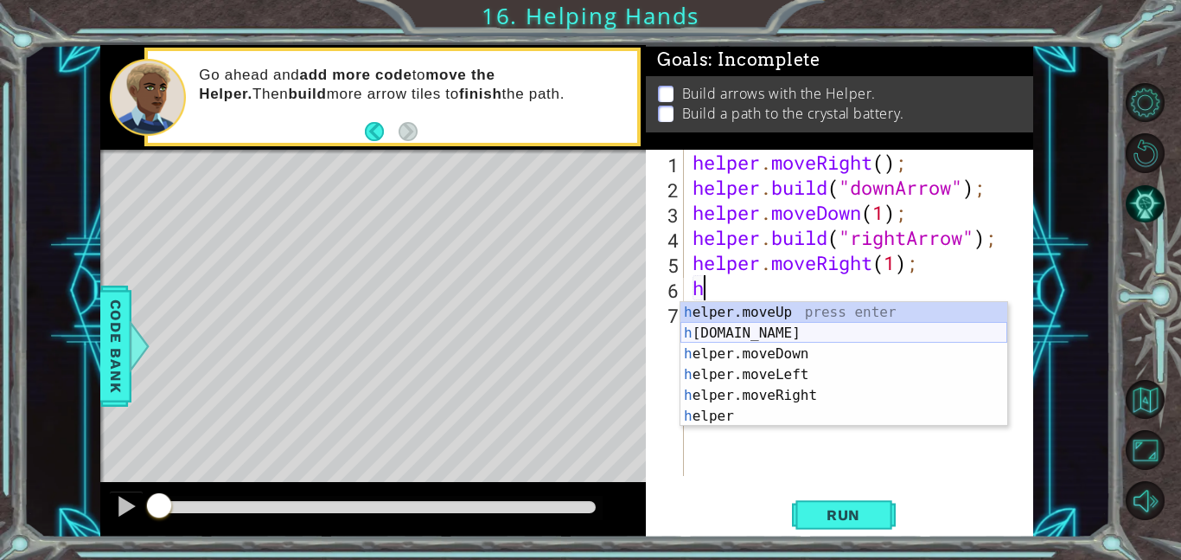
click at [776, 335] on div "h elper.moveUp press enter h [DOMAIN_NAME] press enter h elper.moveDown press e…" at bounding box center [844, 385] width 327 height 166
type textarea "[DOMAIN_NAME]("rightArrow");"
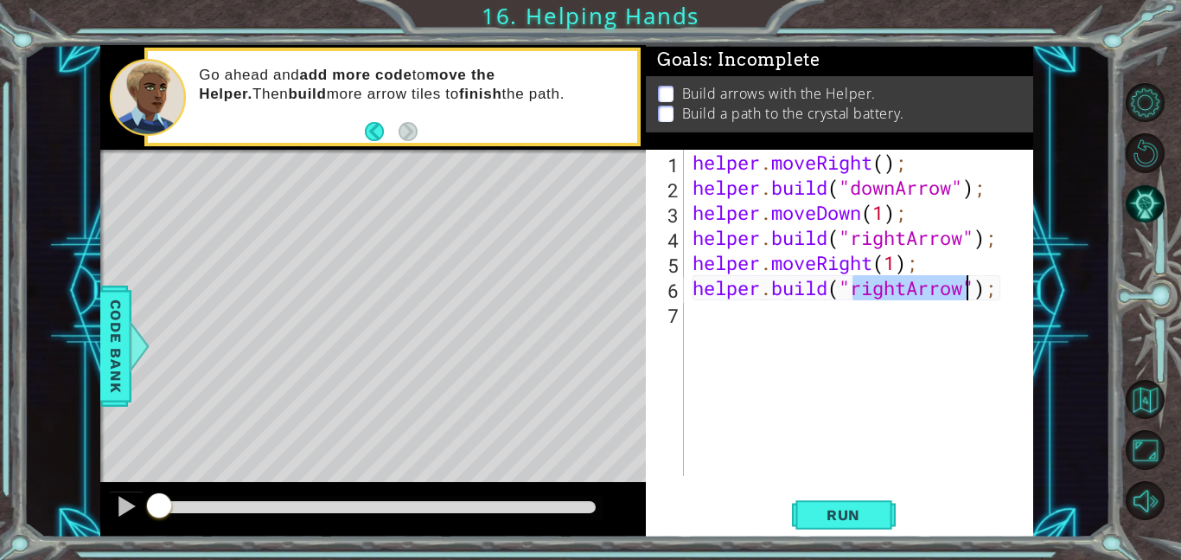
click at [772, 333] on div "helper . moveRight ( ) ; helper . build ( "downArrow" ) ; helper . moveDown ( 1…" at bounding box center [863, 338] width 349 height 376
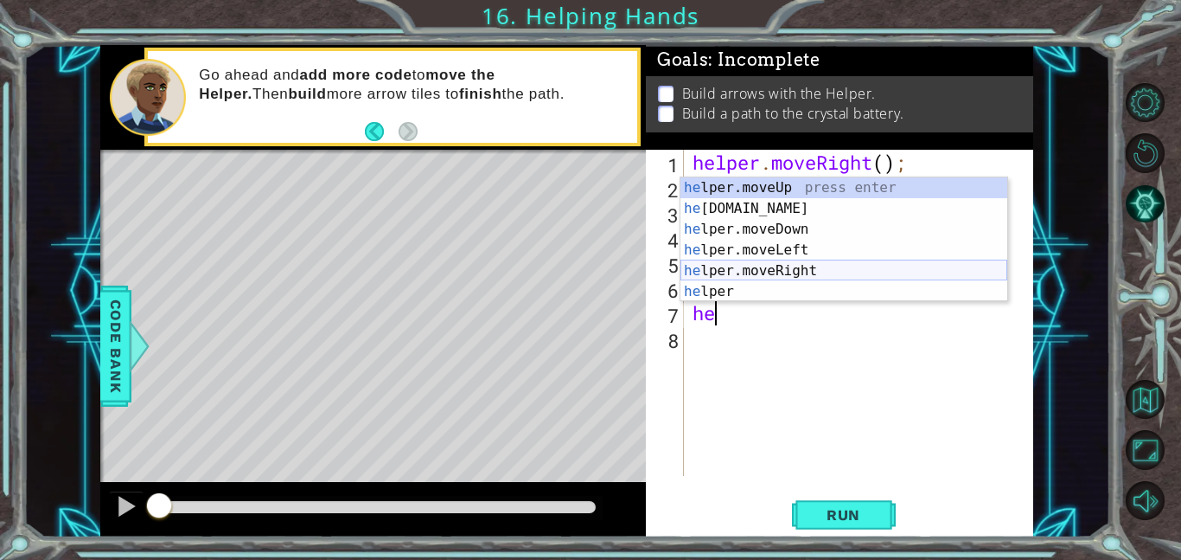
click at [788, 274] on div "he lper.moveUp press enter he [DOMAIN_NAME] press enter he lper.moveDown press …" at bounding box center [844, 260] width 327 height 166
type textarea "helper.moveRight(1);"
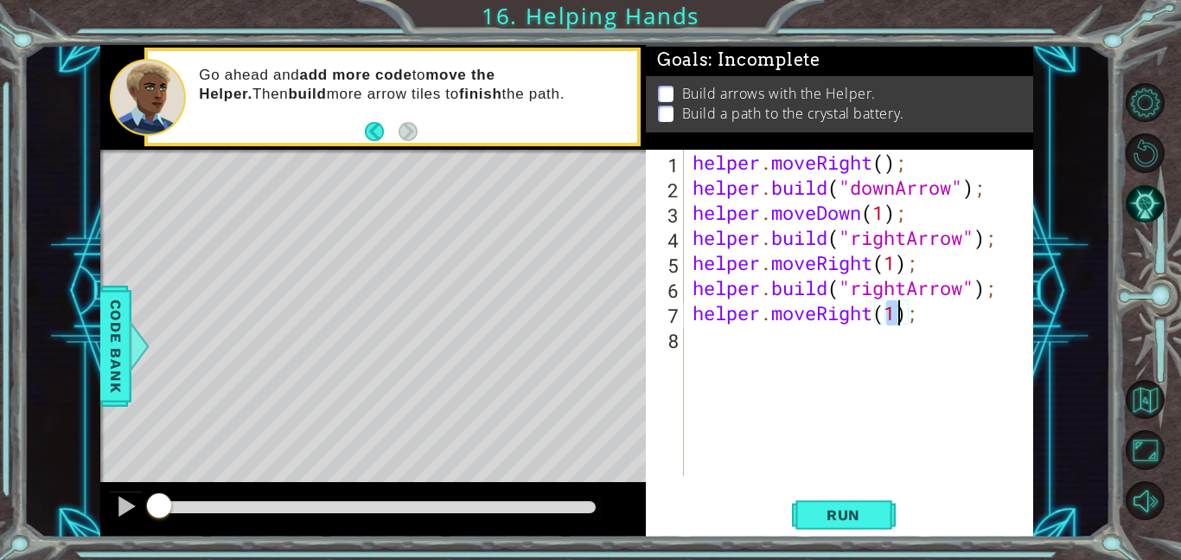
click at [743, 357] on div "helper . moveRight ( ) ; helper . build ( "downArrow" ) ; helper . moveDown ( 1…" at bounding box center [863, 338] width 349 height 376
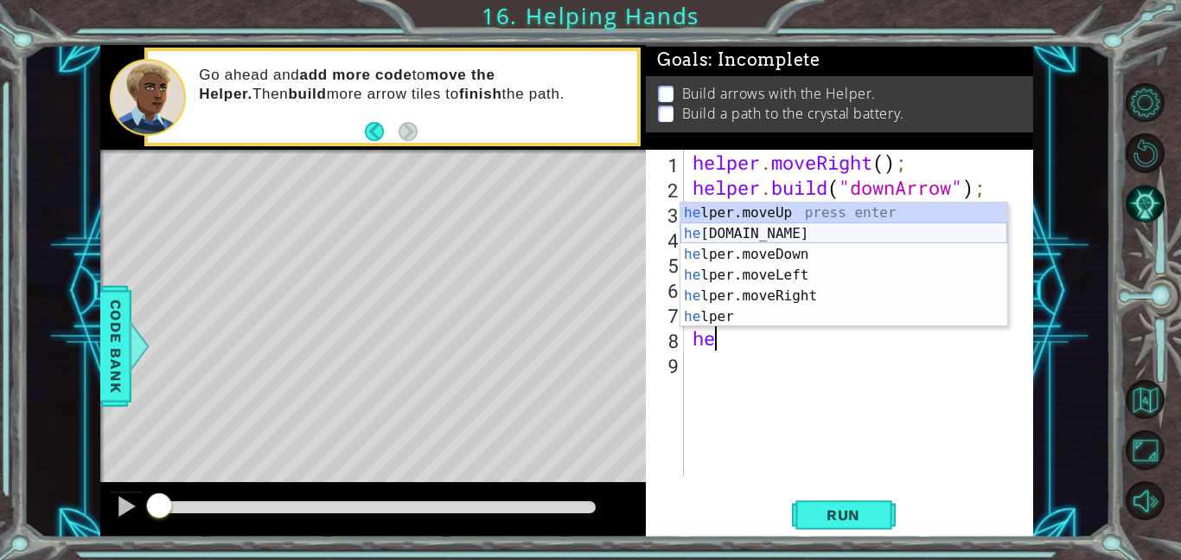
click at [768, 232] on div "he lper.moveUp press enter he [DOMAIN_NAME] press enter he lper.moveDown press …" at bounding box center [844, 285] width 327 height 166
type textarea "[DOMAIN_NAME]("rightArrow");"
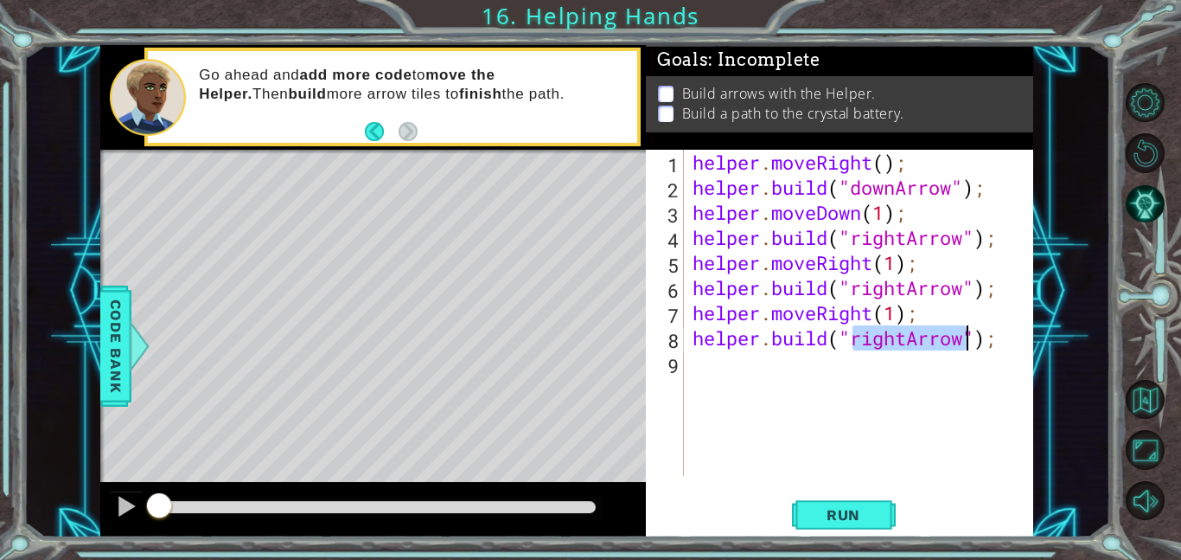
click at [888, 377] on div "helper . moveRight ( ) ; helper . build ( "downArrow" ) ; helper . moveDown ( 1…" at bounding box center [863, 338] width 349 height 376
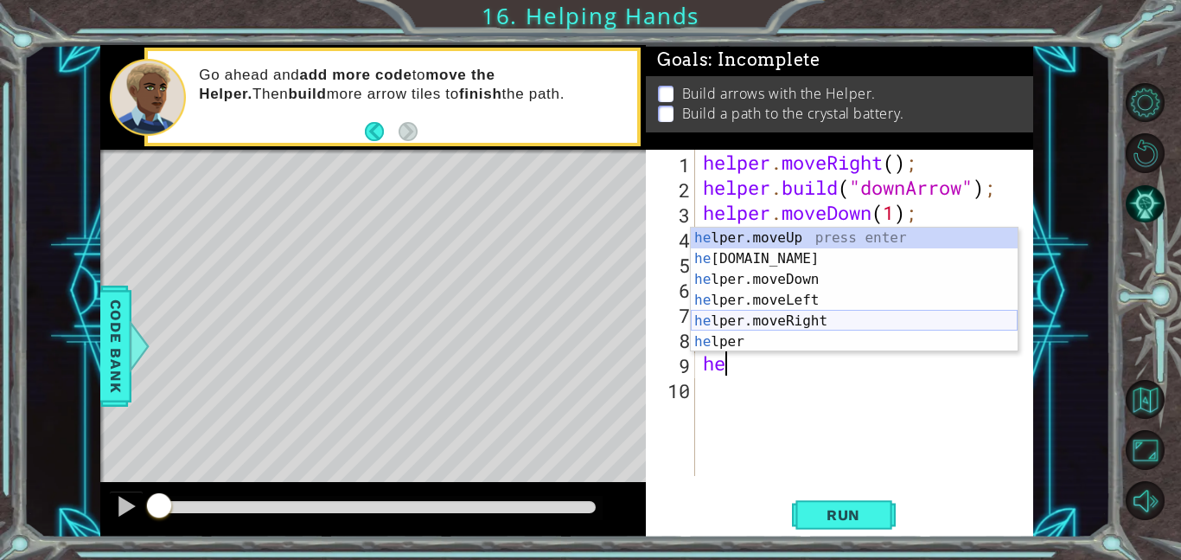
click at [865, 317] on div "he lper.moveUp press enter he [DOMAIN_NAME] press enter he lper.moveDown press …" at bounding box center [854, 310] width 327 height 166
type textarea "helper.moveRight(1);"
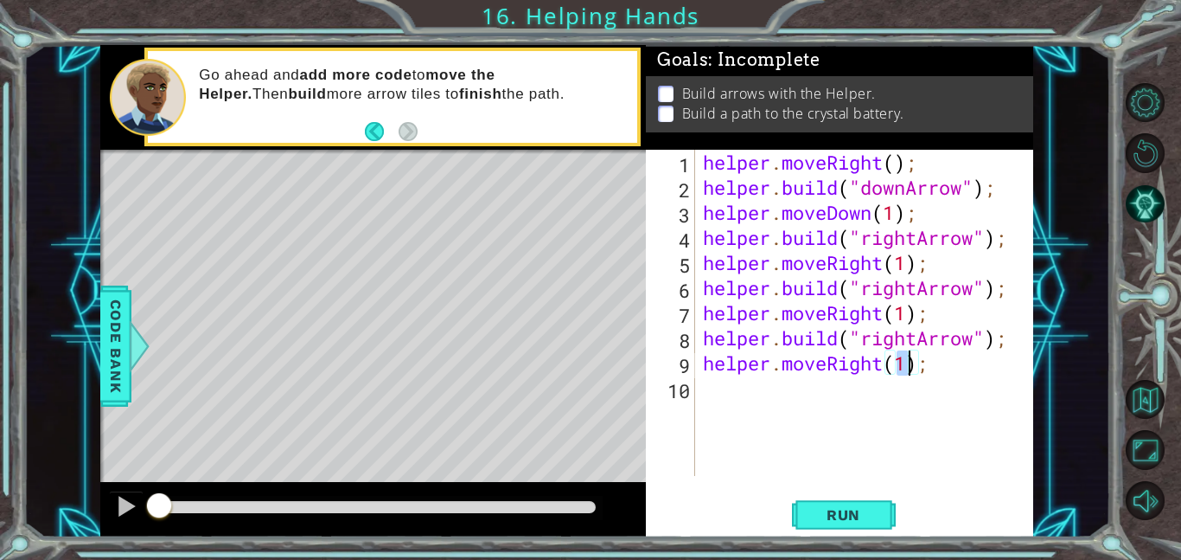
click at [767, 386] on div "helper . moveRight ( ) ; helper . build ( "downArrow" ) ; helper . moveDown ( 1…" at bounding box center [869, 338] width 339 height 376
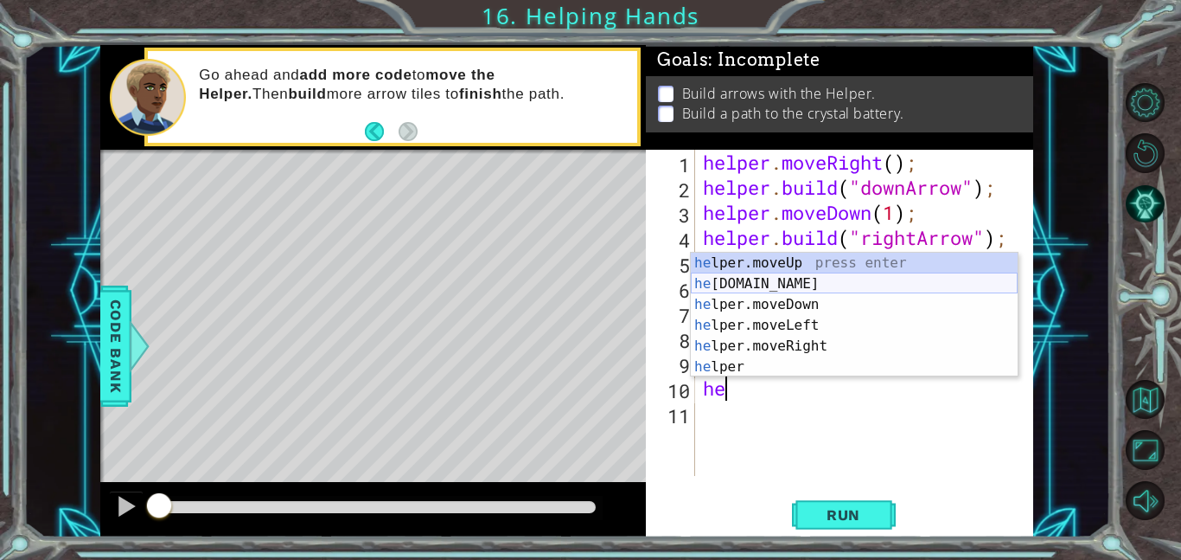
click at [766, 278] on div "he lper.moveUp press enter he [DOMAIN_NAME] press enter he lper.moveDown press …" at bounding box center [854, 336] width 327 height 166
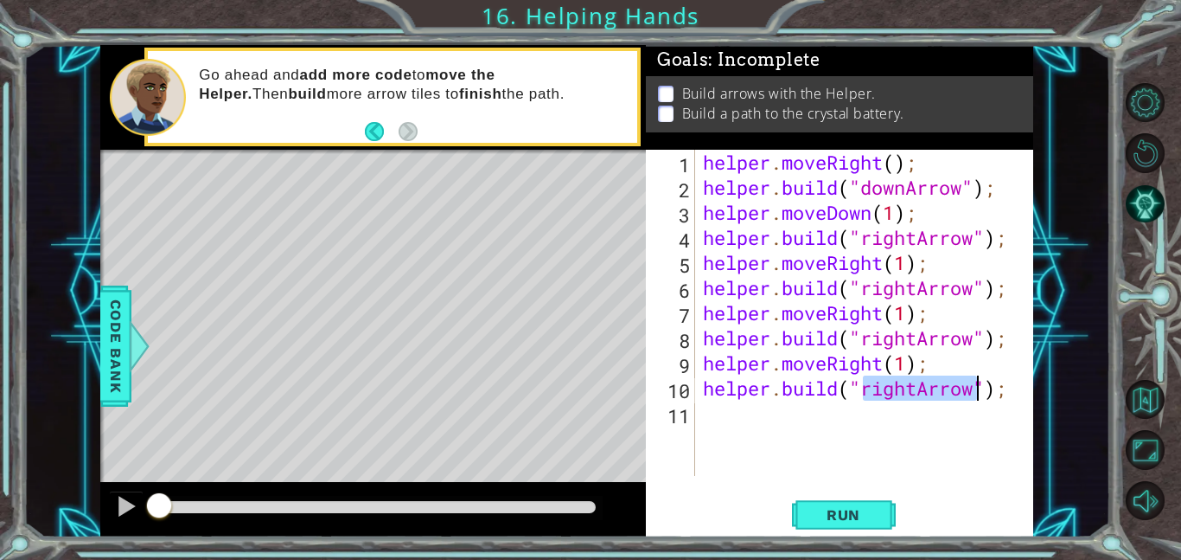
click at [914, 389] on div "helper . moveRight ( ) ; helper . build ( "downArrow" ) ; helper . moveDown ( 1…" at bounding box center [865, 313] width 330 height 326
click at [918, 387] on div "helper . moveRight ( ) ; helper . build ( "downArrow" ) ; helper . moveDown ( 1…" at bounding box center [869, 338] width 339 height 376
click at [878, 526] on button "Run" at bounding box center [844, 514] width 104 height 39
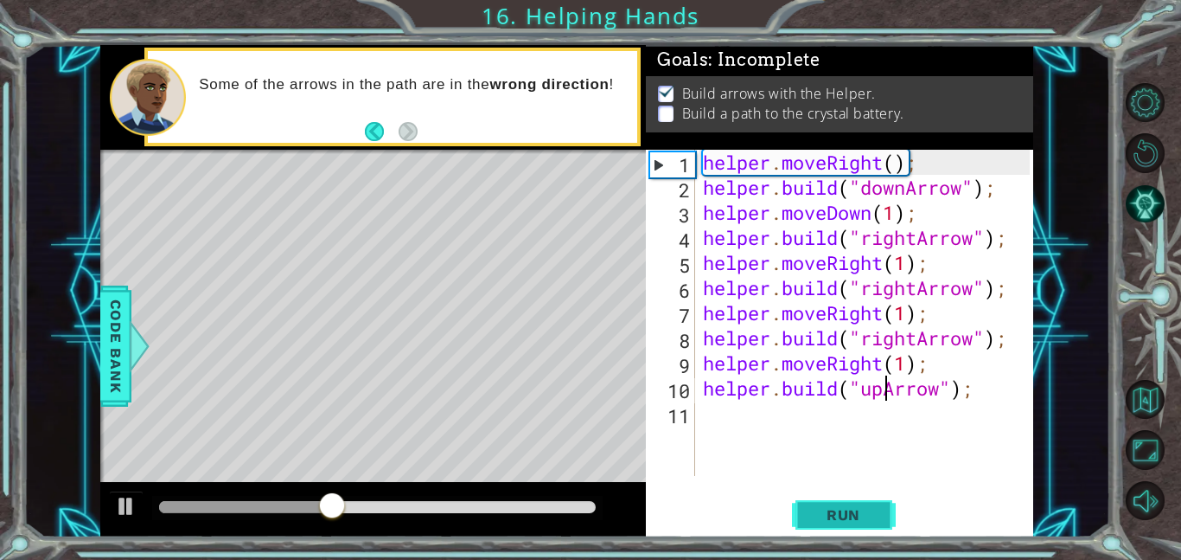
click at [834, 498] on button "Run" at bounding box center [844, 514] width 104 height 39
click at [839, 507] on span "Run" at bounding box center [844, 514] width 68 height 17
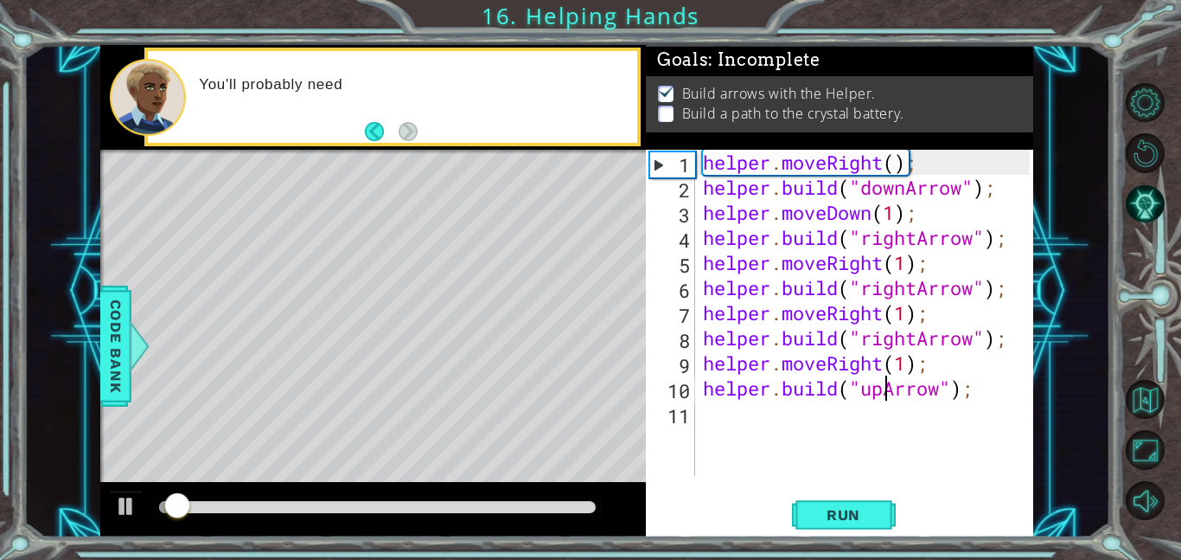
click at [938, 395] on div "helper . moveRight ( ) ; helper . build ( "downArrow" ) ; helper . moveDown ( 1…" at bounding box center [869, 338] width 339 height 376
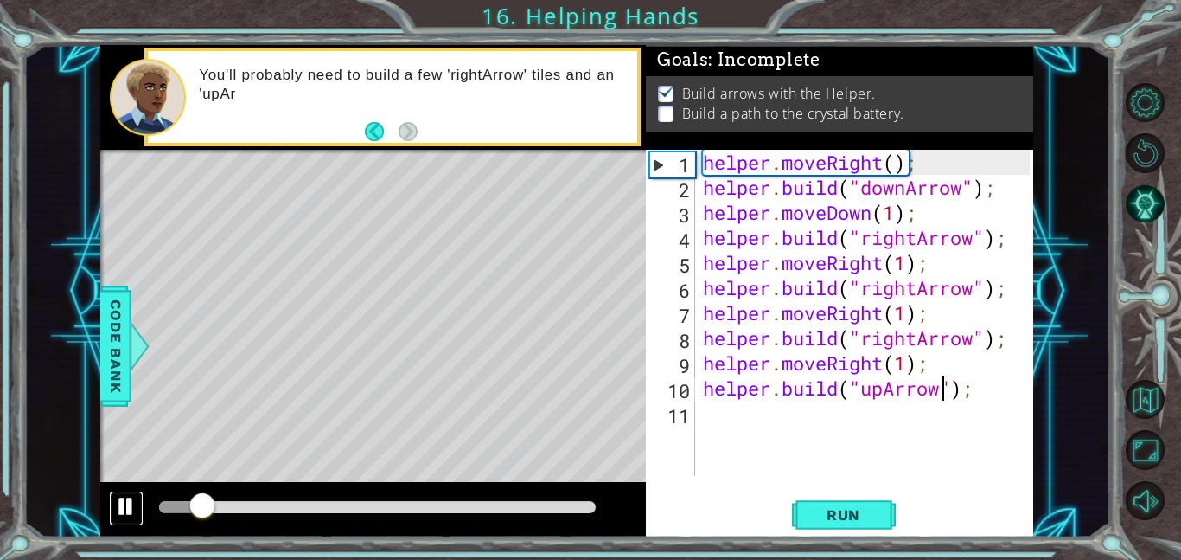
click at [135, 510] on div at bounding box center [126, 506] width 22 height 22
click at [997, 312] on div "helper . moveRight ( ) ; helper . build ( "downArrow" ) ; helper . moveDown ( 1…" at bounding box center [869, 338] width 339 height 376
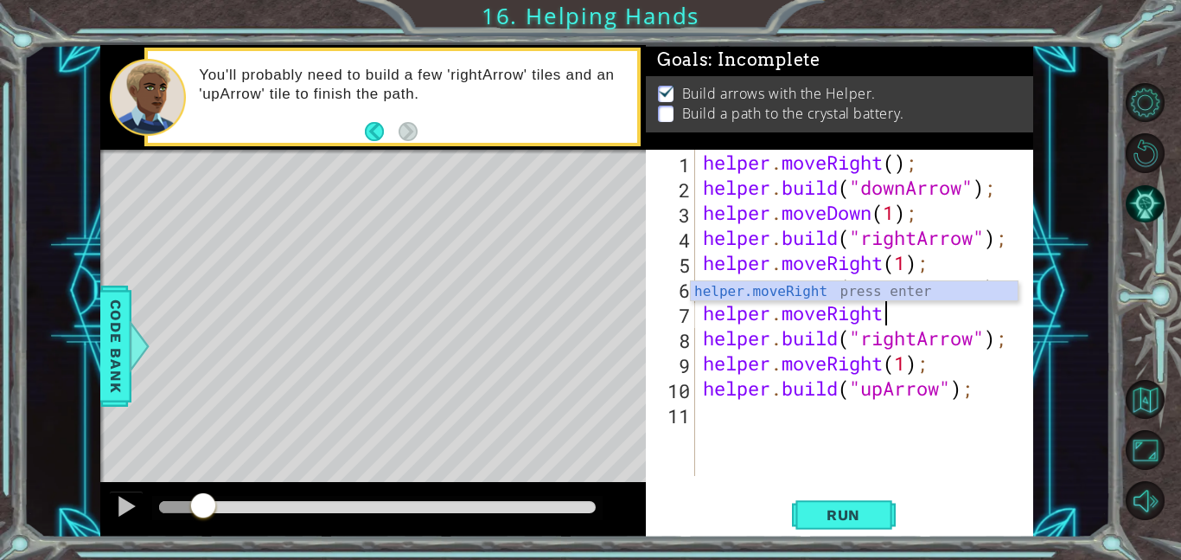
scroll to position [0, 6]
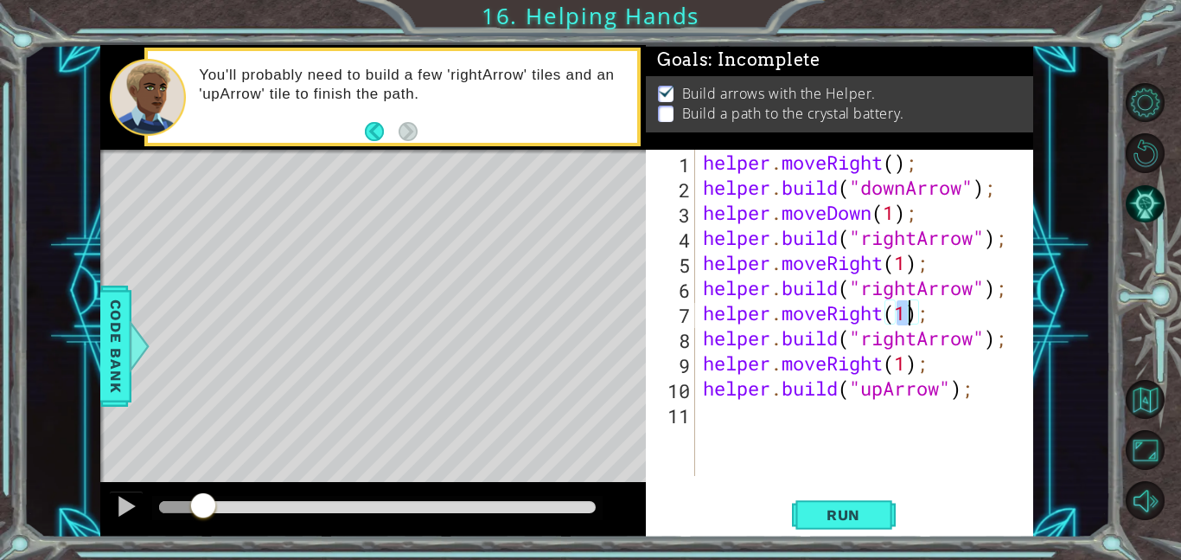
click at [1007, 342] on div "helper . moveRight ( ) ; helper . build ( "downArrow" ) ; helper . moveDown ( 1…" at bounding box center [869, 338] width 339 height 376
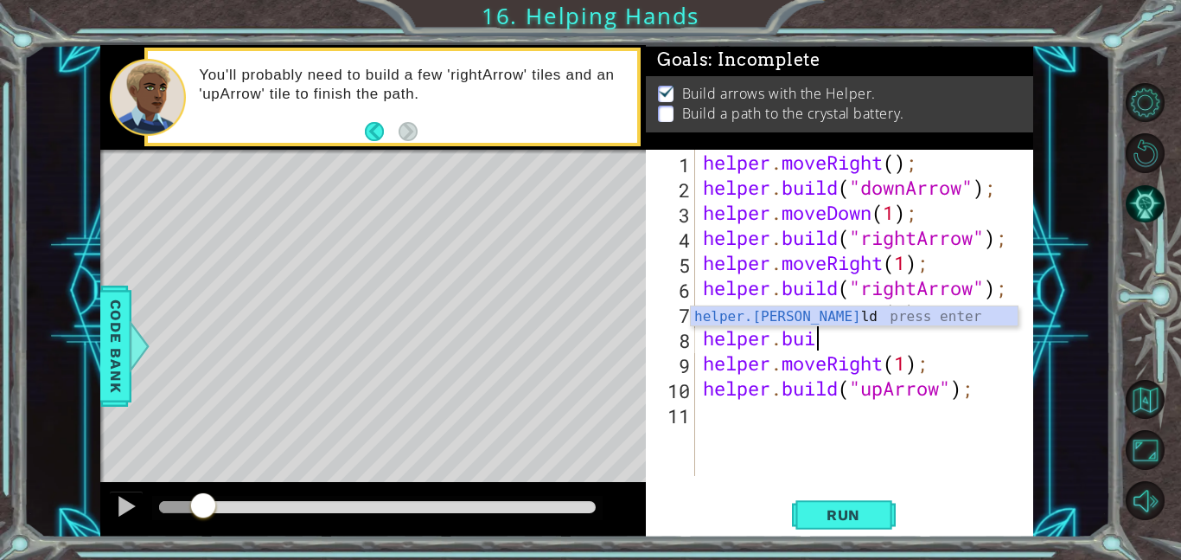
scroll to position [0, 3]
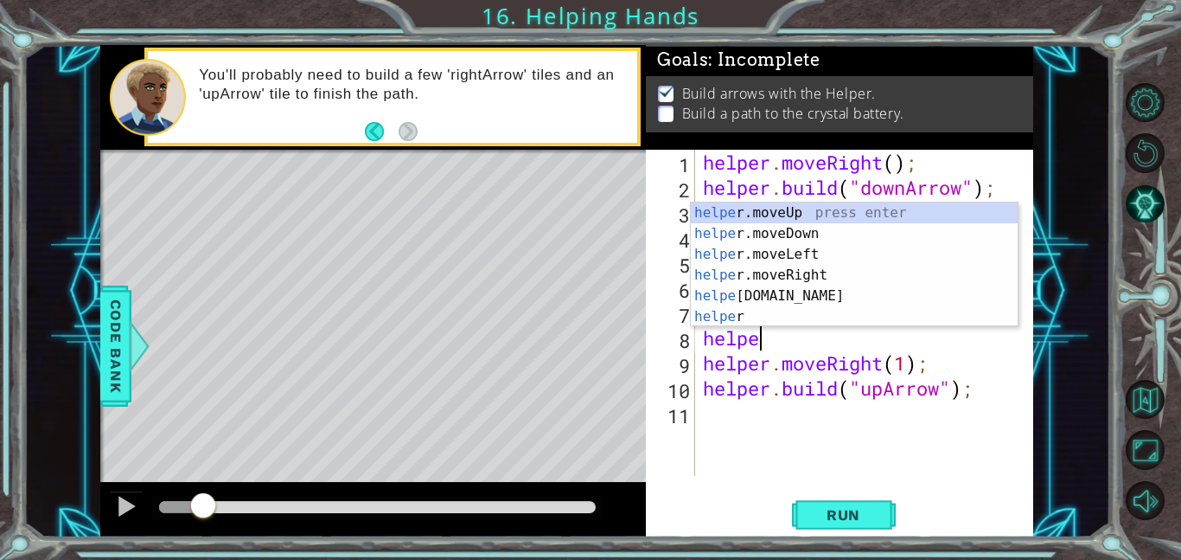
type textarea "h"
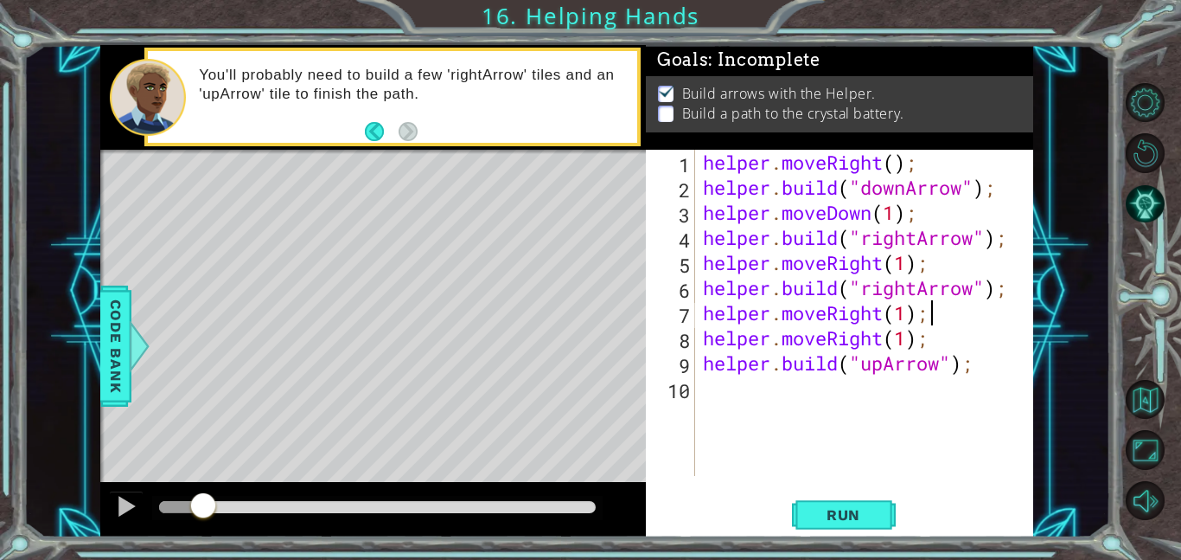
scroll to position [0, 10]
click at [943, 342] on div "helper . moveRight ( ) ; helper . build ( "downArrow" ) ; helper . moveDown ( 1…" at bounding box center [869, 338] width 339 height 376
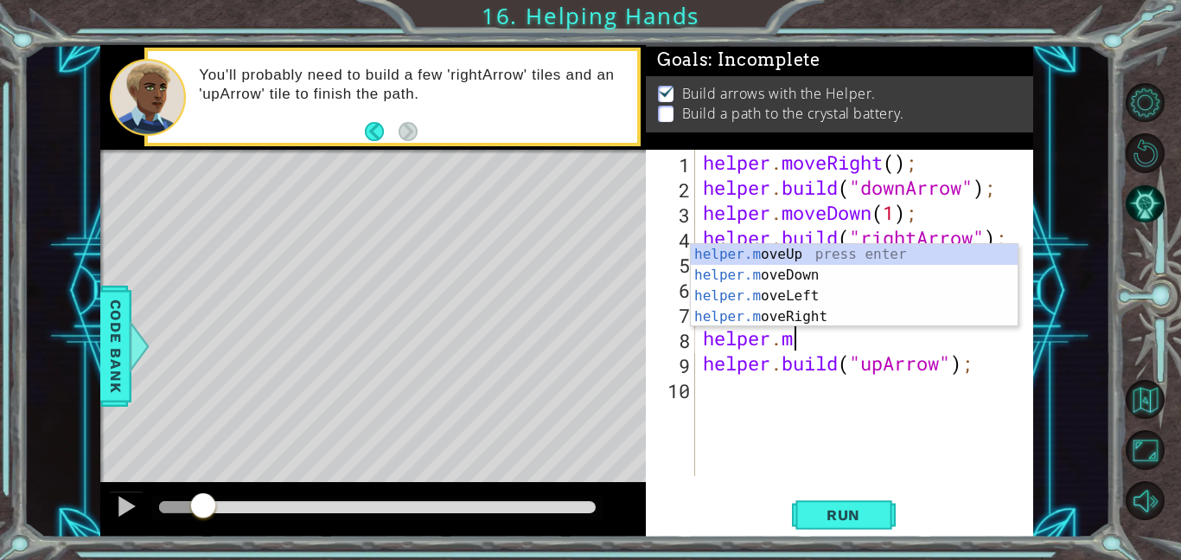
scroll to position [0, 1]
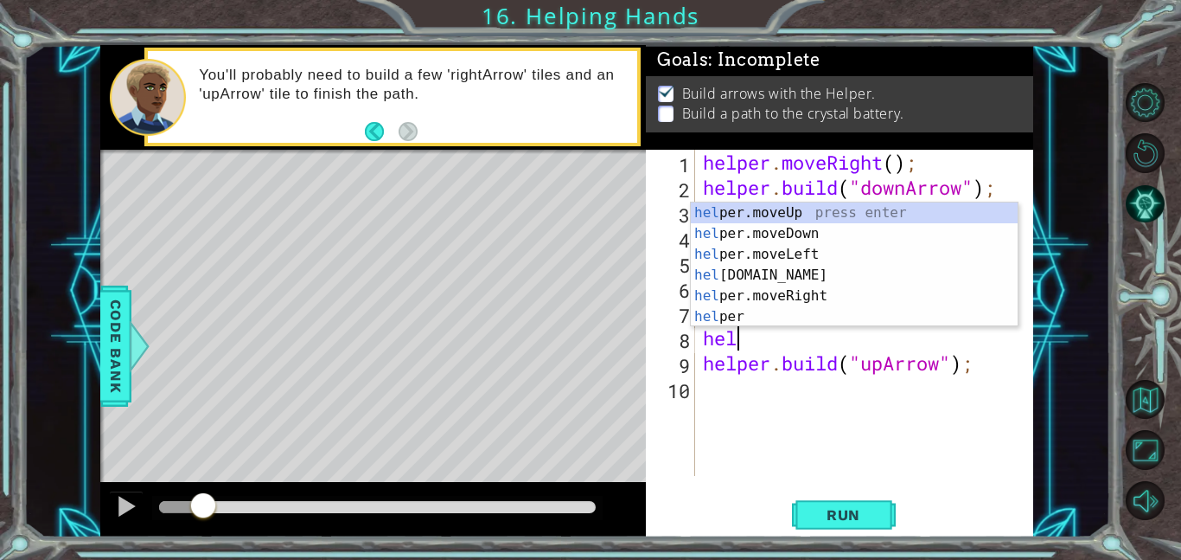
type textarea "h"
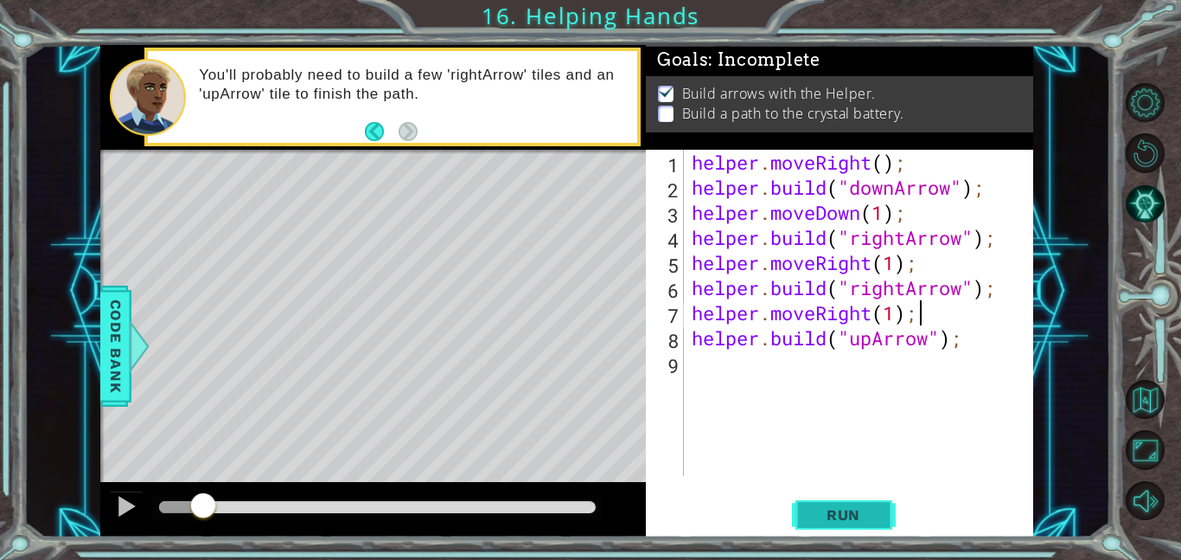
type textarea "helper.moveRight(1);"
click at [867, 512] on span "Run" at bounding box center [844, 514] width 68 height 17
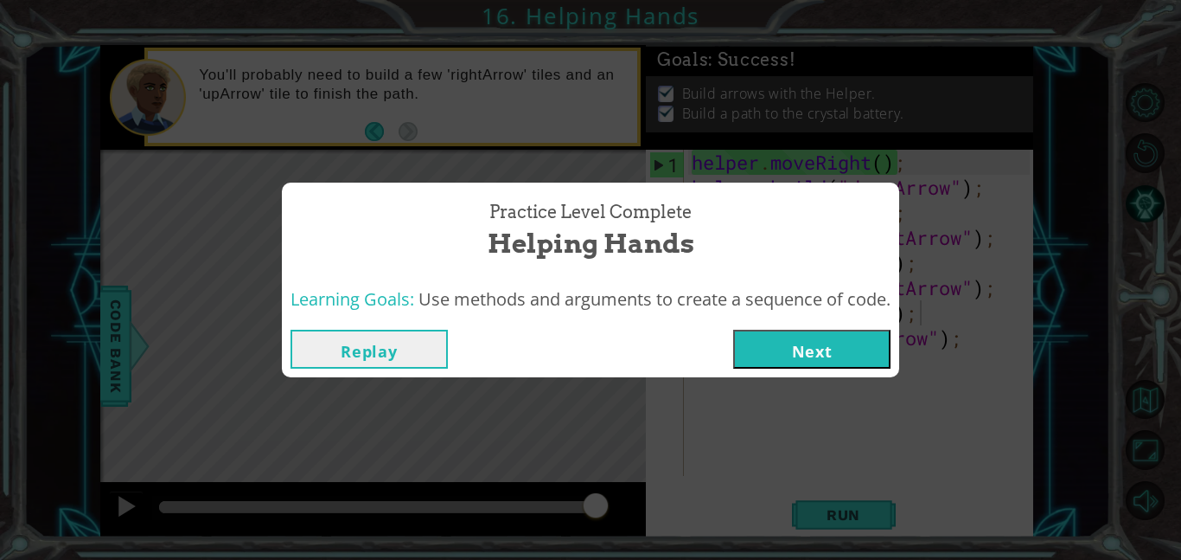
click at [810, 351] on button "Next" at bounding box center [811, 349] width 157 height 39
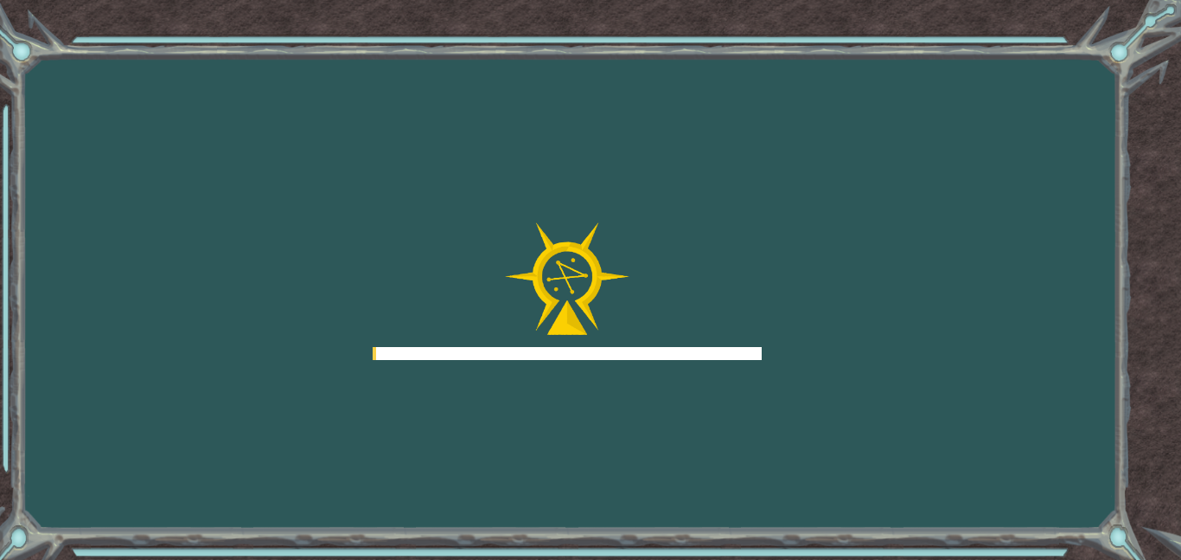
click at [810, 351] on div "Goals Error loading from server. Try refreshing the page. You'll need to join a…" at bounding box center [590, 280] width 1181 height 560
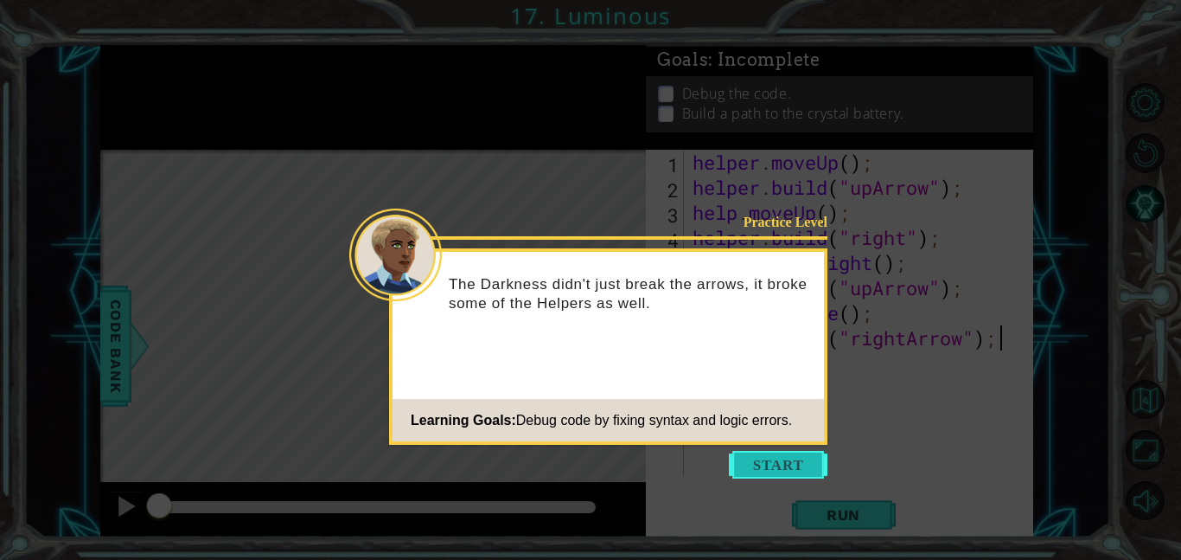
click at [751, 464] on button "Start" at bounding box center [778, 465] width 99 height 28
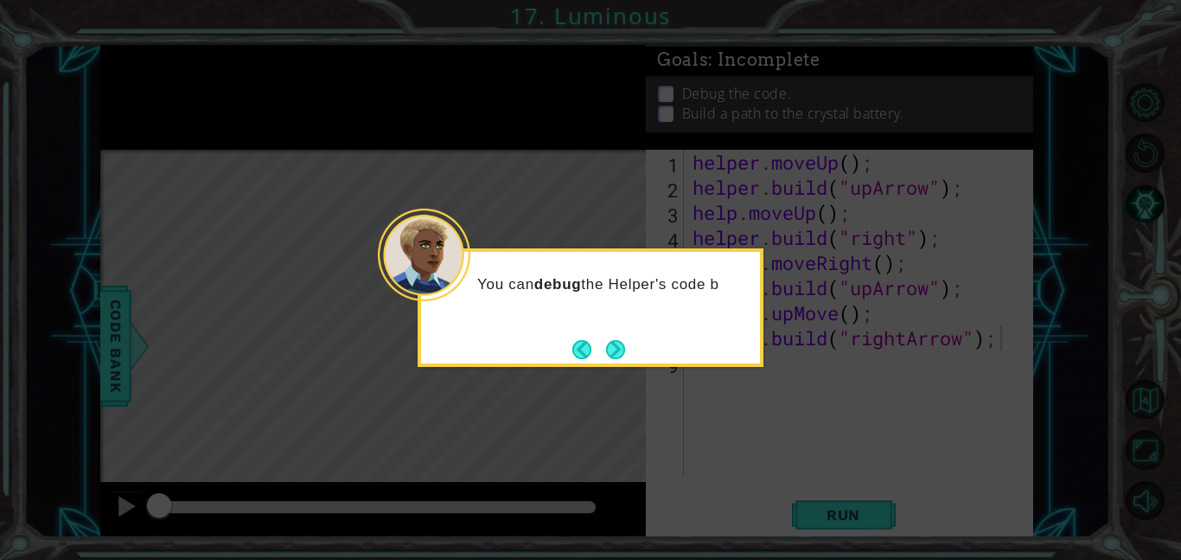
click at [597, 373] on icon at bounding box center [590, 280] width 1181 height 560
click at [623, 342] on button "Next" at bounding box center [616, 349] width 20 height 20
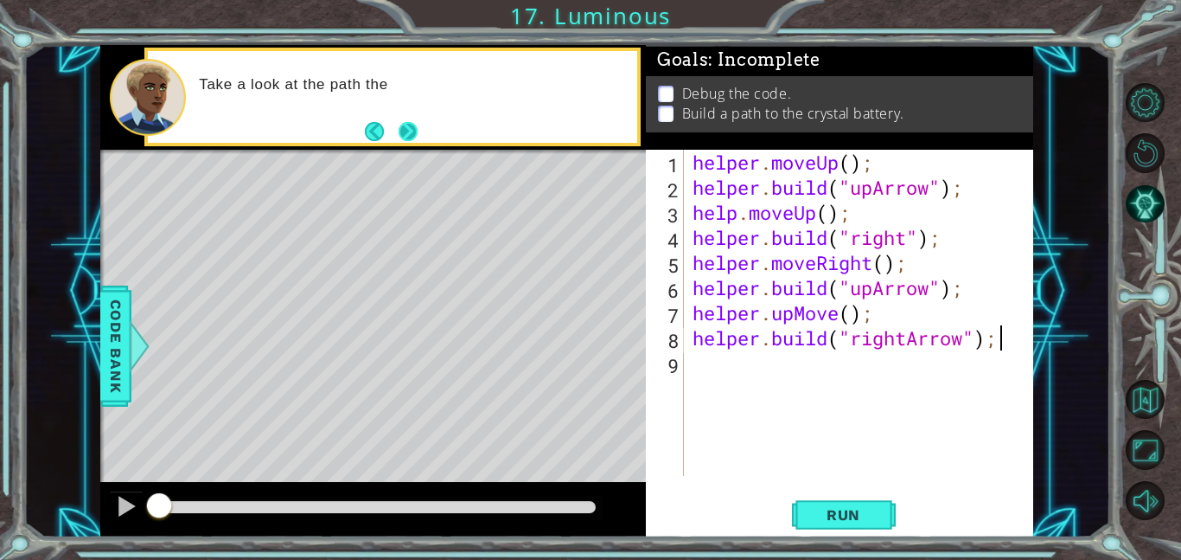
click at [418, 140] on button "Next" at bounding box center [408, 131] width 19 height 19
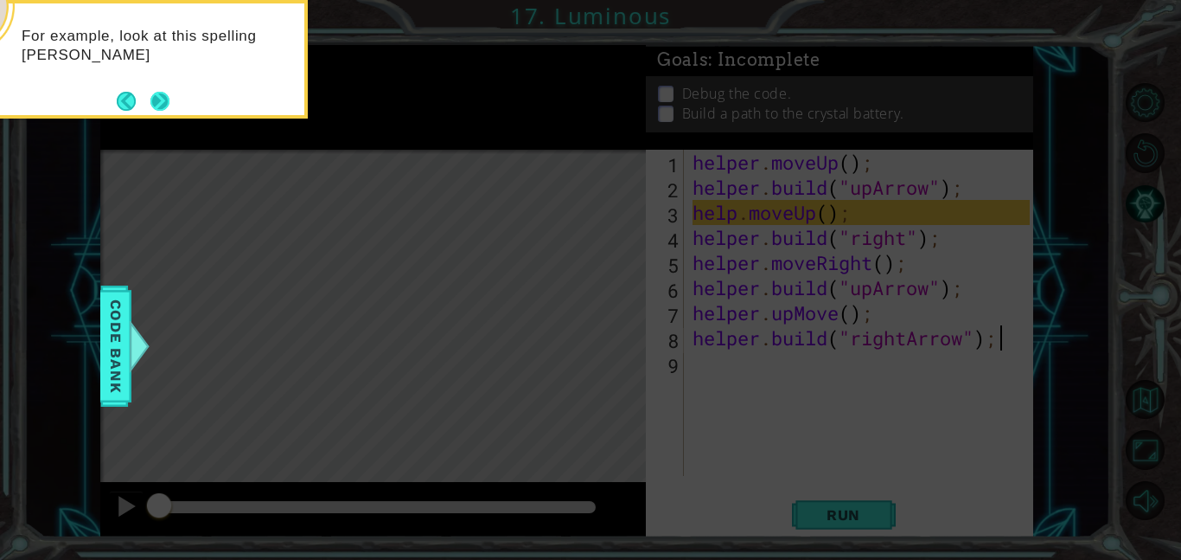
click at [161, 92] on button "Next" at bounding box center [159, 101] width 19 height 19
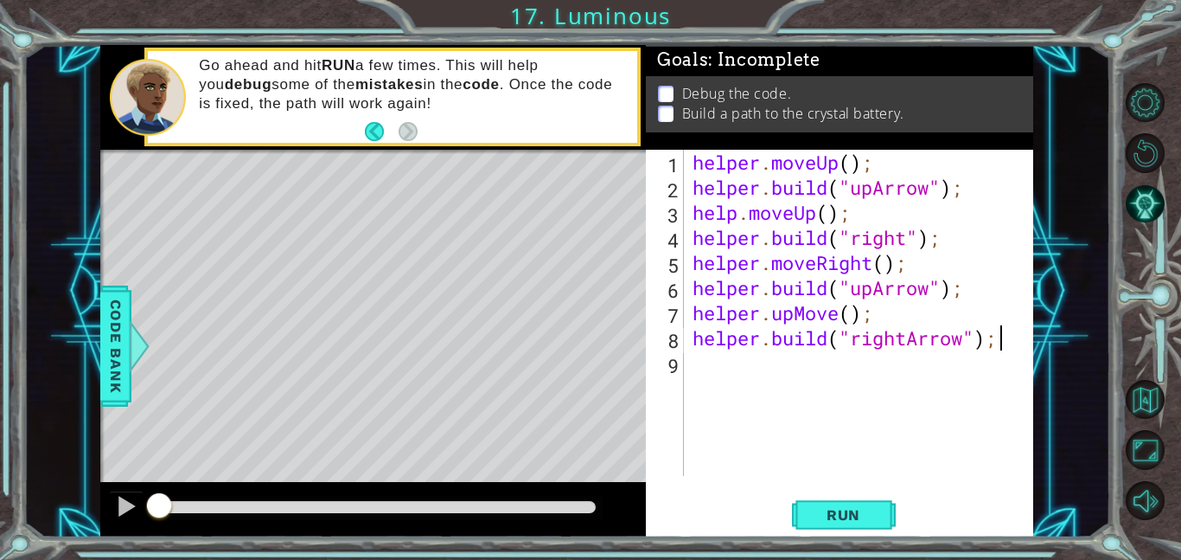
click at [874, 290] on div "helper . moveUp ( ) ; helper . build ( "upArrow" ) ; help . moveUp ( ) ; helper…" at bounding box center [863, 338] width 349 height 376
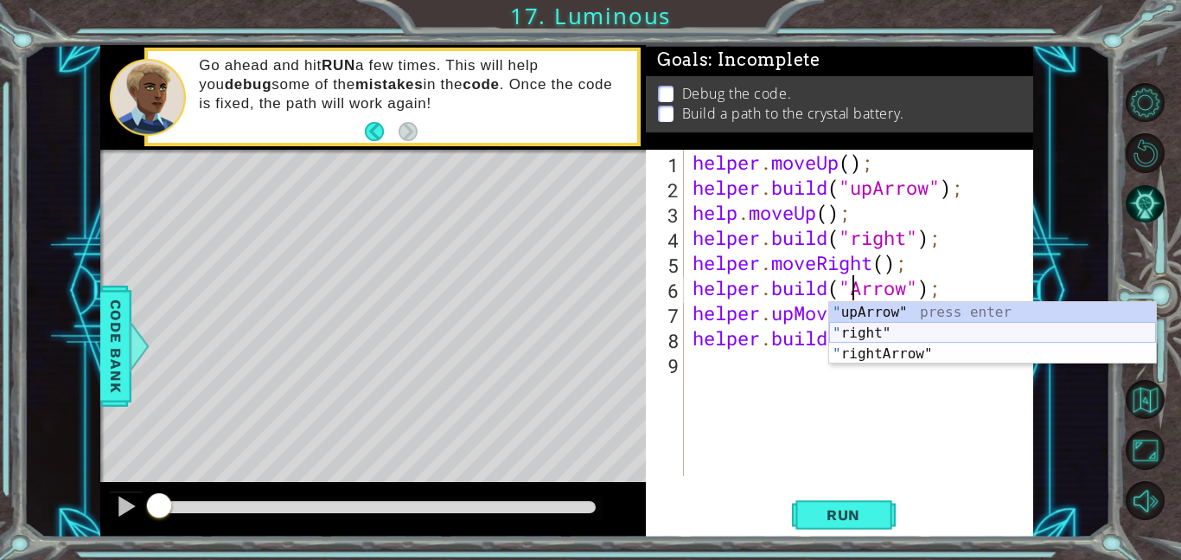
click at [852, 341] on div "" upArrow" press enter " right" press enter " rightArrow" press enter" at bounding box center [992, 354] width 327 height 104
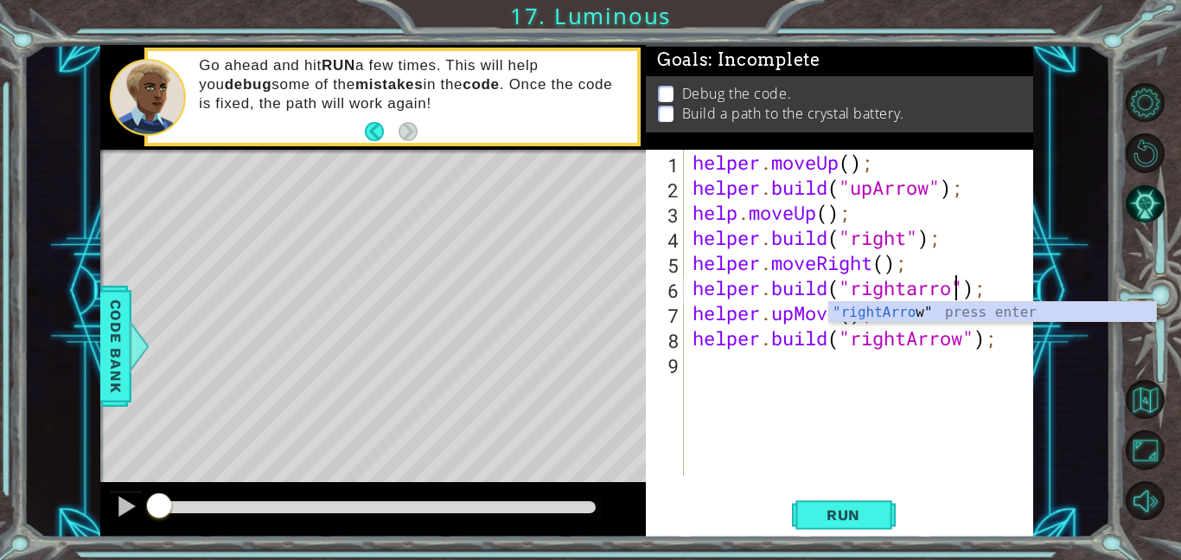
scroll to position [0, 12]
click at [907, 314] on div ""rightArrow " press enter" at bounding box center [992, 333] width 327 height 62
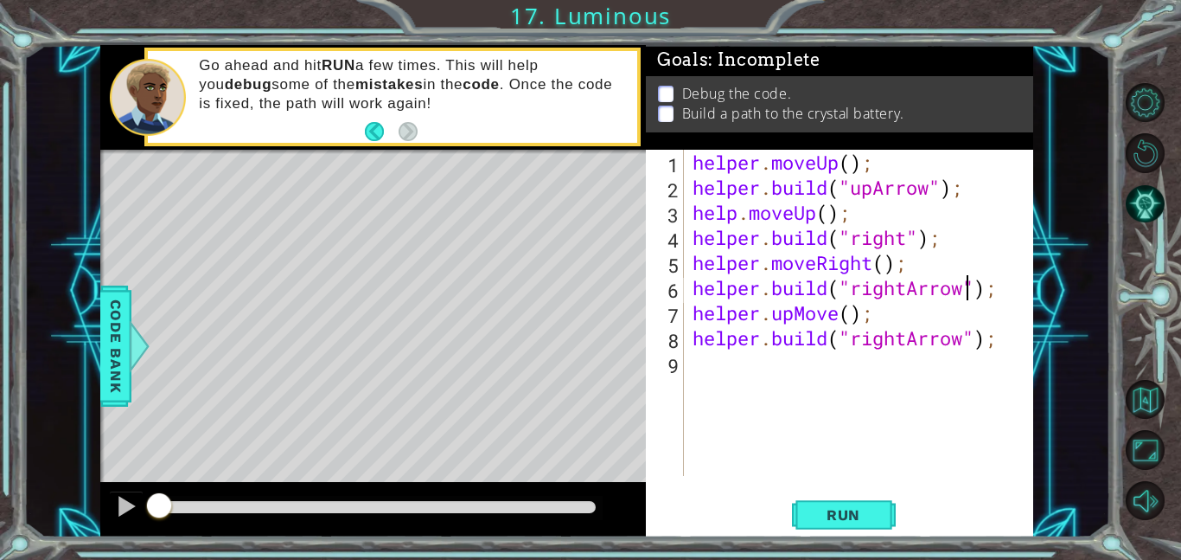
click at [835, 322] on div "helper . moveUp ( ) ; helper . build ( "upArrow" ) ; help . moveUp ( ) ; helper…" at bounding box center [863, 338] width 349 height 376
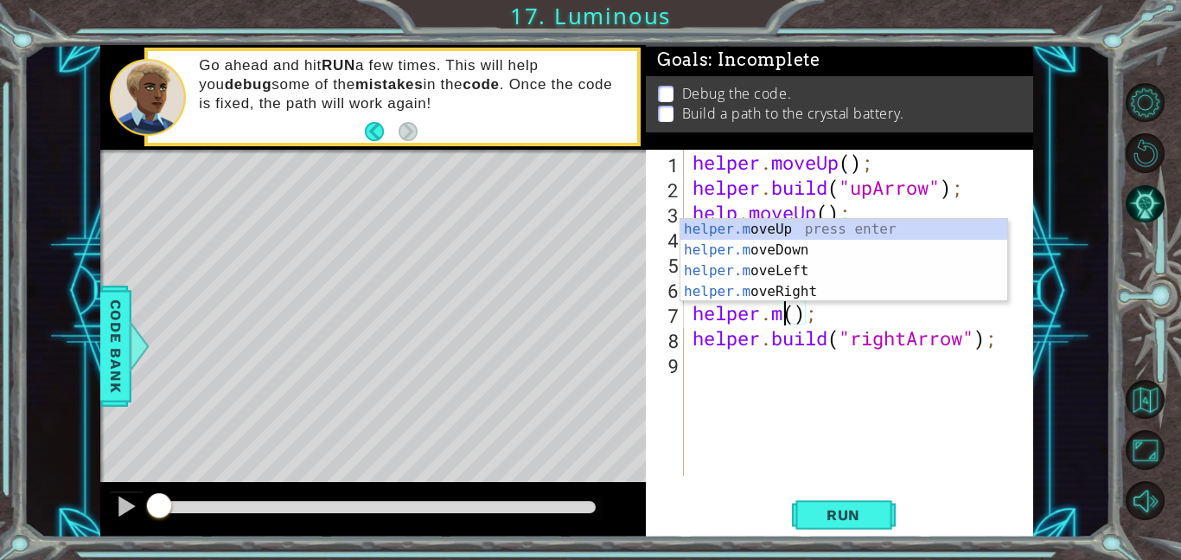
scroll to position [0, 4]
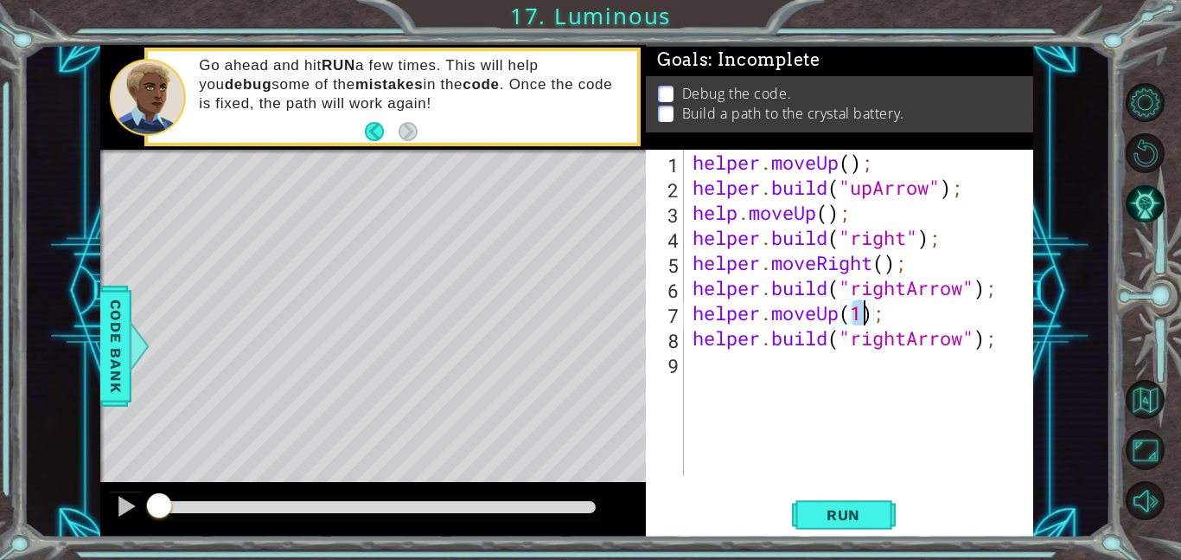
click at [828, 220] on div "helper . moveUp ( ) ; helper . build ( "upArrow" ) ; help . moveUp ( ) ; helper…" at bounding box center [863, 338] width 349 height 376
click at [852, 163] on div "helper . moveUp ( ) ; helper . build ( "upArrow" ) ; help . moveUp ( 1 ) ; help…" at bounding box center [863, 338] width 349 height 376
click at [832, 319] on div "helper . moveUp ( 1 ) ; helper . build ( "upArrow" ) ; help . moveUp ( 1 ) ; he…" at bounding box center [863, 338] width 349 height 376
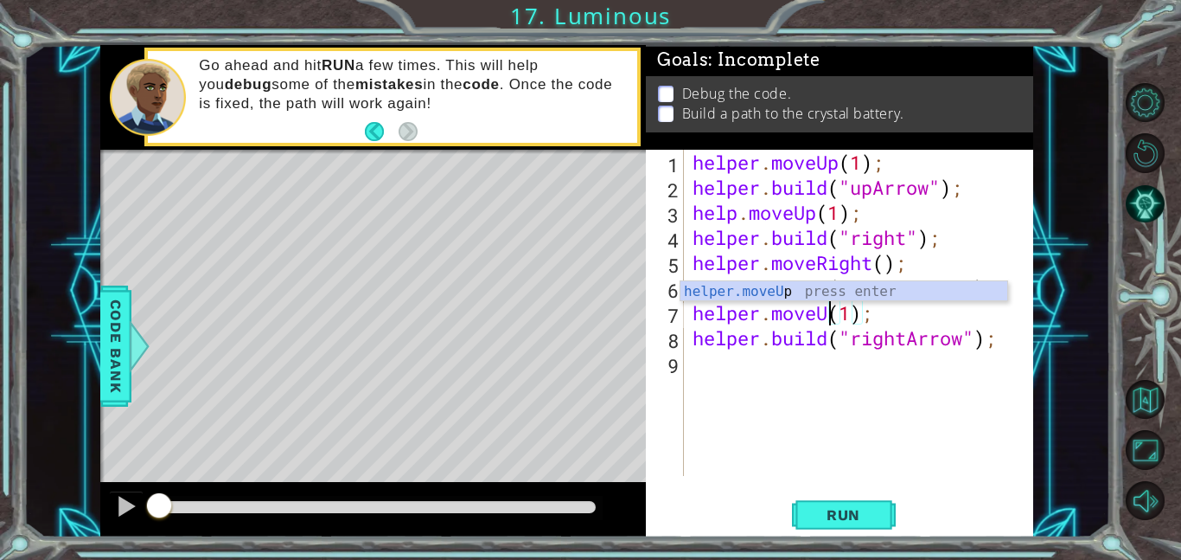
scroll to position [0, 7]
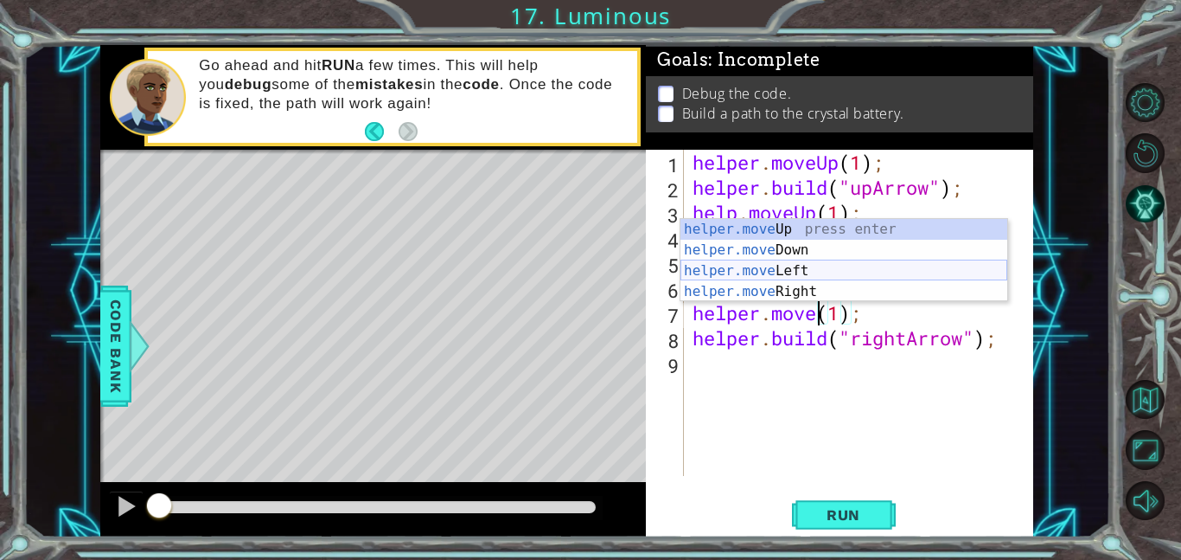
click at [805, 281] on div "helper.move Up press enter helper.move Down press enter helper.move Left press …" at bounding box center [844, 281] width 327 height 125
click at [842, 292] on div "helper.move Up press enter helper.move Down press enter helper.move Left press …" at bounding box center [844, 281] width 327 height 125
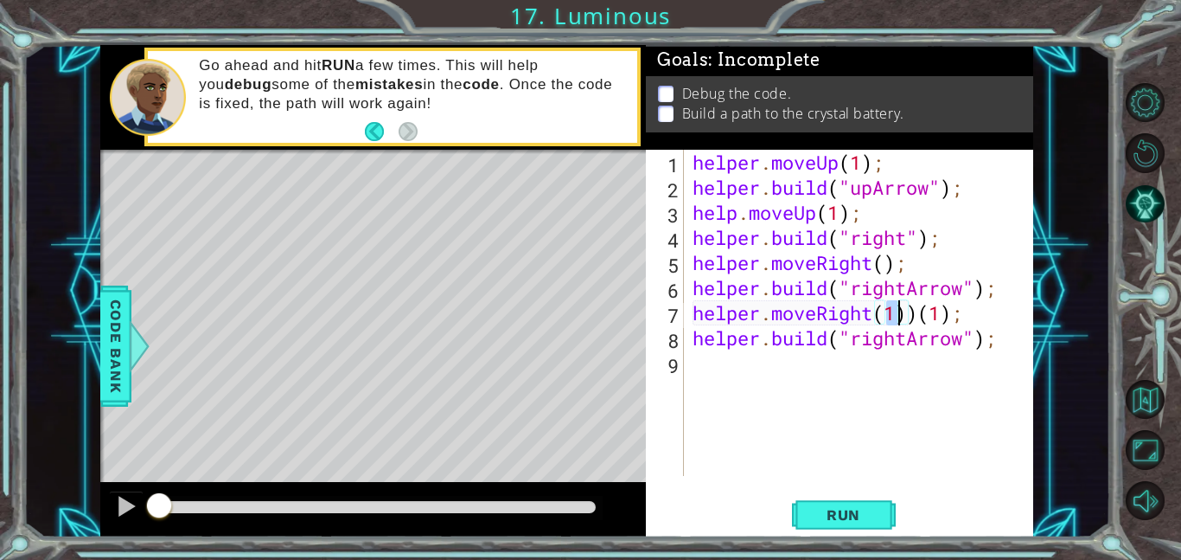
click at [963, 309] on div "helper . moveUp ( 1 ) ; helper . build ( "upArrow" ) ; help . moveUp ( 1 ) ; he…" at bounding box center [863, 338] width 349 height 376
click at [868, 516] on span "Run" at bounding box center [844, 514] width 68 height 17
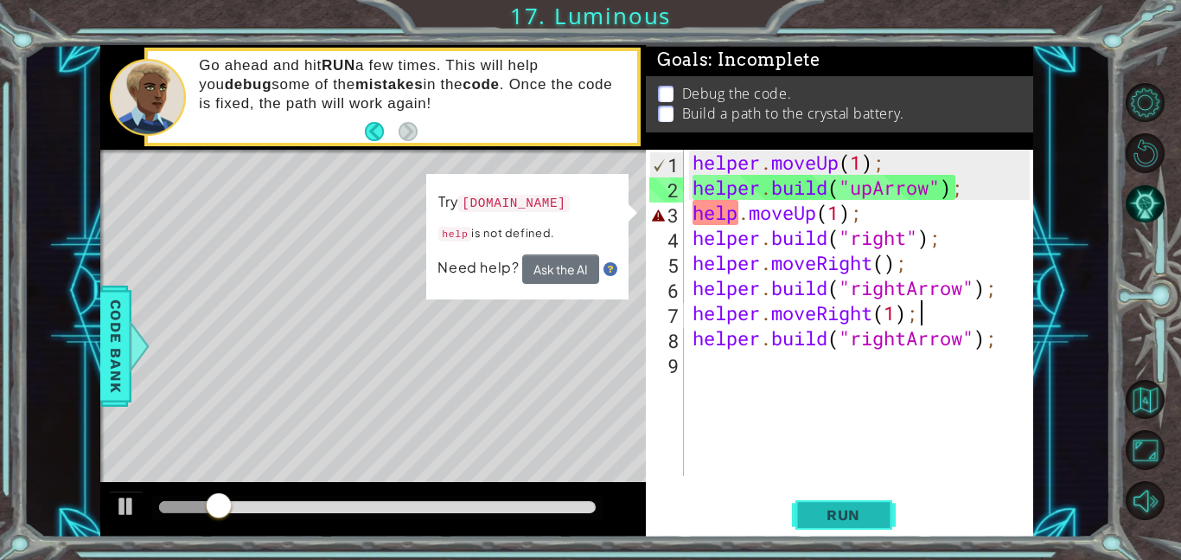
click at [868, 516] on span "Run" at bounding box center [844, 514] width 68 height 17
click at [689, 211] on div "helper . moveUp ( 1 ) ; helper . build ( "upArrow" ) ; help . moveUp ( 1 ) ; he…" at bounding box center [863, 338] width 349 height 376
click at [118, 496] on div at bounding box center [126, 506] width 22 height 22
click at [740, 214] on div "helper . moveUp ( 1 ) ; helper . build ( "upArrow" ) ; help . moveUp ( 1 ) ; he…" at bounding box center [863, 338] width 349 height 376
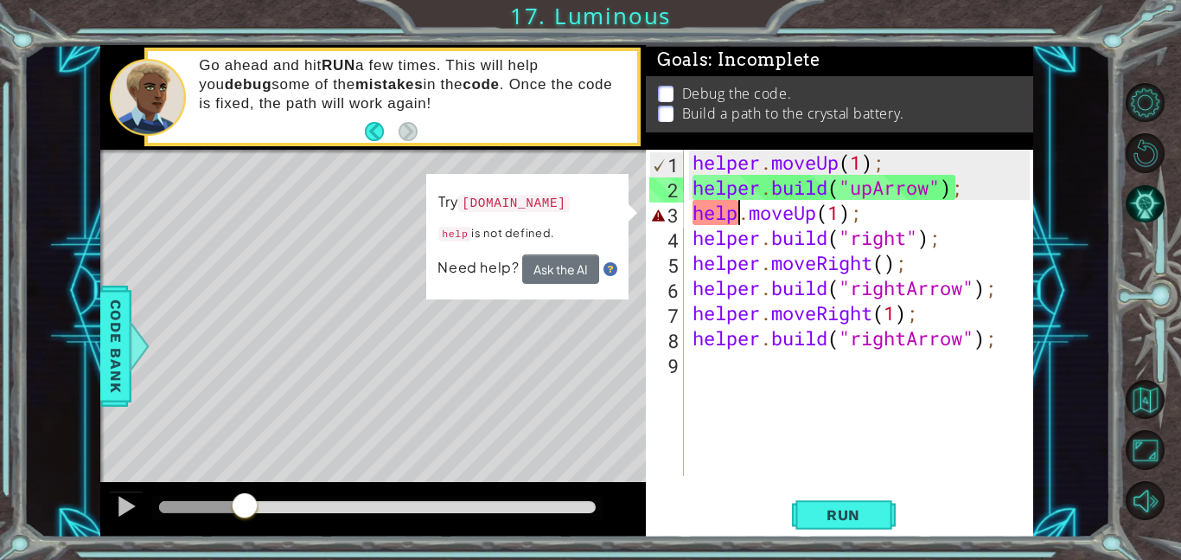
scroll to position [0, 3]
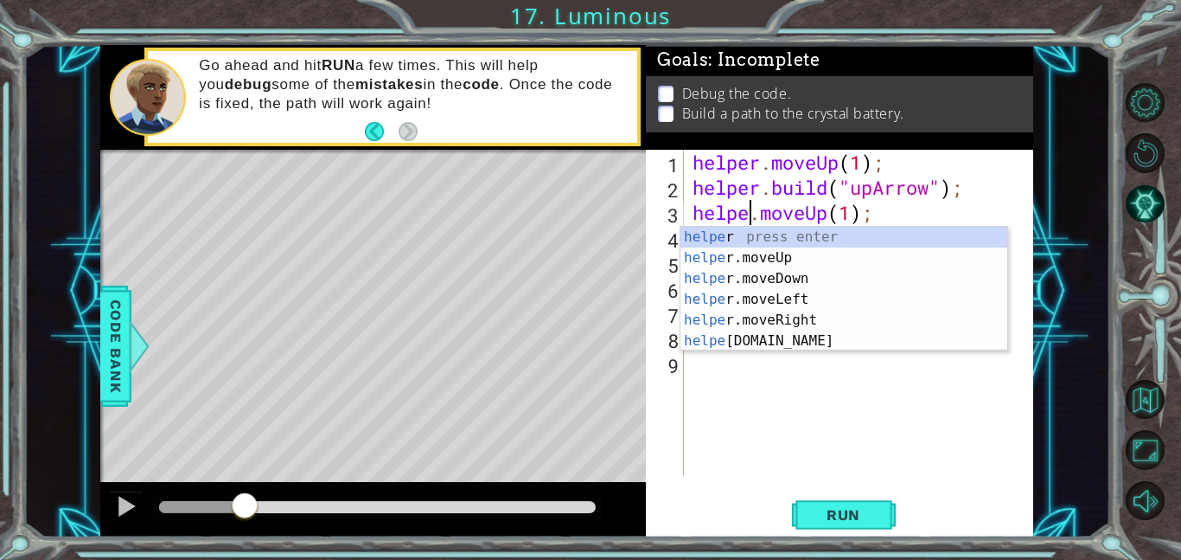
click at [815, 491] on div "helpe.moveUp(1); 1 2 3 4 5 6 7 8 9 helper . moveUp ( 1 ) ; helper . build ( "up…" at bounding box center [839, 343] width 387 height 387
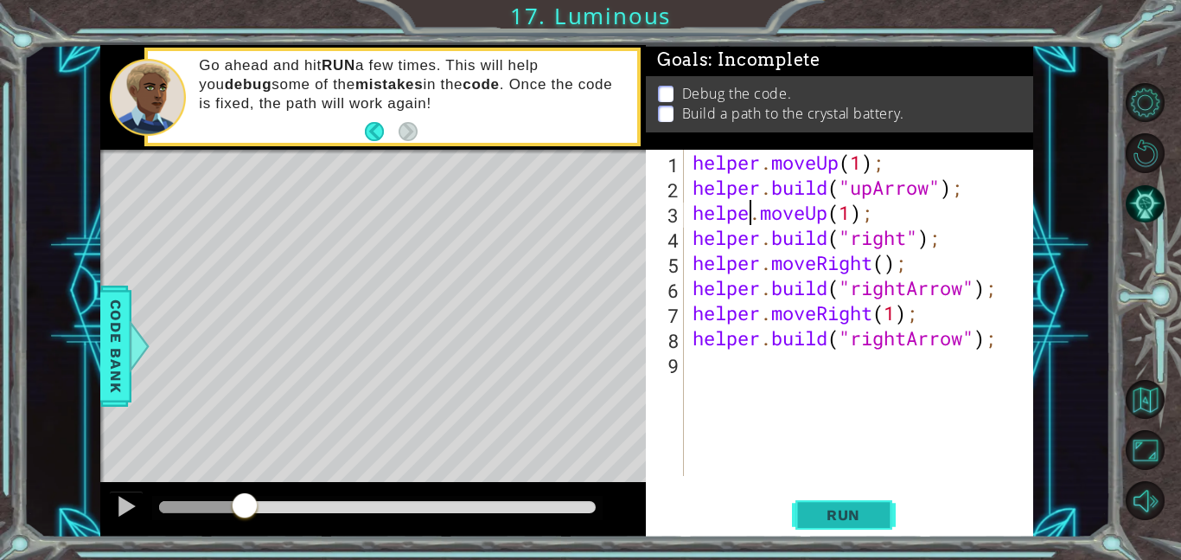
click at [818, 500] on button "Run" at bounding box center [844, 514] width 104 height 39
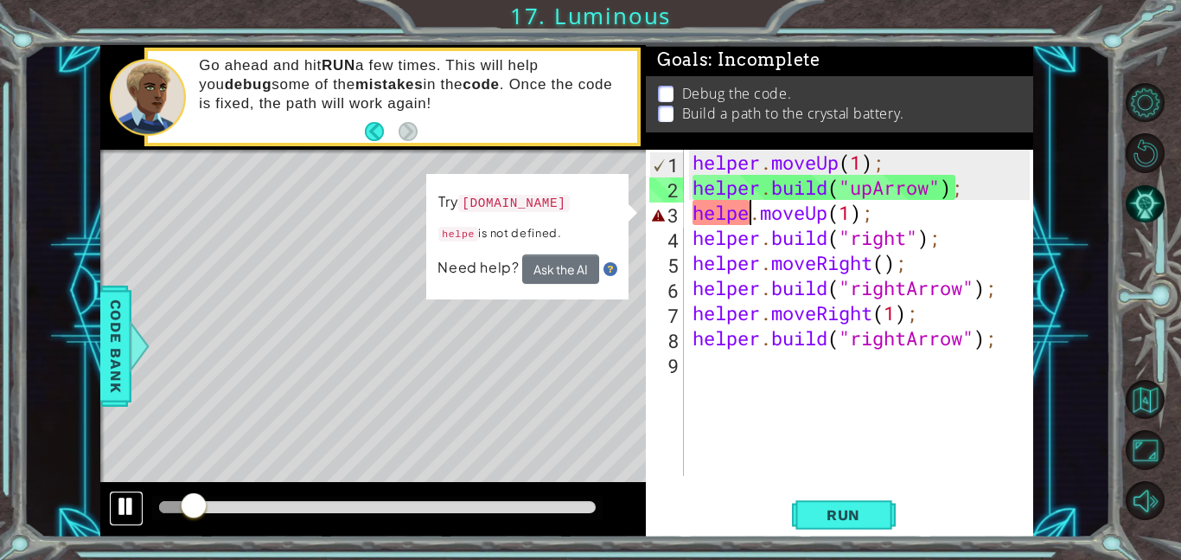
click at [131, 521] on button at bounding box center [126, 507] width 35 height 35
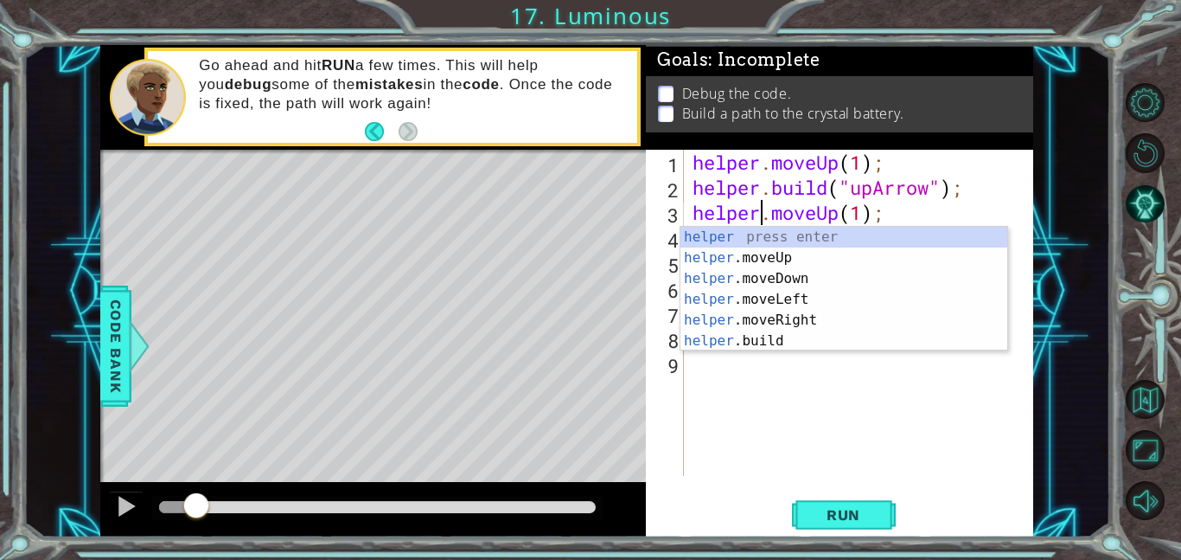
click at [898, 484] on div "helper.moveUp(1); 1 2 3 4 5 6 7 8 9 helper . moveUp ( 1 ) ; helper . build ( "u…" at bounding box center [839, 343] width 387 height 387
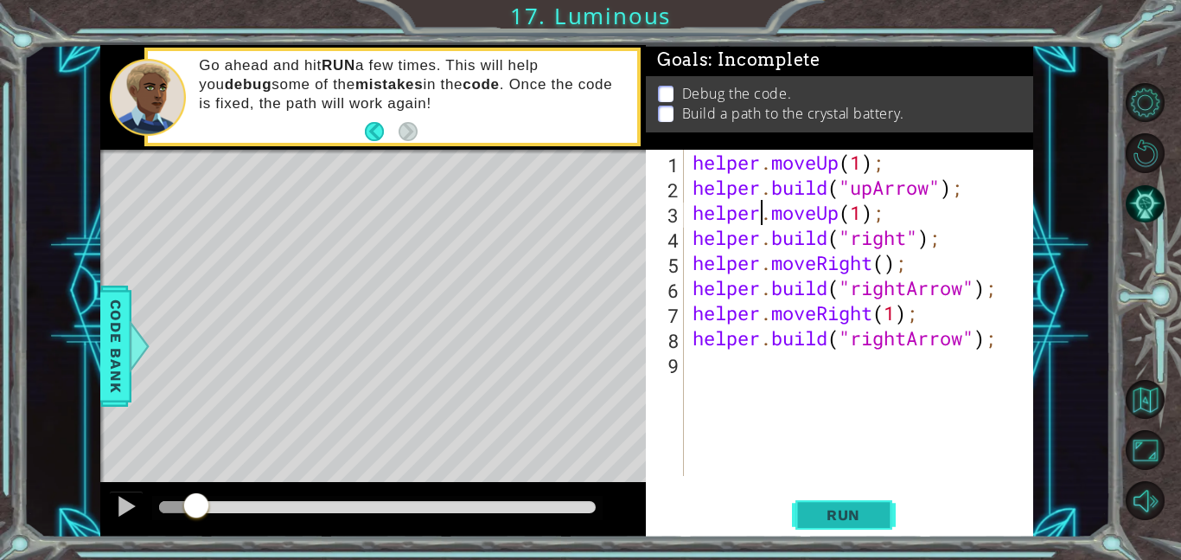
click at [852, 519] on span "Run" at bounding box center [844, 514] width 68 height 17
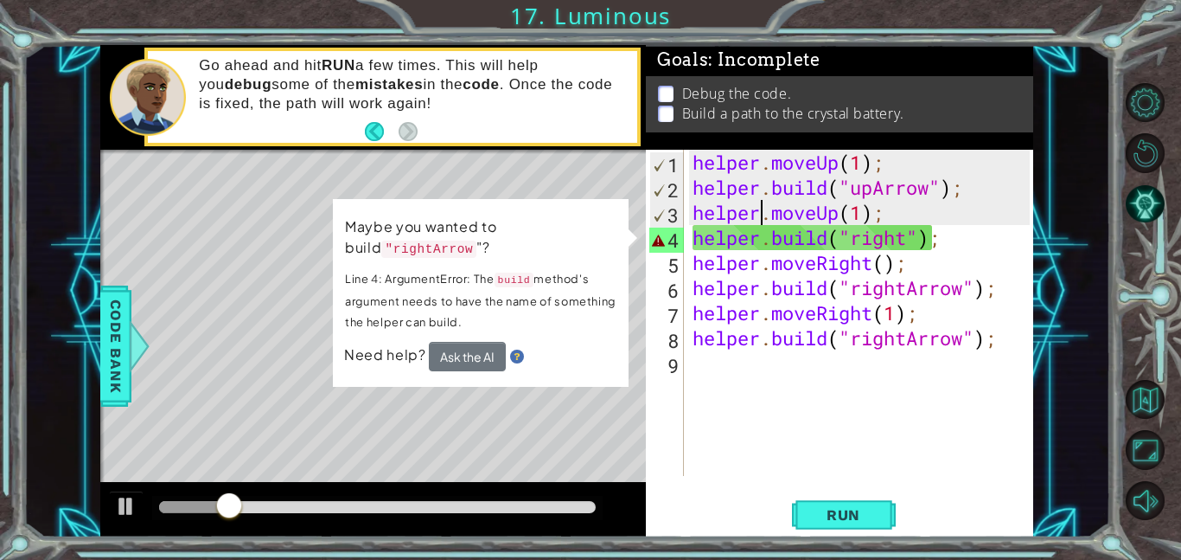
click at [902, 237] on div "helper . moveUp ( 1 ) ; helper . build ( "upArrow" ) ; helper . moveUp ( 1 ) ; …" at bounding box center [863, 338] width 349 height 376
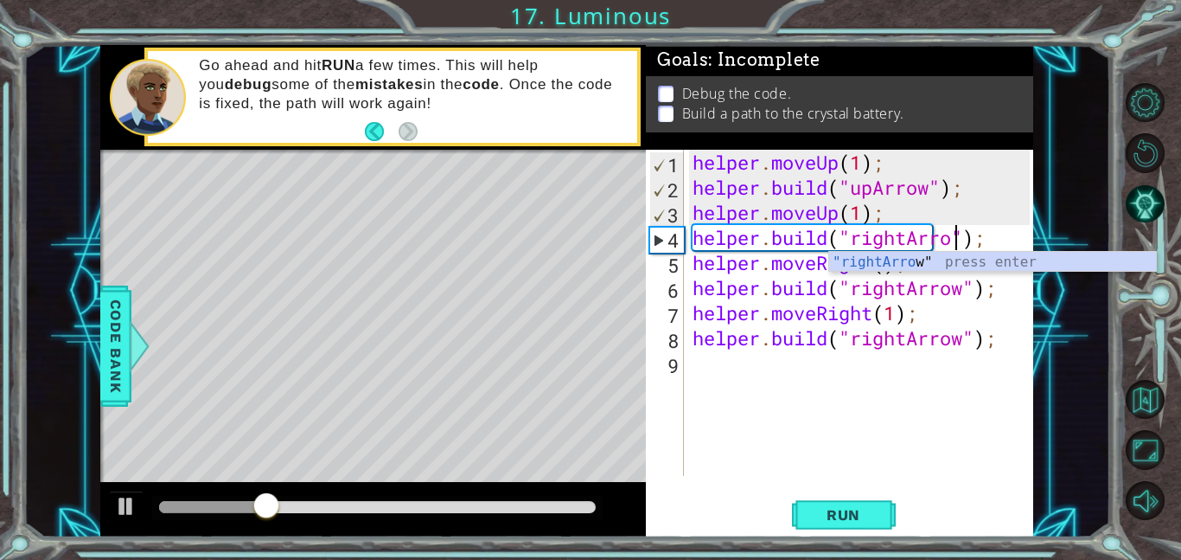
scroll to position [0, 12]
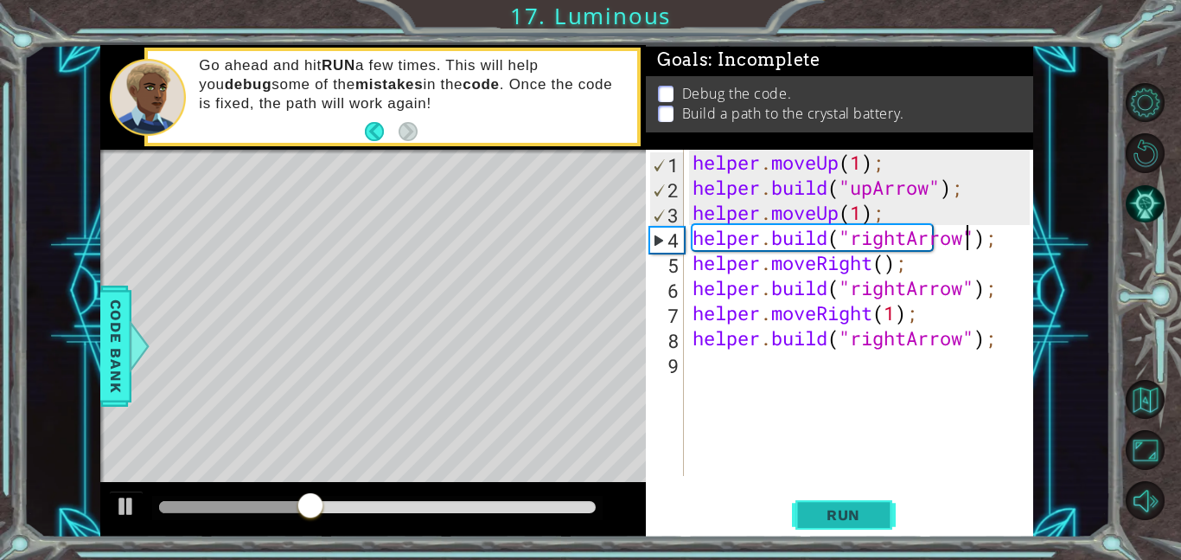
click at [870, 499] on button "Run" at bounding box center [844, 514] width 104 height 39
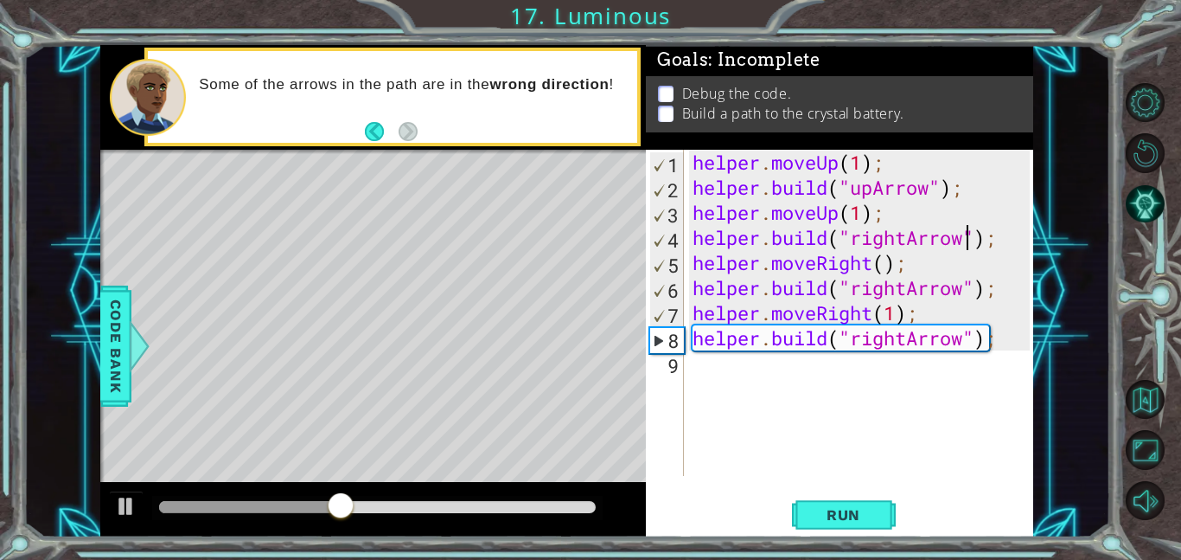
click at [958, 348] on div "helper . moveUp ( 1 ) ; helper . build ( "upArrow" ) ; helper . moveUp ( 1 ) ; …" at bounding box center [863, 338] width 349 height 376
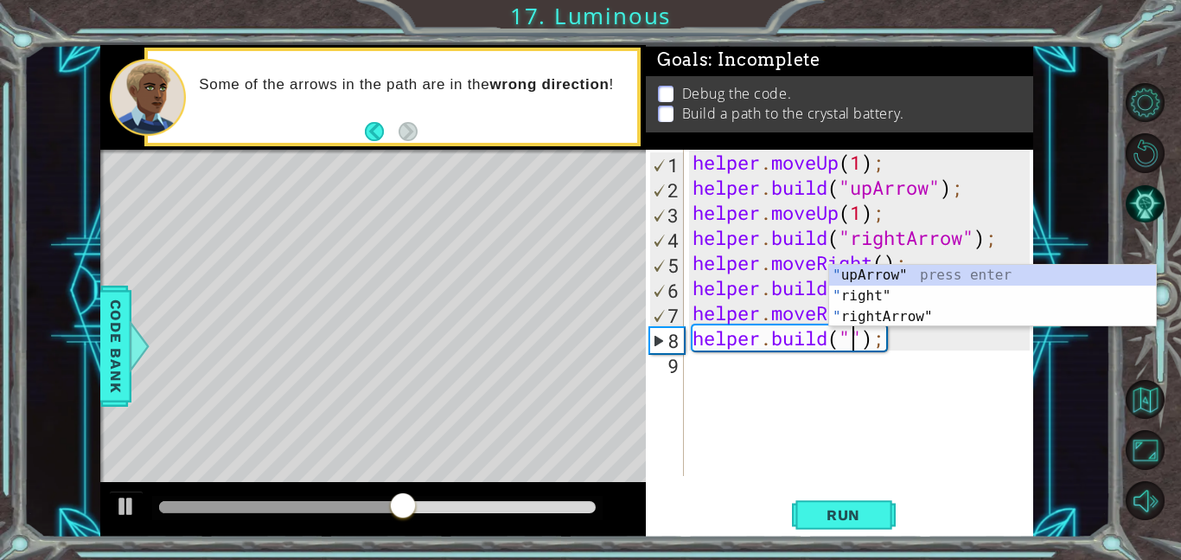
scroll to position [0, 8]
type textarea "[DOMAIN_NAME]("upArrow");"
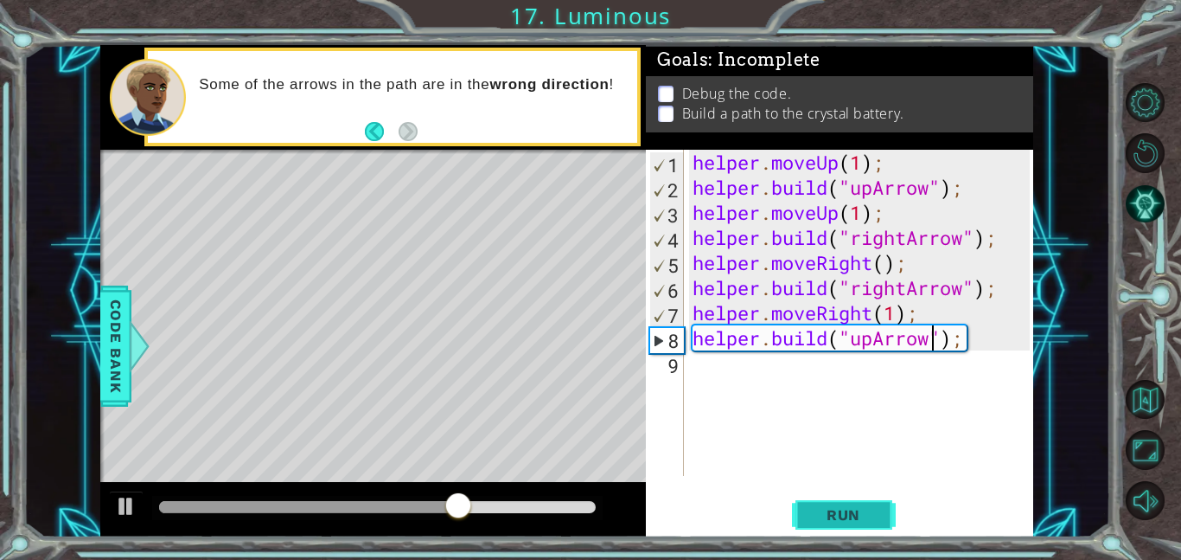
click at [852, 504] on button "Run" at bounding box center [844, 514] width 104 height 39
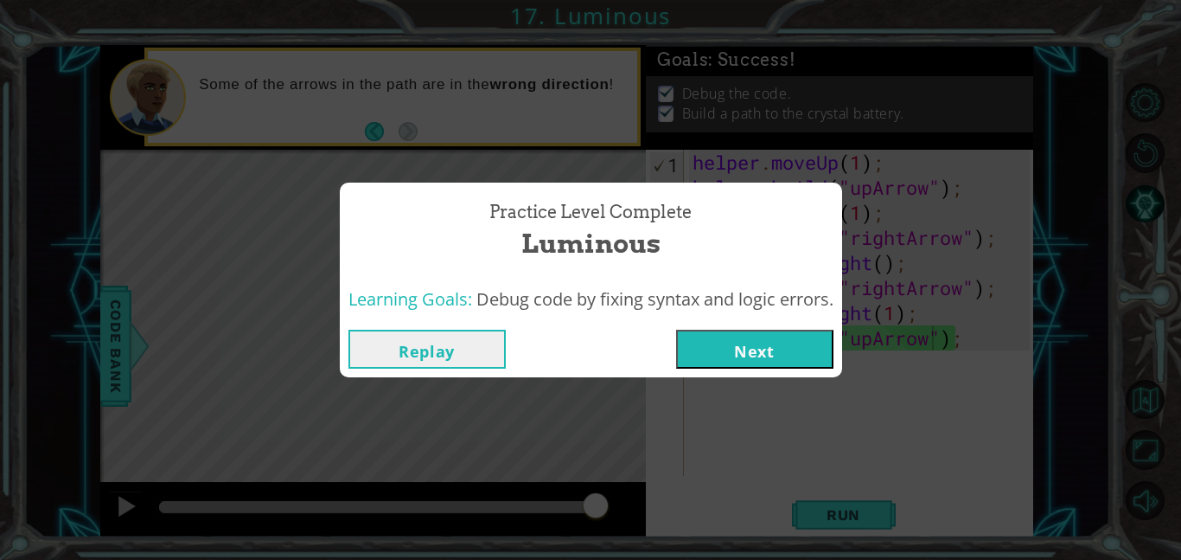
click at [772, 361] on button "Next" at bounding box center [754, 349] width 157 height 39
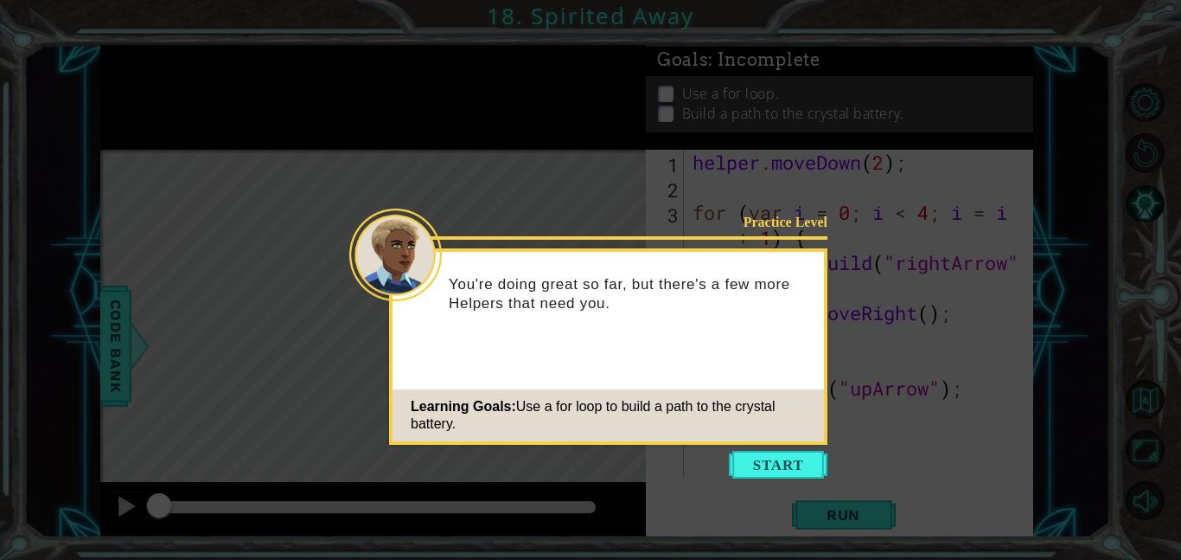
click at [727, 451] on icon at bounding box center [590, 280] width 1181 height 560
click at [797, 472] on button "Start" at bounding box center [778, 465] width 99 height 28
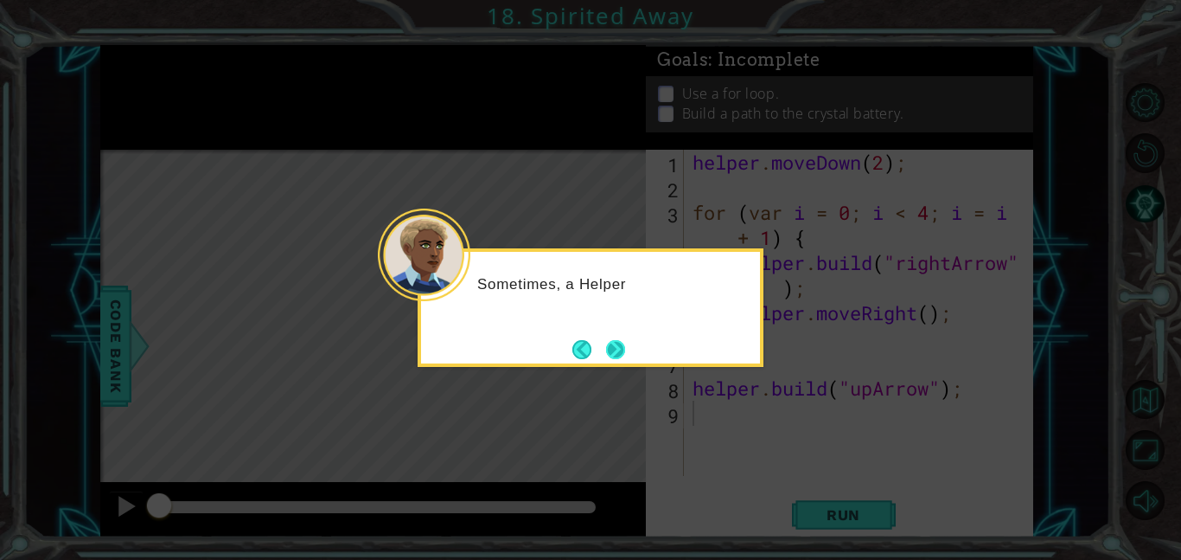
click at [611, 340] on button "Next" at bounding box center [615, 349] width 19 height 19
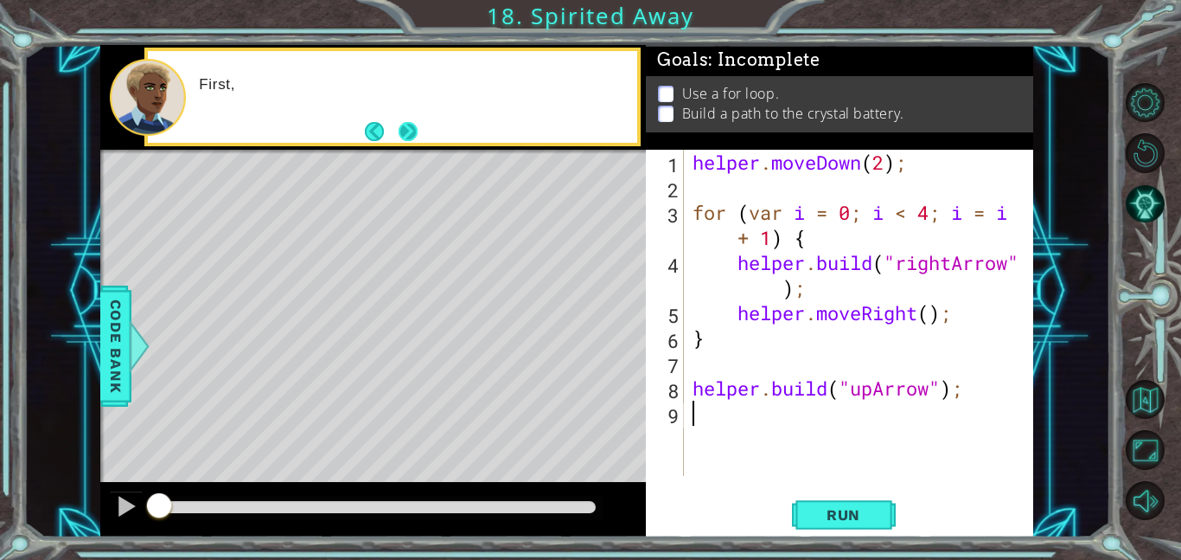
click at [401, 136] on button "Next" at bounding box center [407, 131] width 19 height 19
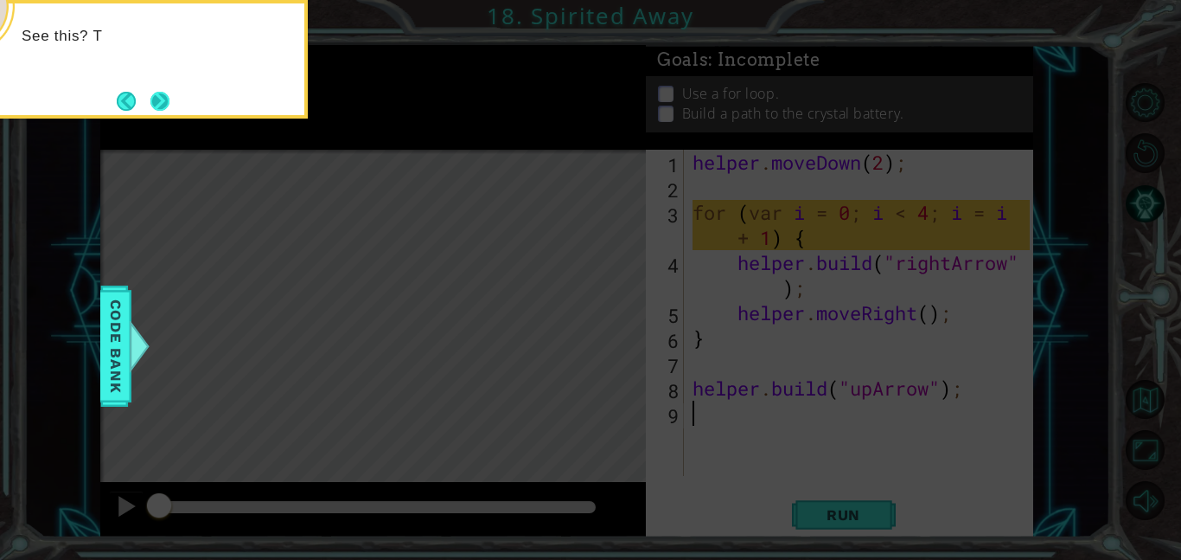
click at [170, 105] on button "Next" at bounding box center [159, 101] width 19 height 19
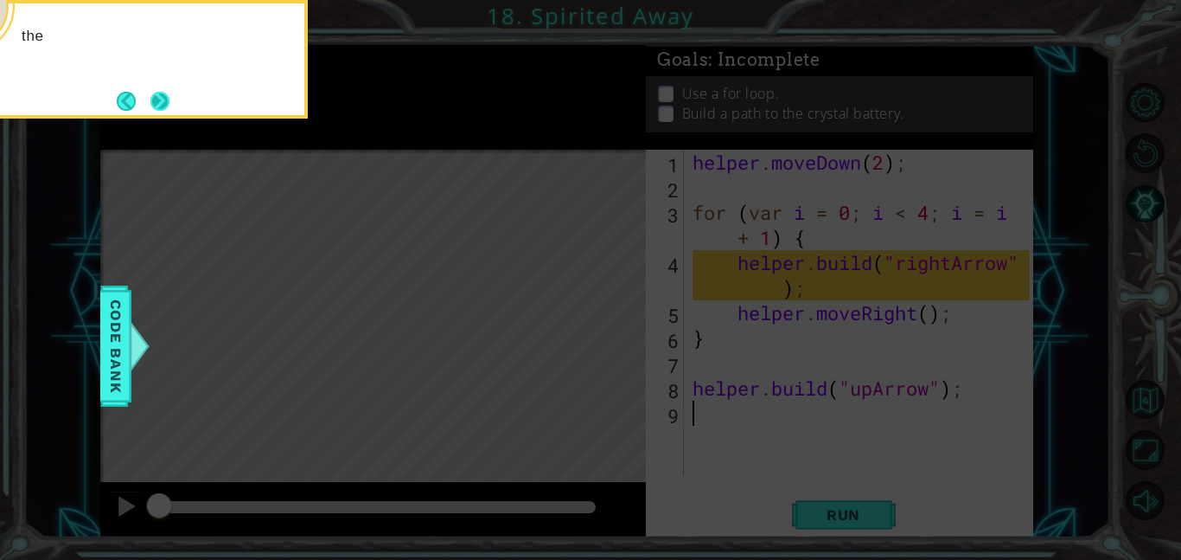
click at [164, 102] on button "Next" at bounding box center [159, 101] width 19 height 19
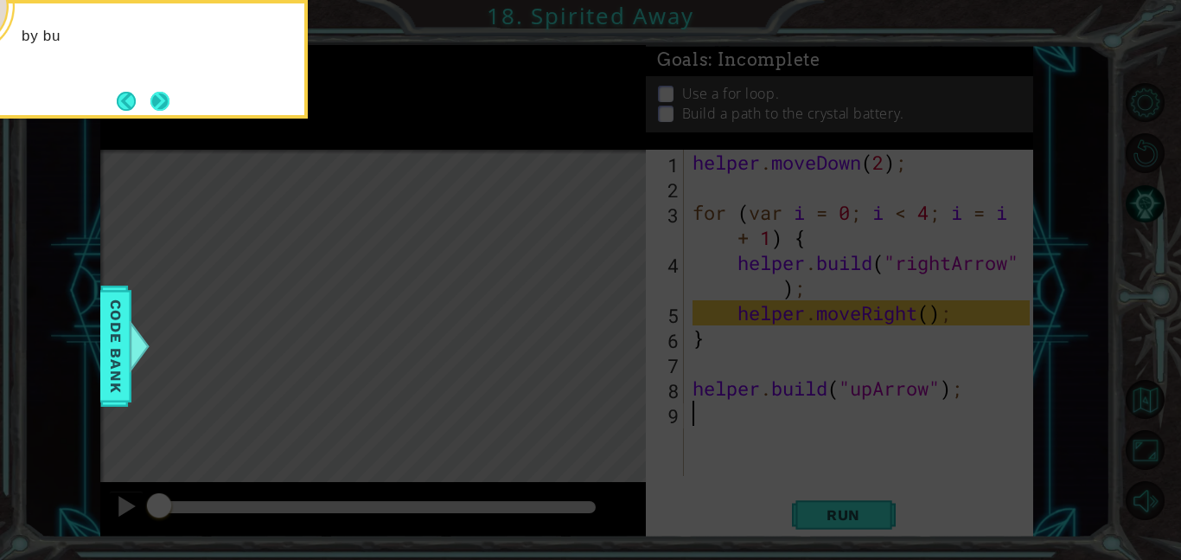
click at [163, 111] on button "Next" at bounding box center [159, 101] width 19 height 19
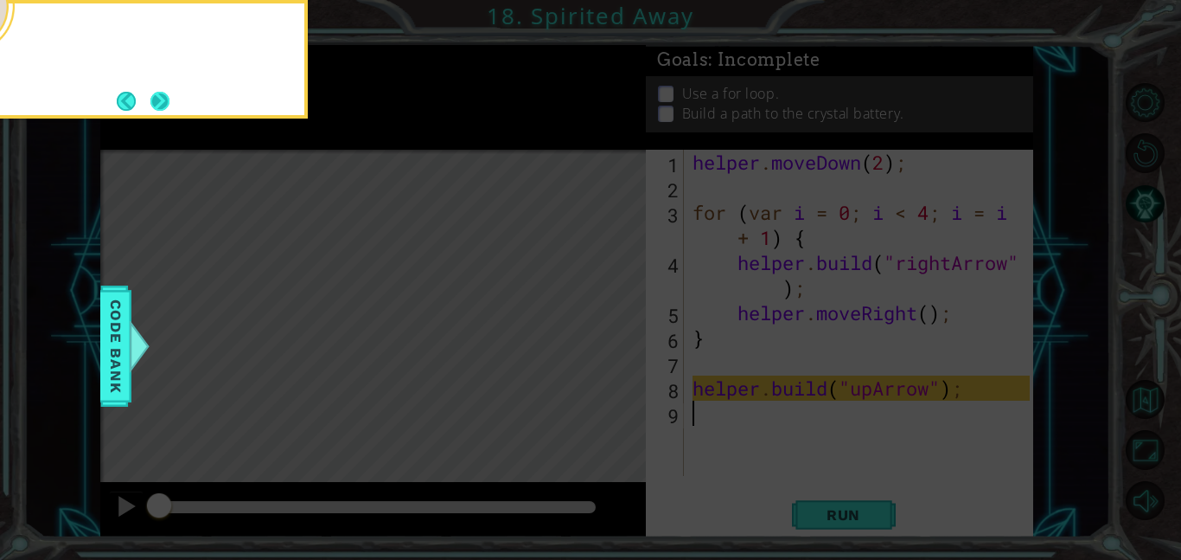
click at [166, 100] on button "Next" at bounding box center [159, 101] width 19 height 19
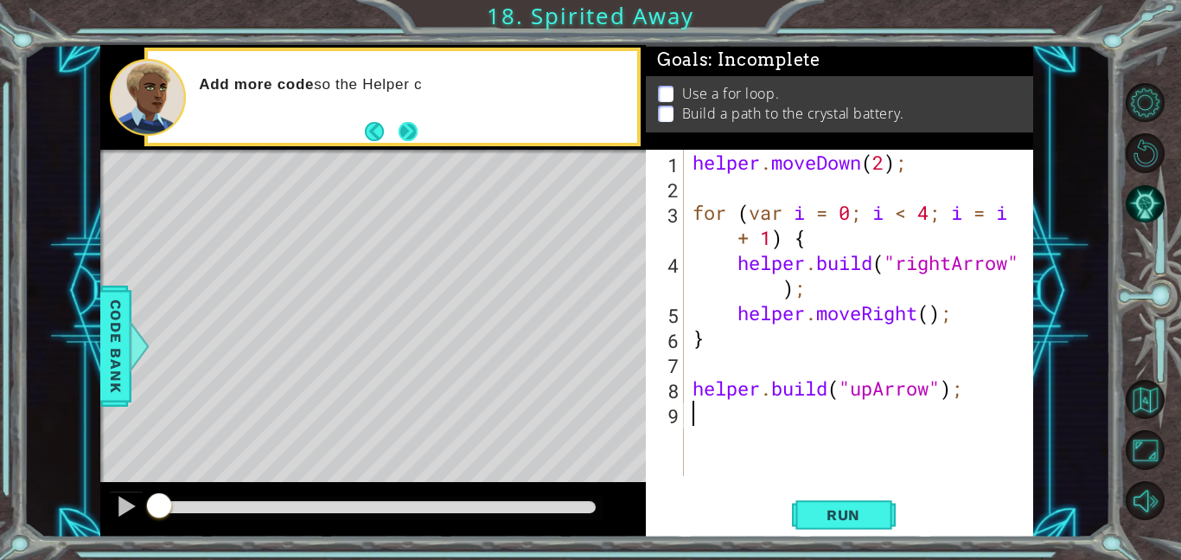
click at [407, 122] on button "Next" at bounding box center [408, 131] width 19 height 19
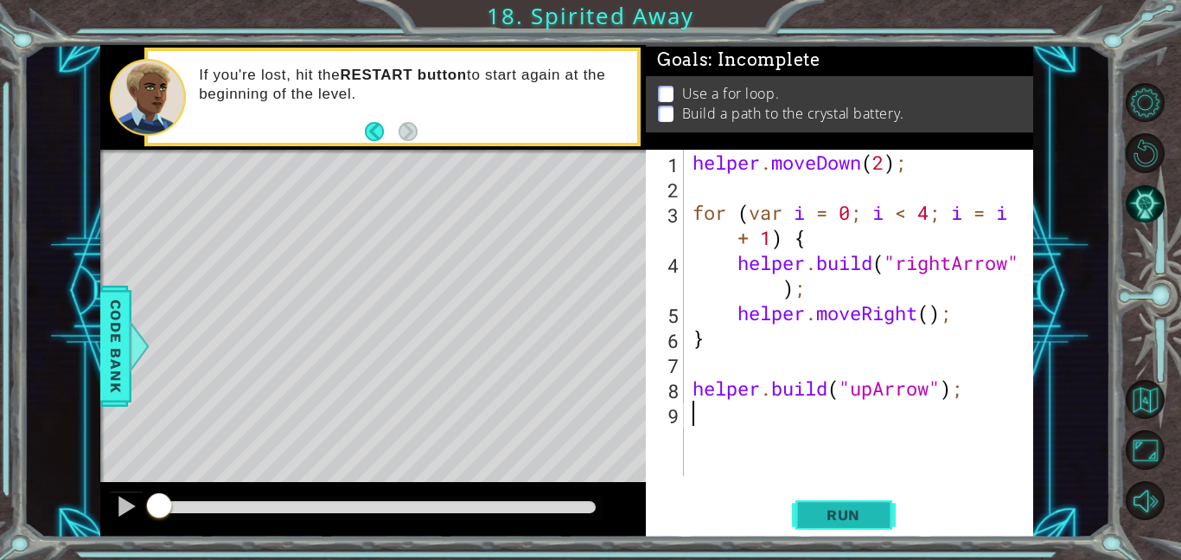
click at [857, 499] on button "Run" at bounding box center [844, 514] width 104 height 39
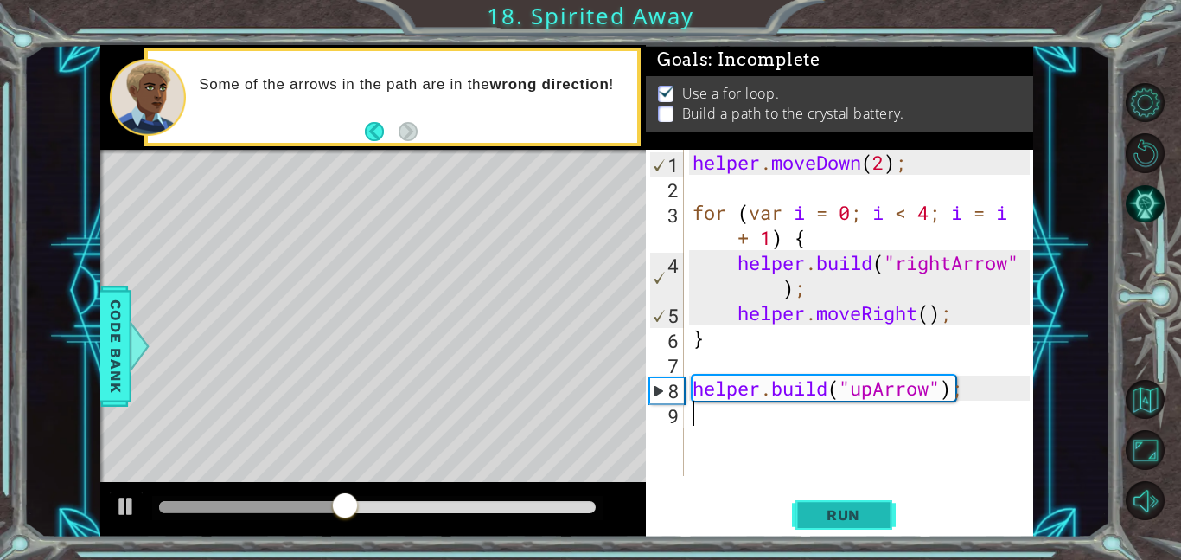
click at [857, 499] on button "Run" at bounding box center [844, 514] width 104 height 39
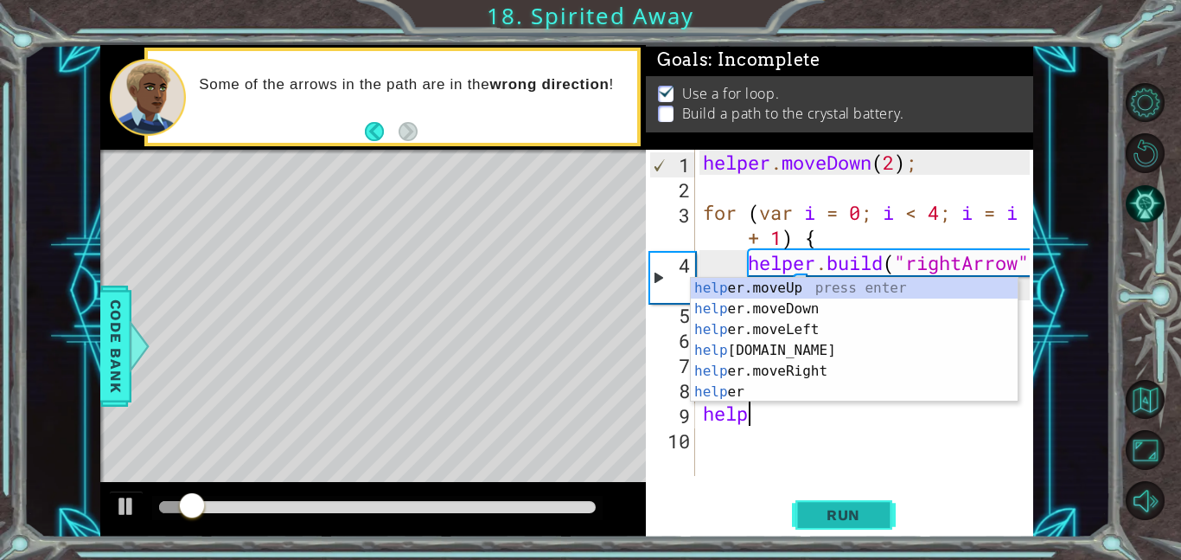
scroll to position [0, 1]
click at [835, 288] on div "help er.moveUp press enter help er.moveDown press enter help er.moveLeft press …" at bounding box center [854, 361] width 327 height 166
type textarea "helper.moveUp(1);"
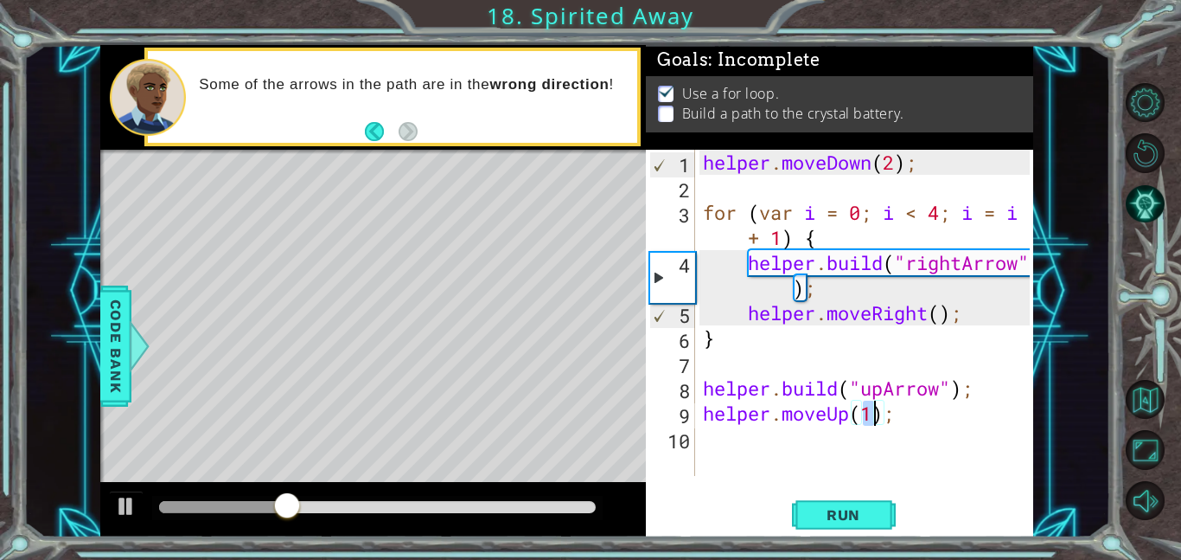
click at [807, 434] on div "helper . moveDown ( 2 ) ; for ( var i = 0 ; i < 4 ; i = i + 1 ) { helper . buil…" at bounding box center [869, 338] width 339 height 376
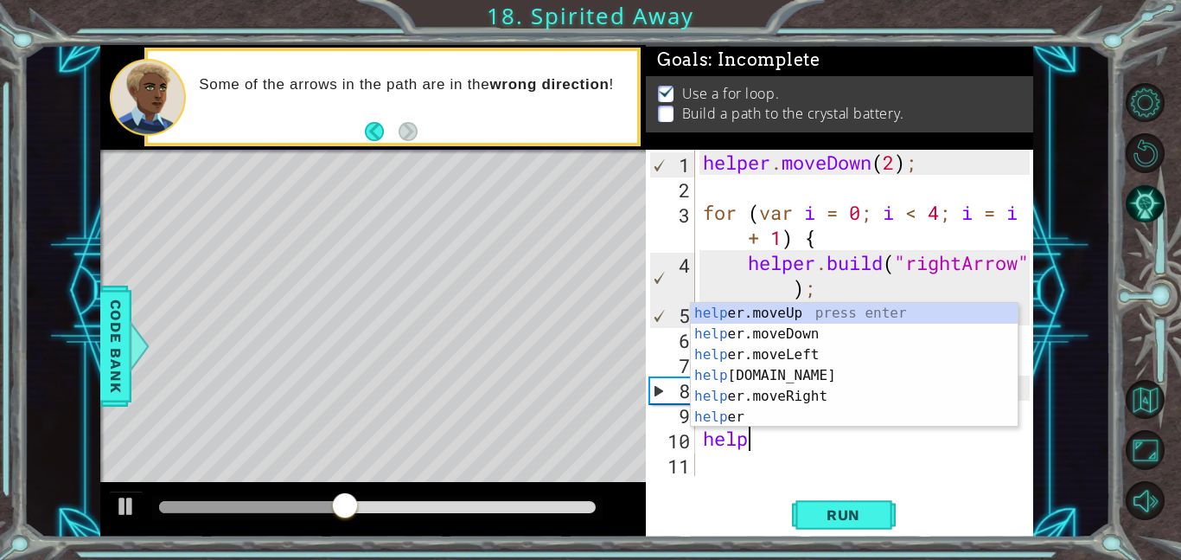
scroll to position [0, 2]
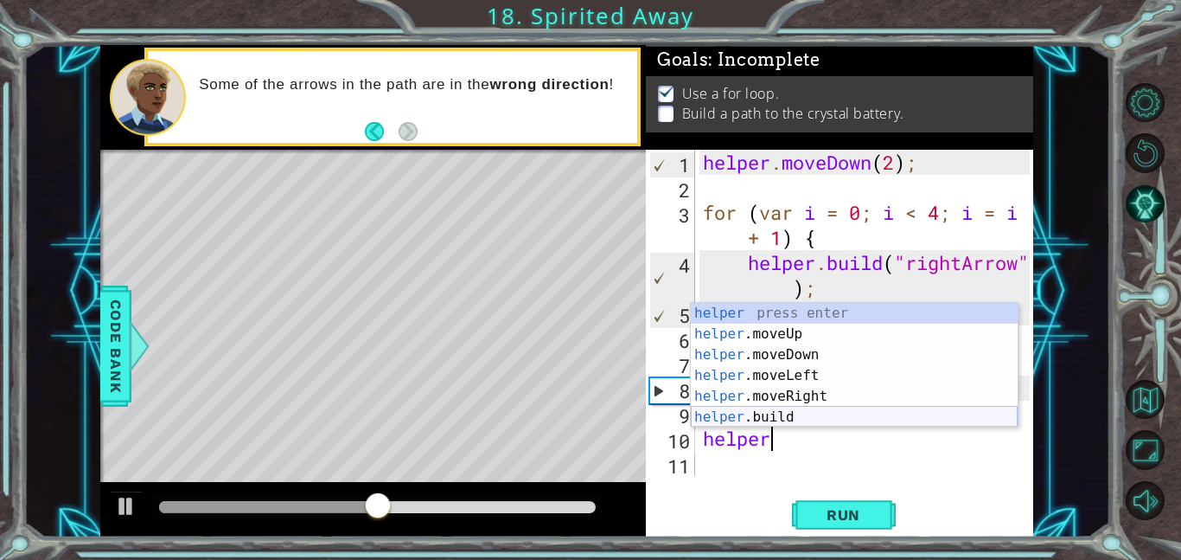
click at [832, 408] on div "helper press enter helper .moveUp press enter helper .moveDown press enter help…" at bounding box center [854, 386] width 327 height 166
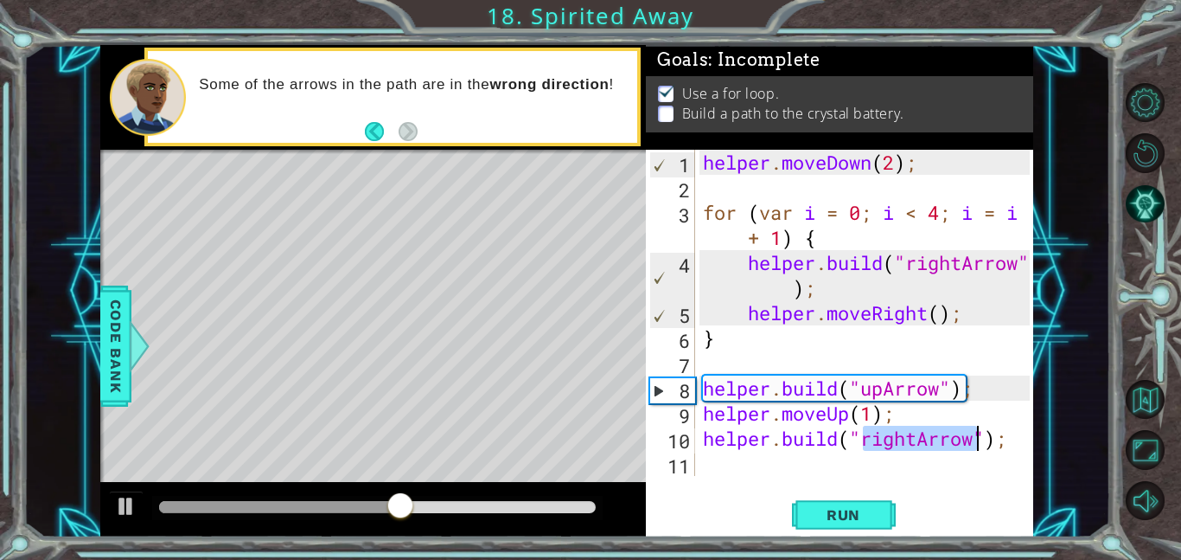
click at [913, 434] on div "helper . moveDown ( 2 ) ; for ( var i = 0 ; i < 4 ; i = i + 1 ) { helper . buil…" at bounding box center [865, 313] width 330 height 326
click at [919, 435] on div "helper . moveDown ( 2 ) ; for ( var i = 0 ; i < 4 ; i = i + 1 ) { helper . buil…" at bounding box center [869, 338] width 339 height 376
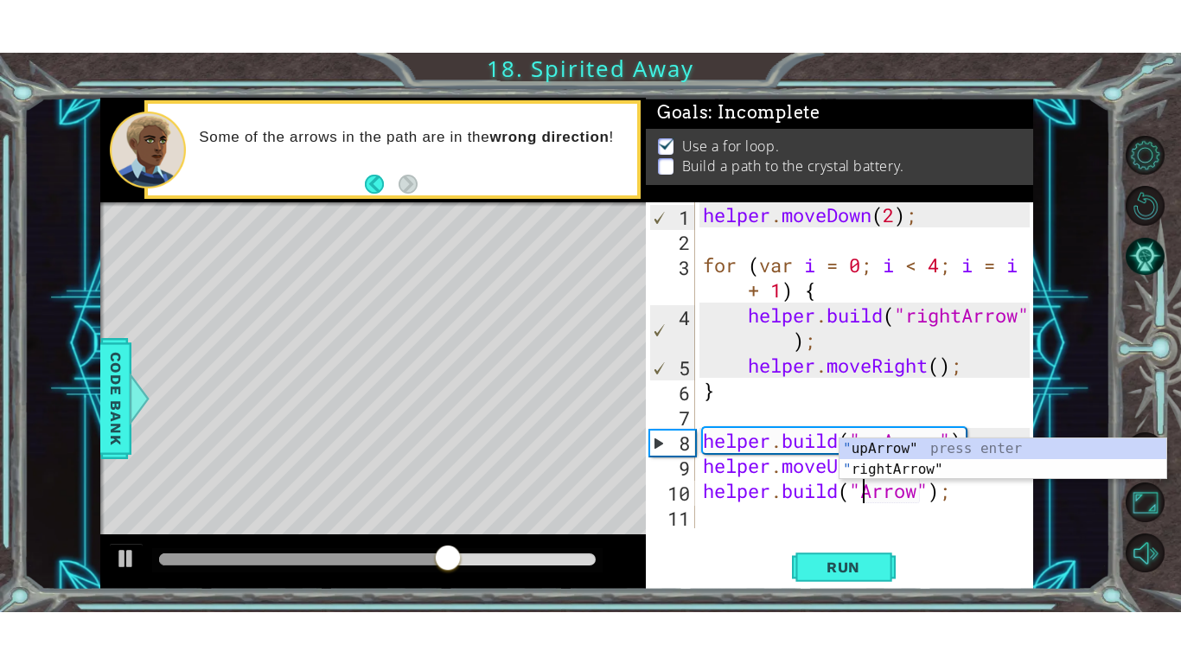
scroll to position [0, 8]
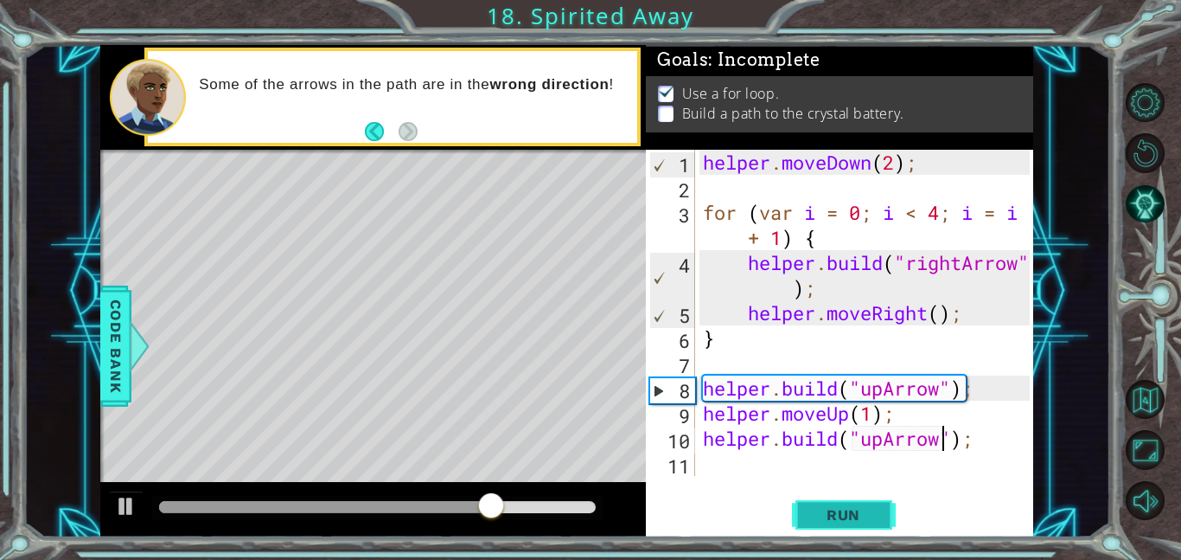
type textarea "[DOMAIN_NAME]("upArrow");"
click at [865, 509] on span "Run" at bounding box center [844, 514] width 68 height 17
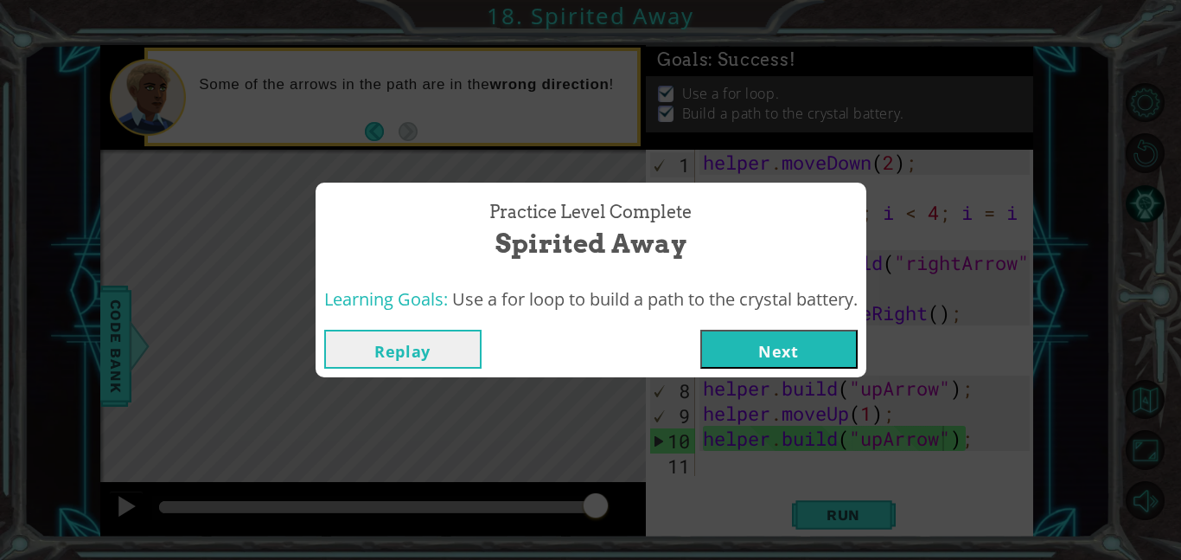
click at [742, 340] on button "Next" at bounding box center [779, 349] width 157 height 39
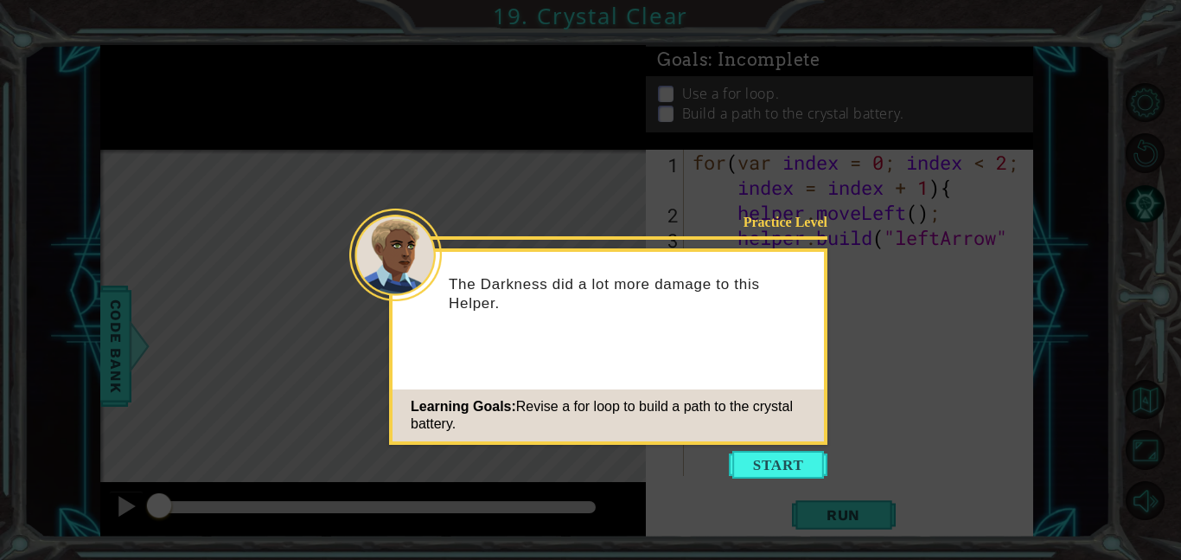
click at [751, 502] on icon at bounding box center [590, 280] width 1181 height 560
click at [757, 485] on icon at bounding box center [590, 280] width 1181 height 560
click at [761, 461] on button "Start" at bounding box center [778, 465] width 99 height 28
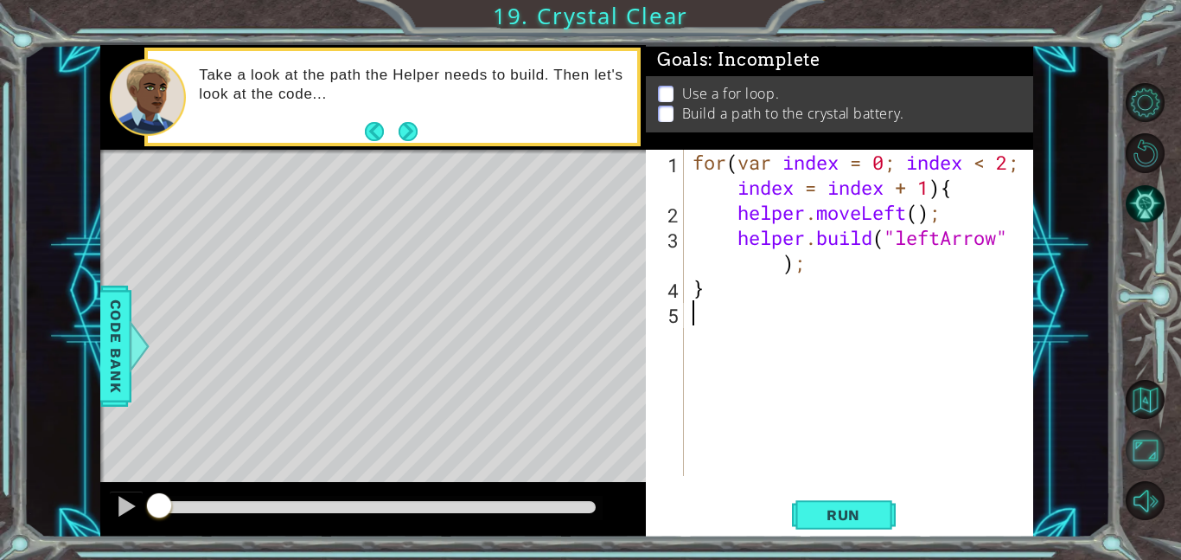
click at [1143, 441] on button "Maximize Browser" at bounding box center [1145, 449] width 39 height 39
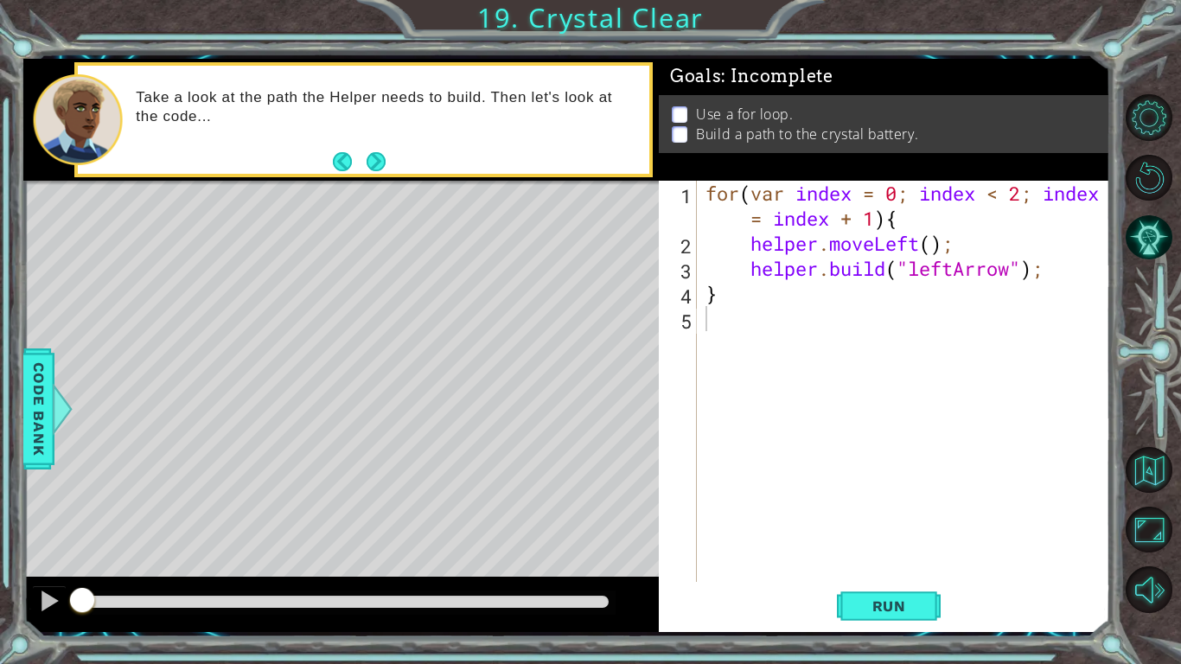
click at [924, 208] on div "for ( var index = 0 ; index < 2 ; index = index + 1 ) { helper . moveLeft ( ) ;…" at bounding box center [908, 419] width 413 height 477
click at [874, 559] on span "Run" at bounding box center [889, 606] width 68 height 17
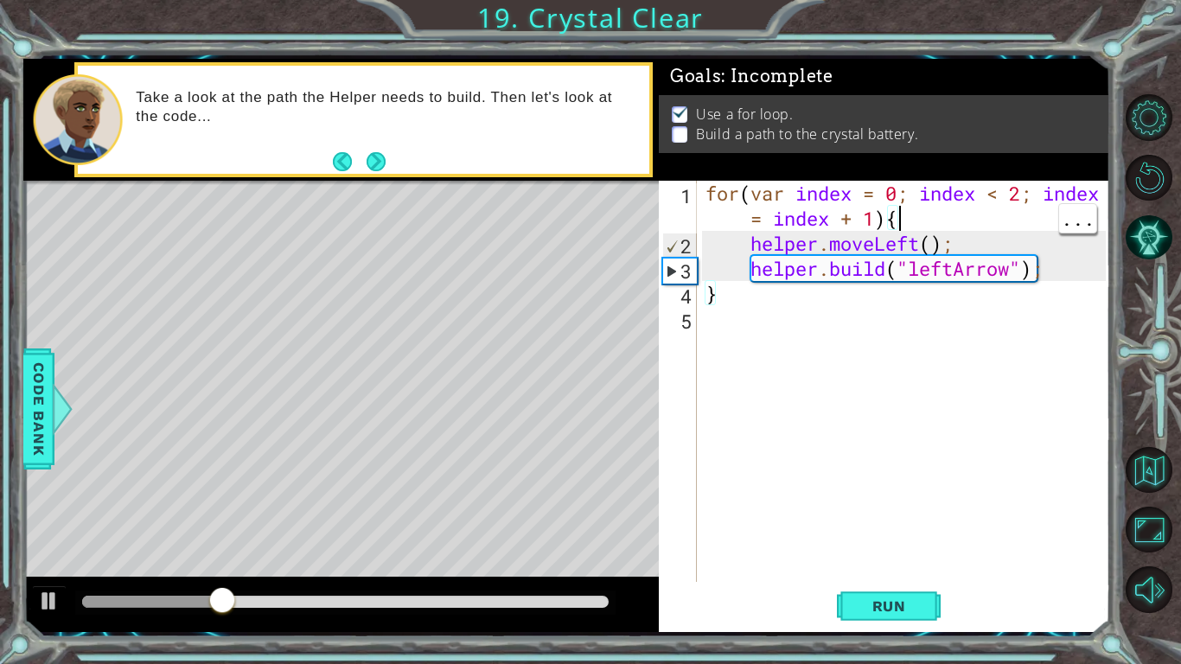
click at [1181, 0] on div "1 ההההההההההההההההההההההההההההההההההההההההההההההההההההההההההההההההההההההההההההה…" at bounding box center [590, 332] width 1181 height 664
click at [1019, 198] on div "for ( var index = 0 ; index < 2 ; index = index + 1 ) { helper . moveLeft ( ) ;…" at bounding box center [908, 419] width 413 height 477
type textarea "for(var index = 0; index < 4; index = index + 1){"
click at [893, 559] on button "Run" at bounding box center [889, 606] width 104 height 45
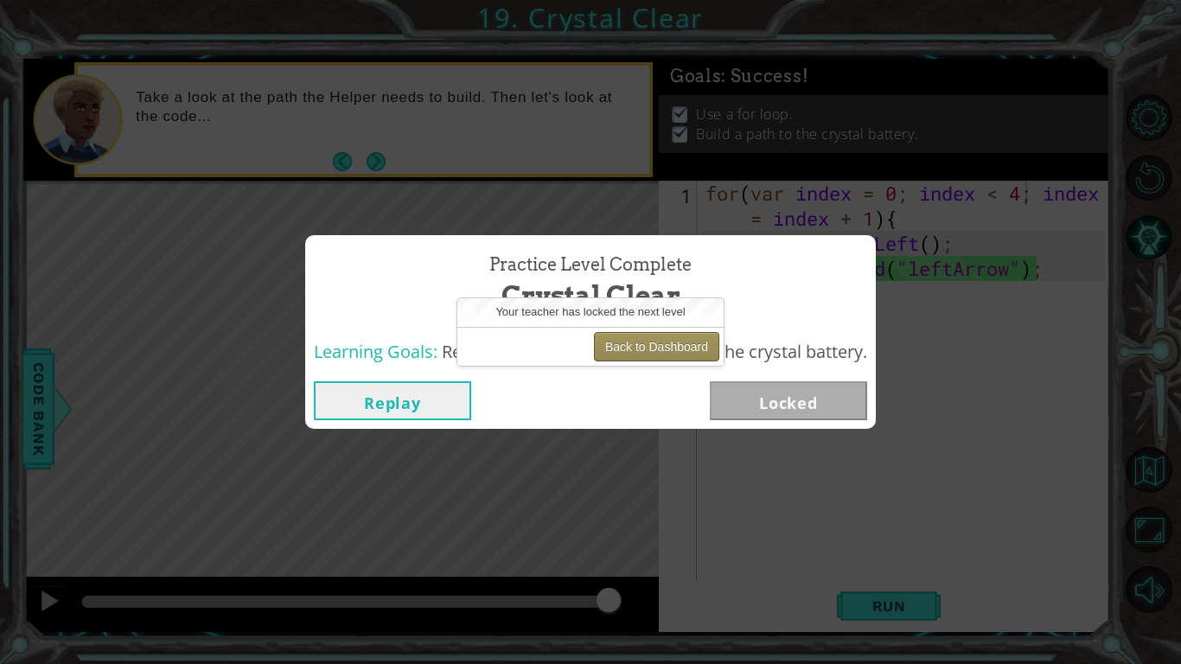
click at [647, 337] on button "Back to Dashboard" at bounding box center [656, 346] width 125 height 29
click at [636, 344] on button "Back to Dashboard" at bounding box center [656, 346] width 125 height 29
click at [374, 400] on button "Replay" at bounding box center [392, 400] width 157 height 39
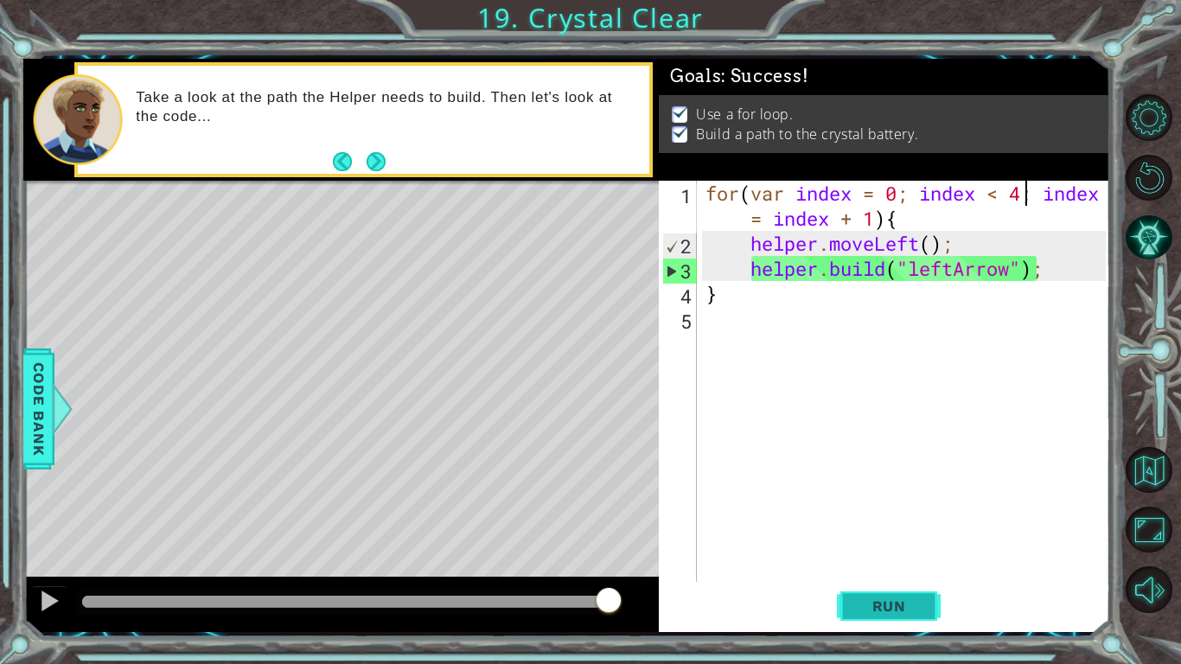
click at [887, 559] on button "Run" at bounding box center [889, 606] width 104 height 45
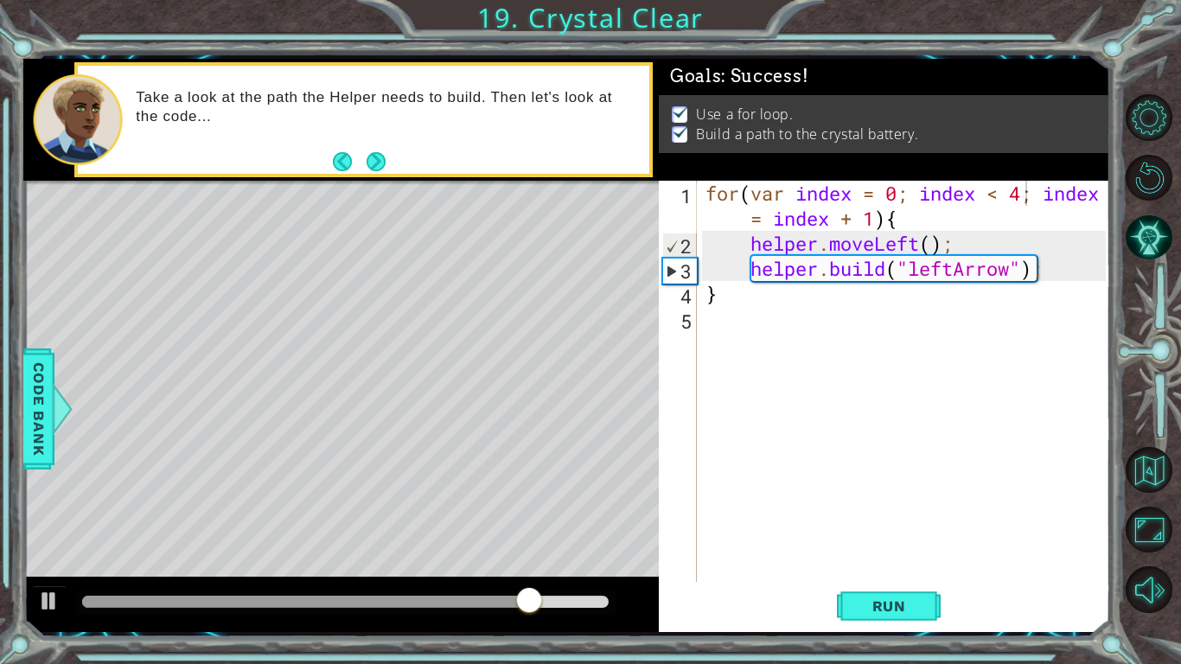
click at [1019, 515] on div "for ( var index = 0 ; index < 4 ; index = index + 1 ) { helper . moveLeft ( ) ;…" at bounding box center [908, 419] width 413 height 477
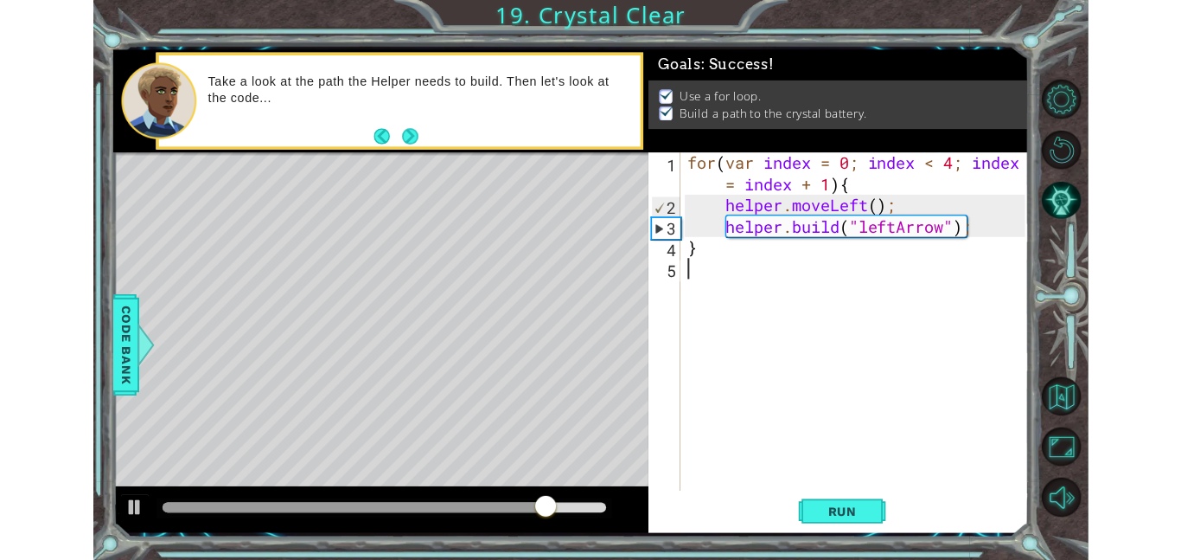
scroll to position [0, 0]
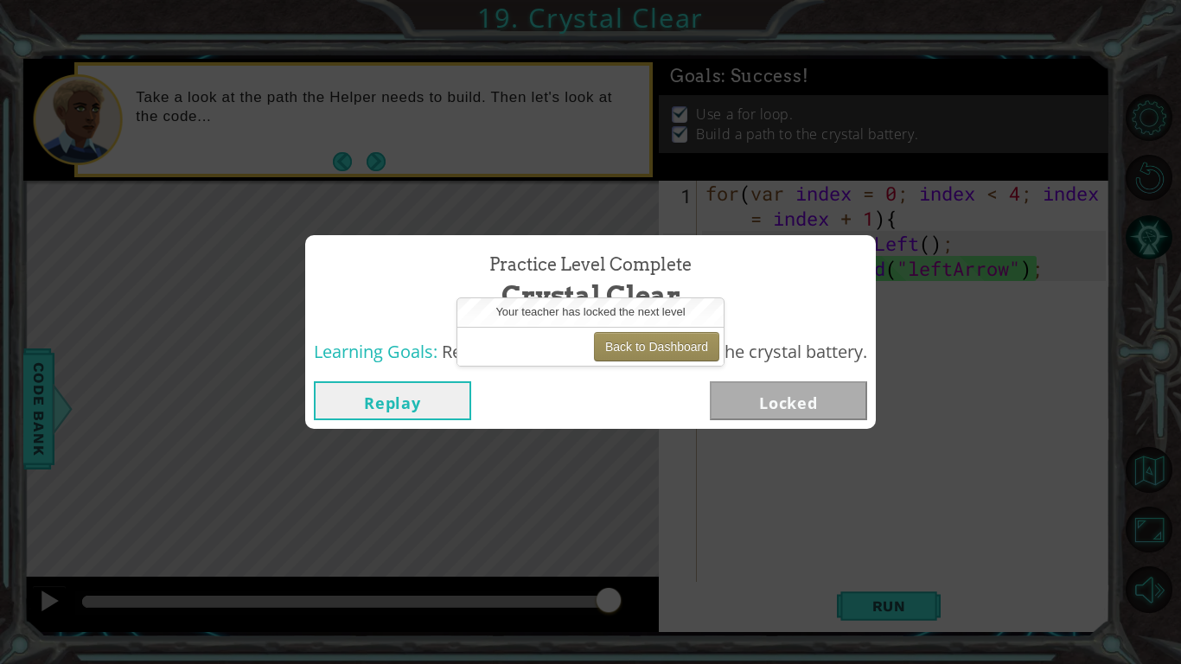
click at [1019, 515] on div "Practice Level Complete Crystal Clear Learning Goals: Revise a for loop to buil…" at bounding box center [590, 332] width 1181 height 664
click at [652, 357] on button "Back to Dashboard" at bounding box center [656, 346] width 125 height 29
click at [663, 381] on div "Replay Locked" at bounding box center [591, 400] width 554 height 39
click at [625, 376] on div "Replay Locked" at bounding box center [590, 401] width 571 height 56
click at [664, 343] on button "Back to Dashboard" at bounding box center [656, 346] width 125 height 29
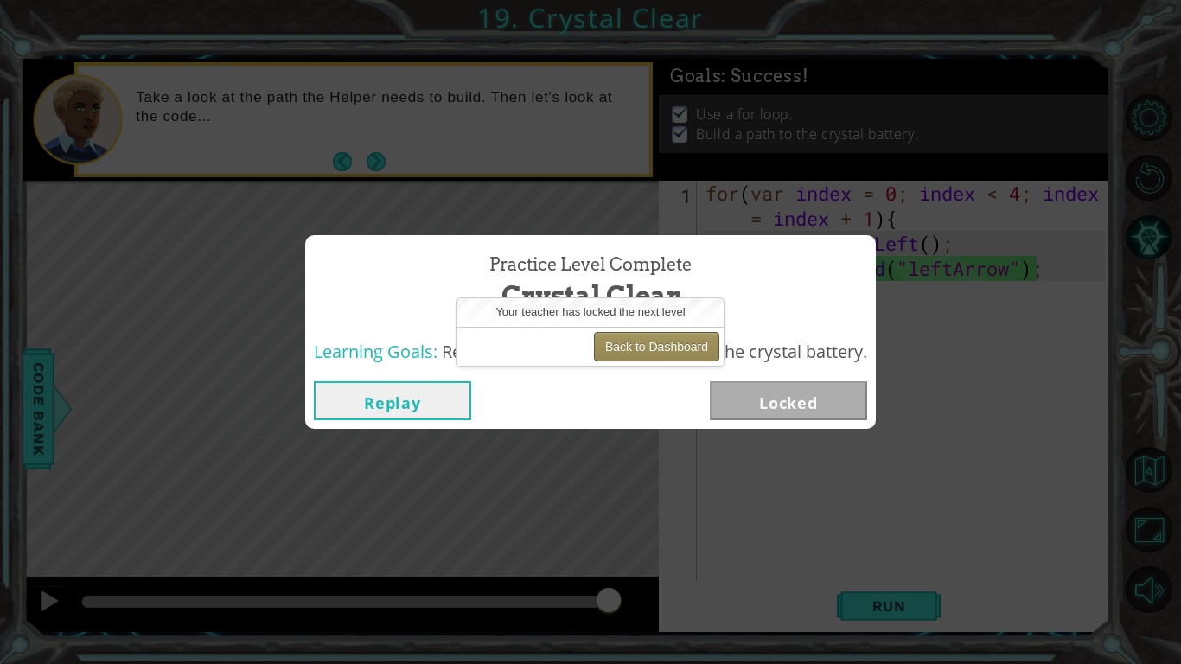
click at [664, 343] on button "Back to Dashboard" at bounding box center [656, 346] width 125 height 29
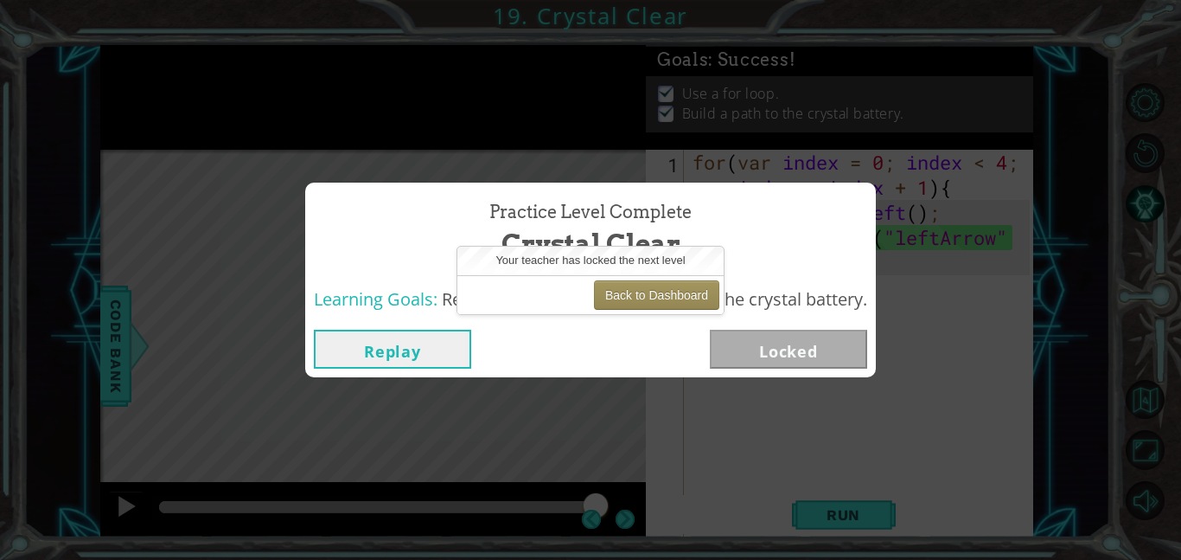
click at [393, 332] on button "Replay" at bounding box center [392, 349] width 157 height 39
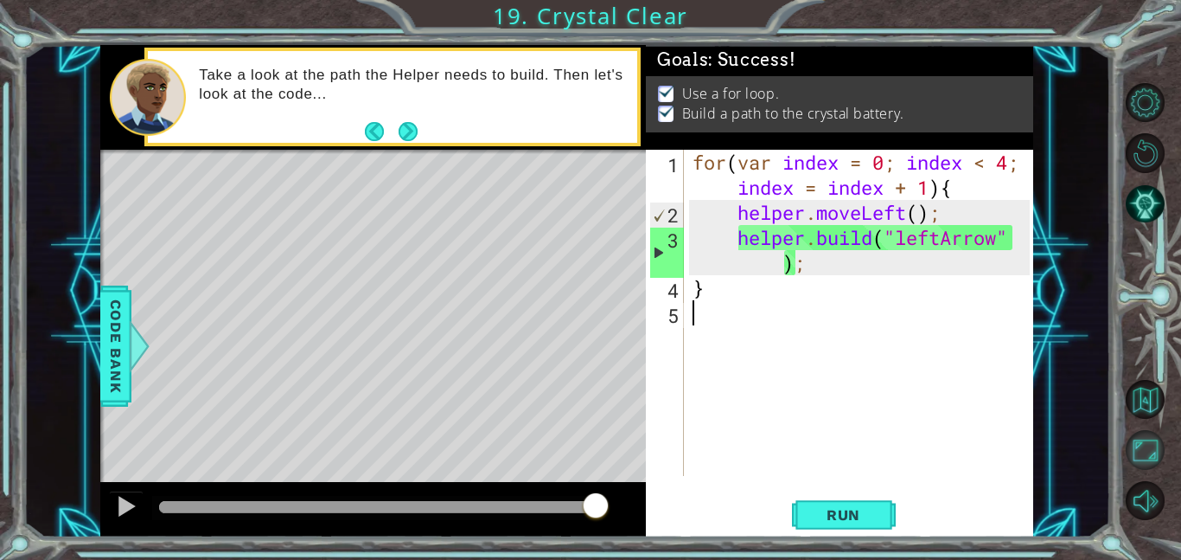
click at [1131, 456] on button "Maximize Browser" at bounding box center [1145, 449] width 39 height 39
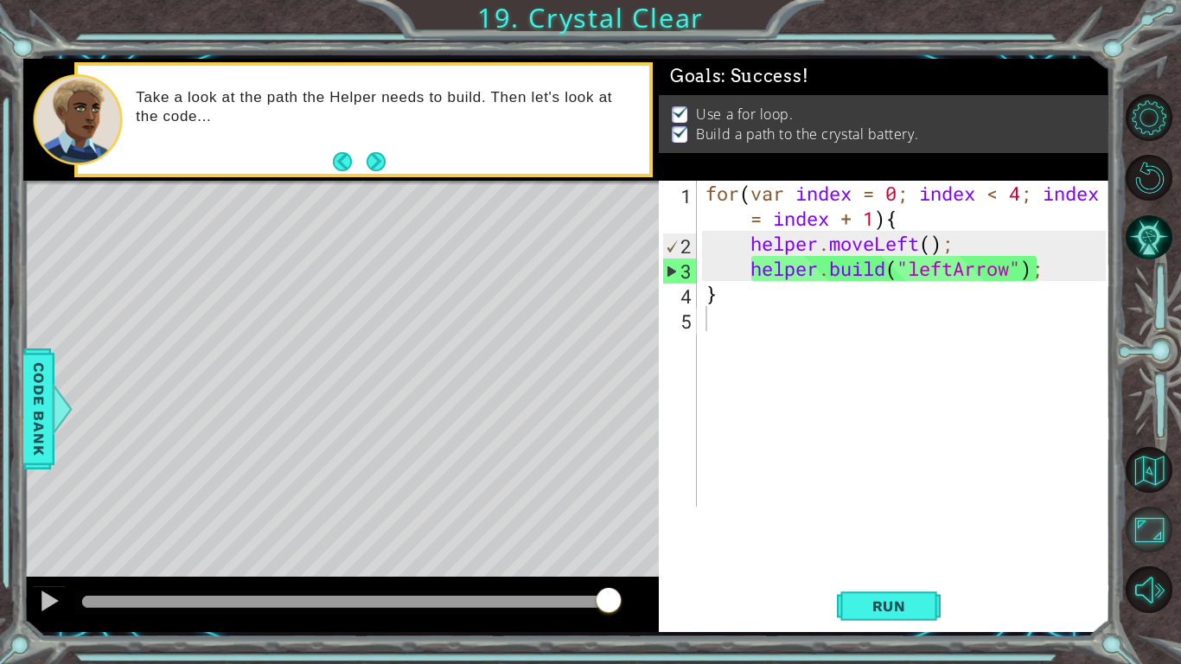
click at [1150, 527] on button "Maximize Browser" at bounding box center [1149, 530] width 47 height 47
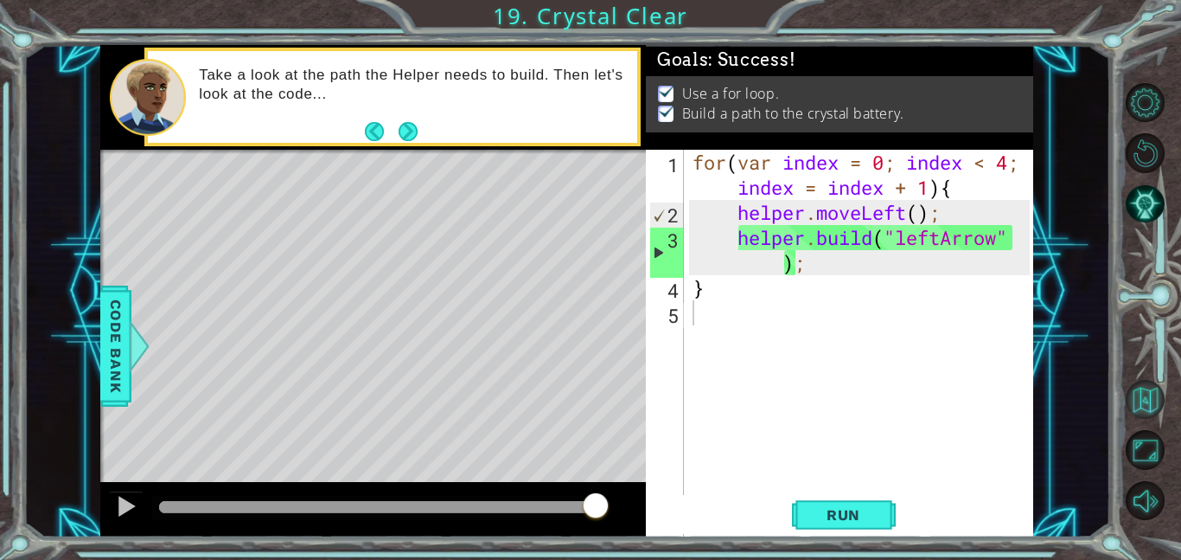
click at [1149, 410] on button "Back to Map" at bounding box center [1145, 399] width 39 height 39
